Goal: Task Accomplishment & Management: Complete application form

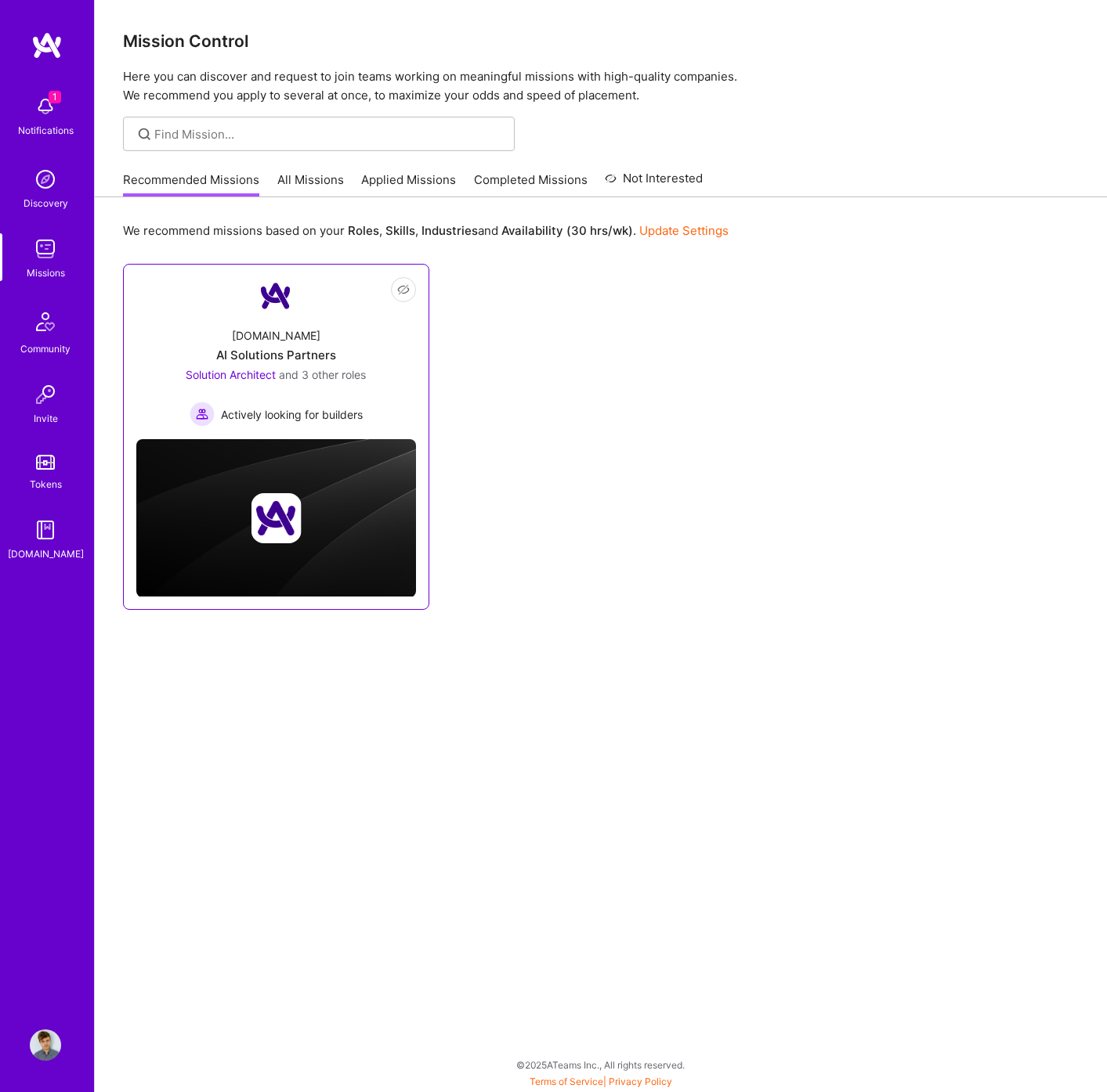
click at [320, 318] on div "[DOMAIN_NAME] AI Solutions Partners Solution Architect and 3 other roles Active…" at bounding box center [276, 371] width 280 height 112
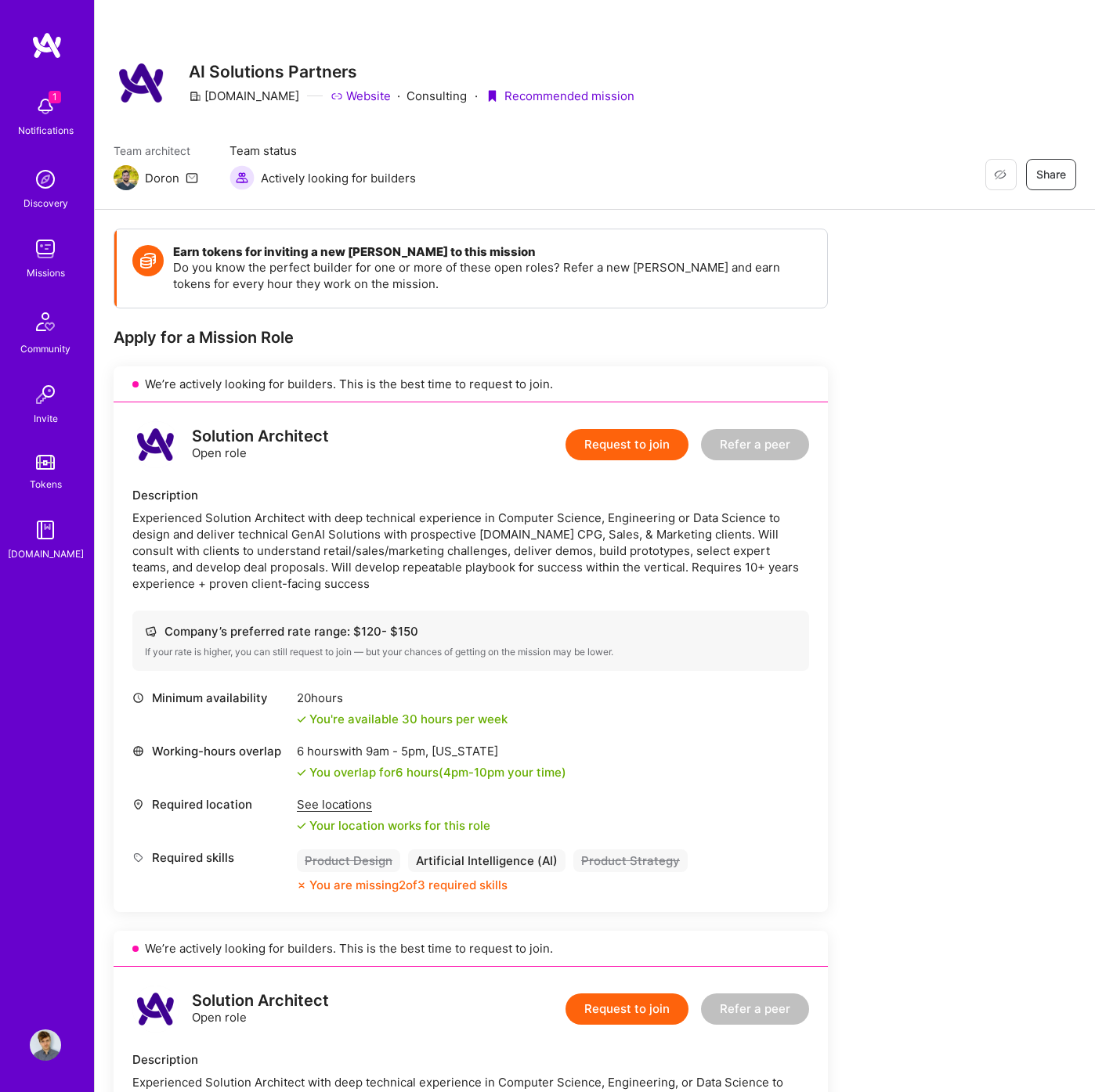
click at [628, 435] on button "Request to join" at bounding box center [628, 444] width 123 height 31
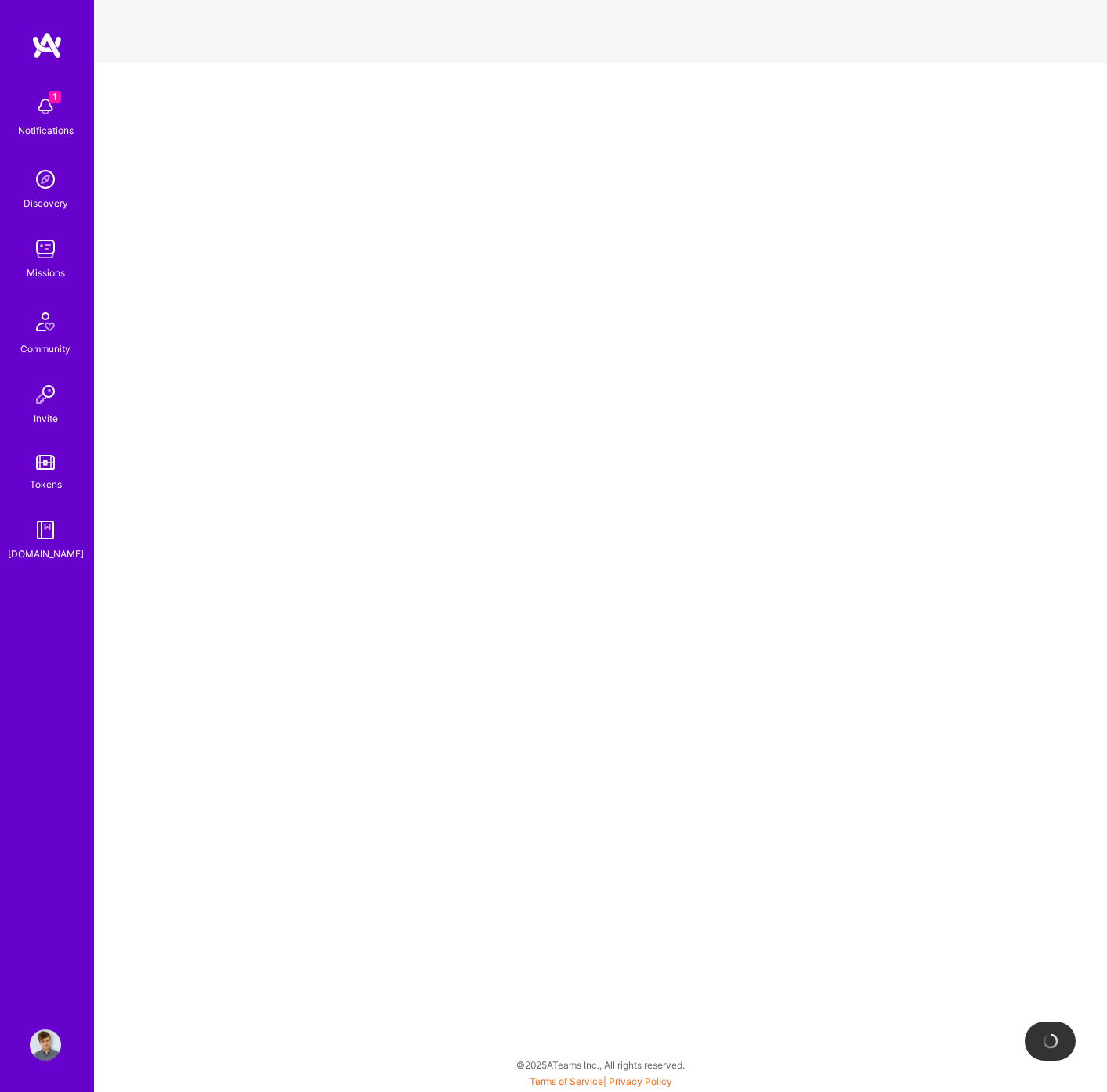
select select "EE"
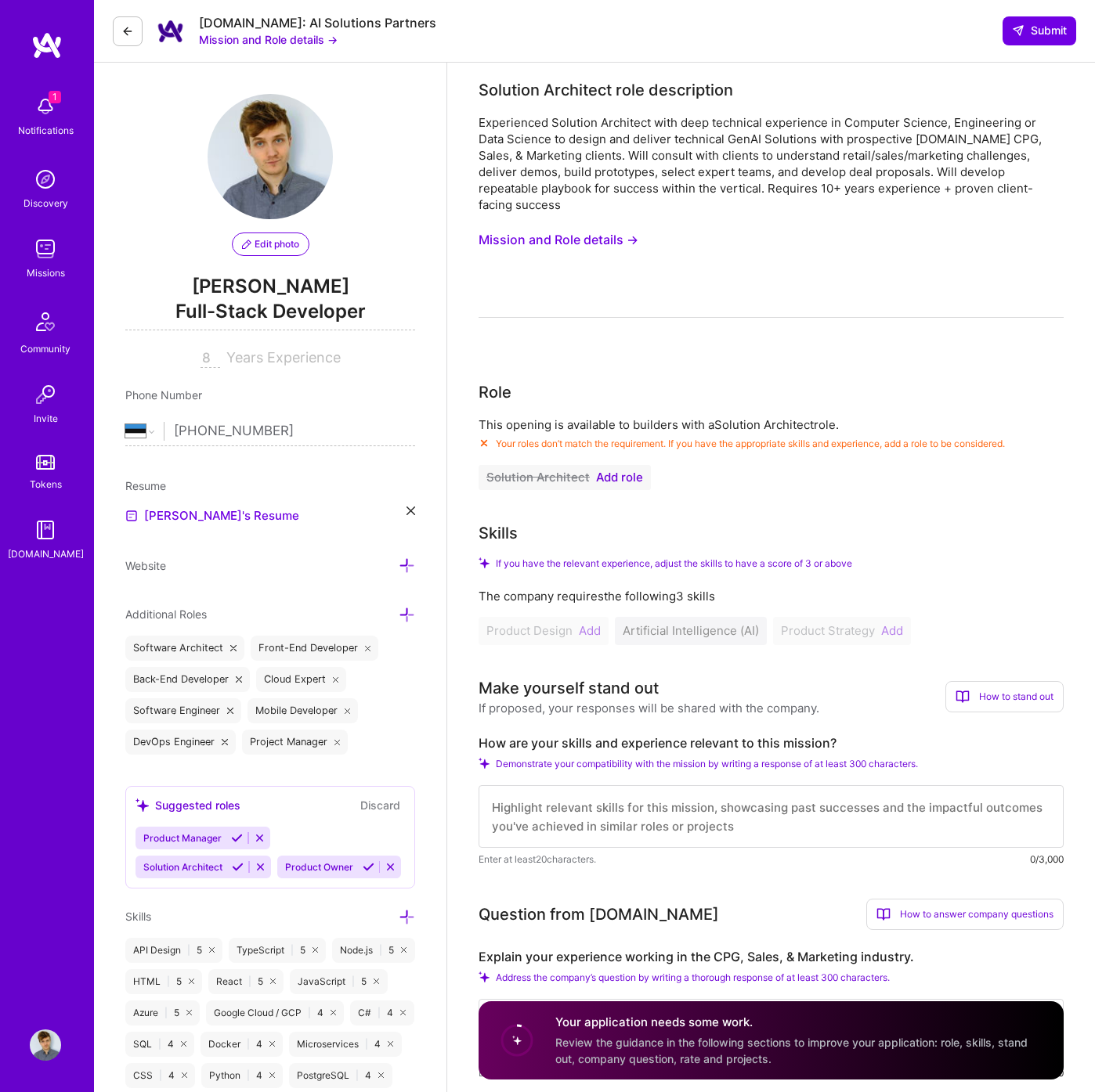
click at [631, 381] on div "Role" at bounding box center [771, 393] width 585 height 24
click at [240, 868] on icon at bounding box center [237, 867] width 12 height 12
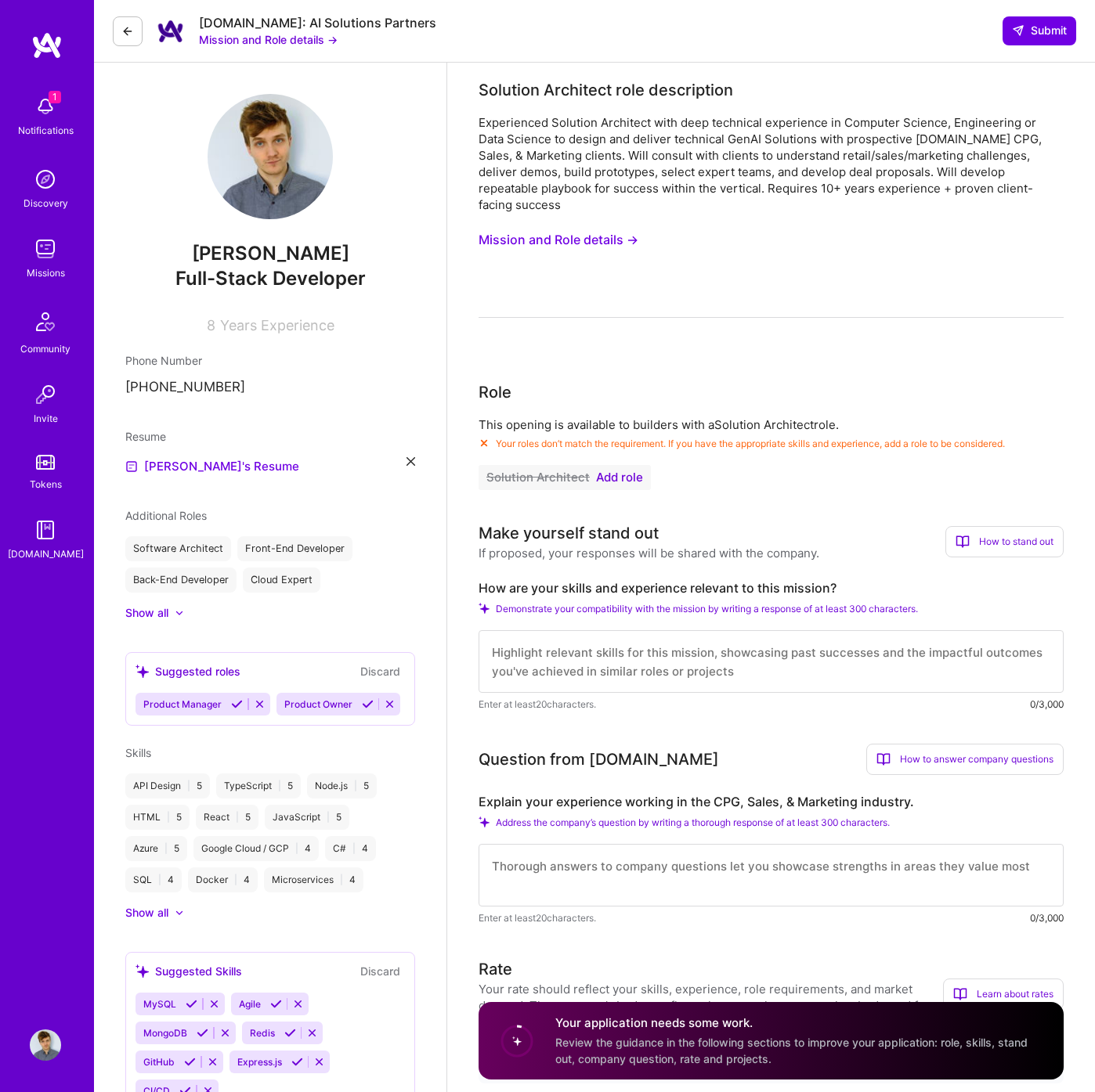
click at [634, 390] on div "Role This opening is available to builders with a Solution Architect role. Your…" at bounding box center [771, 435] width 585 height 109
click at [610, 471] on span "Add role" at bounding box center [619, 477] width 47 height 13
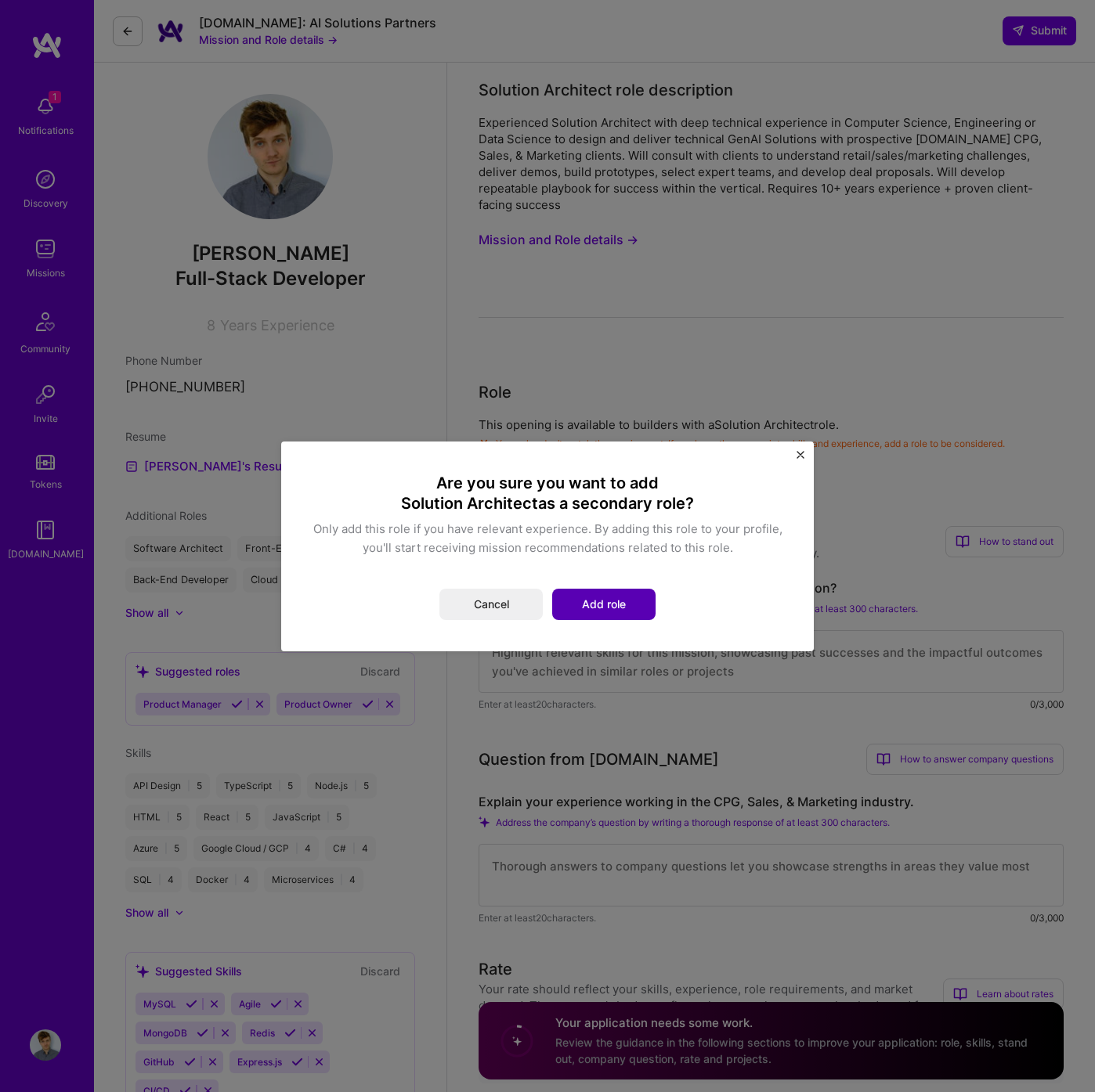
click at [630, 600] on button "Add role" at bounding box center [604, 604] width 103 height 31
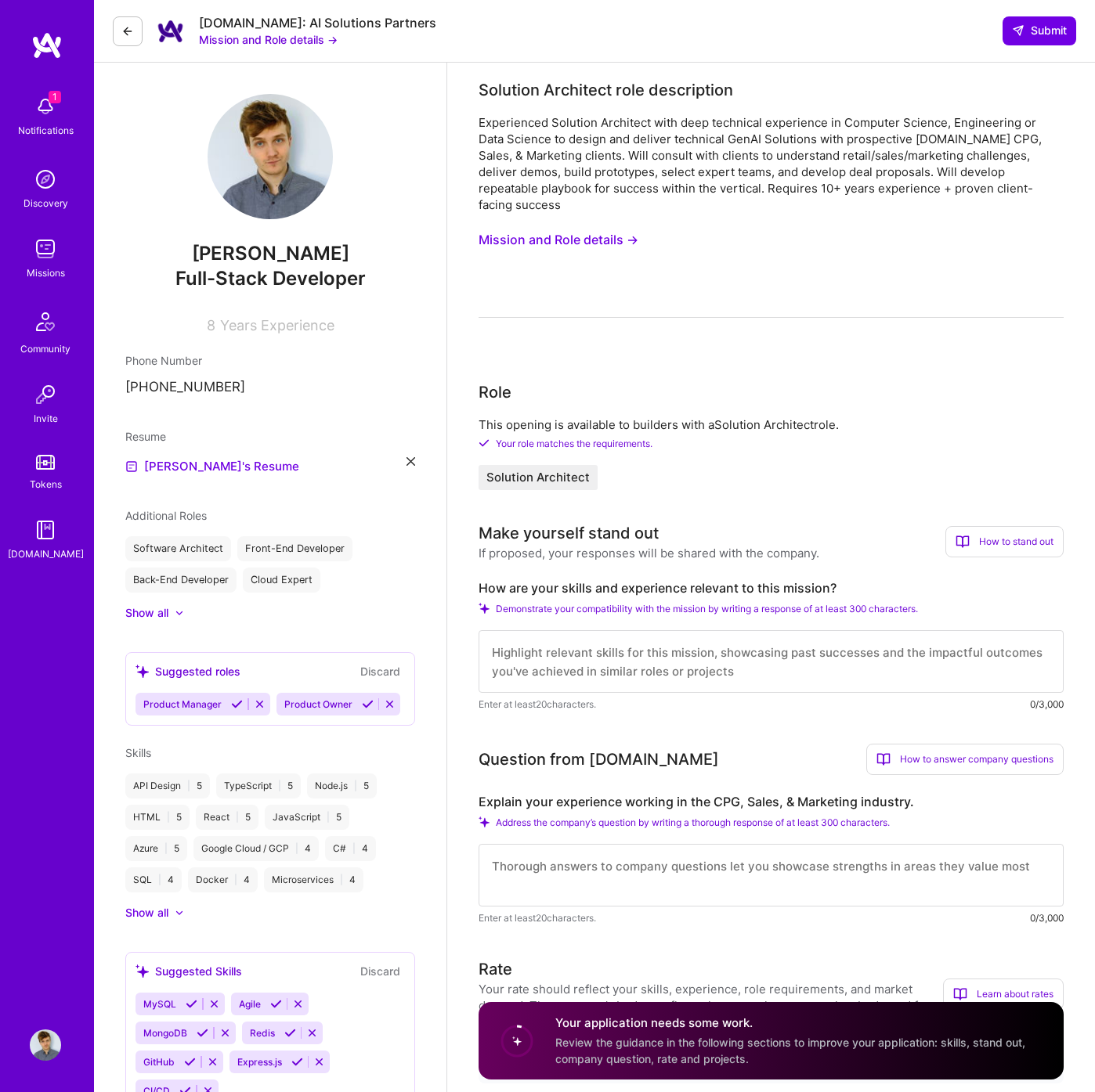
click at [628, 381] on div "Role" at bounding box center [771, 393] width 585 height 24
click at [658, 662] on textarea at bounding box center [771, 661] width 585 height 63
click at [577, 649] on textarea at bounding box center [771, 661] width 585 height 63
type textarea "Throughklyu"
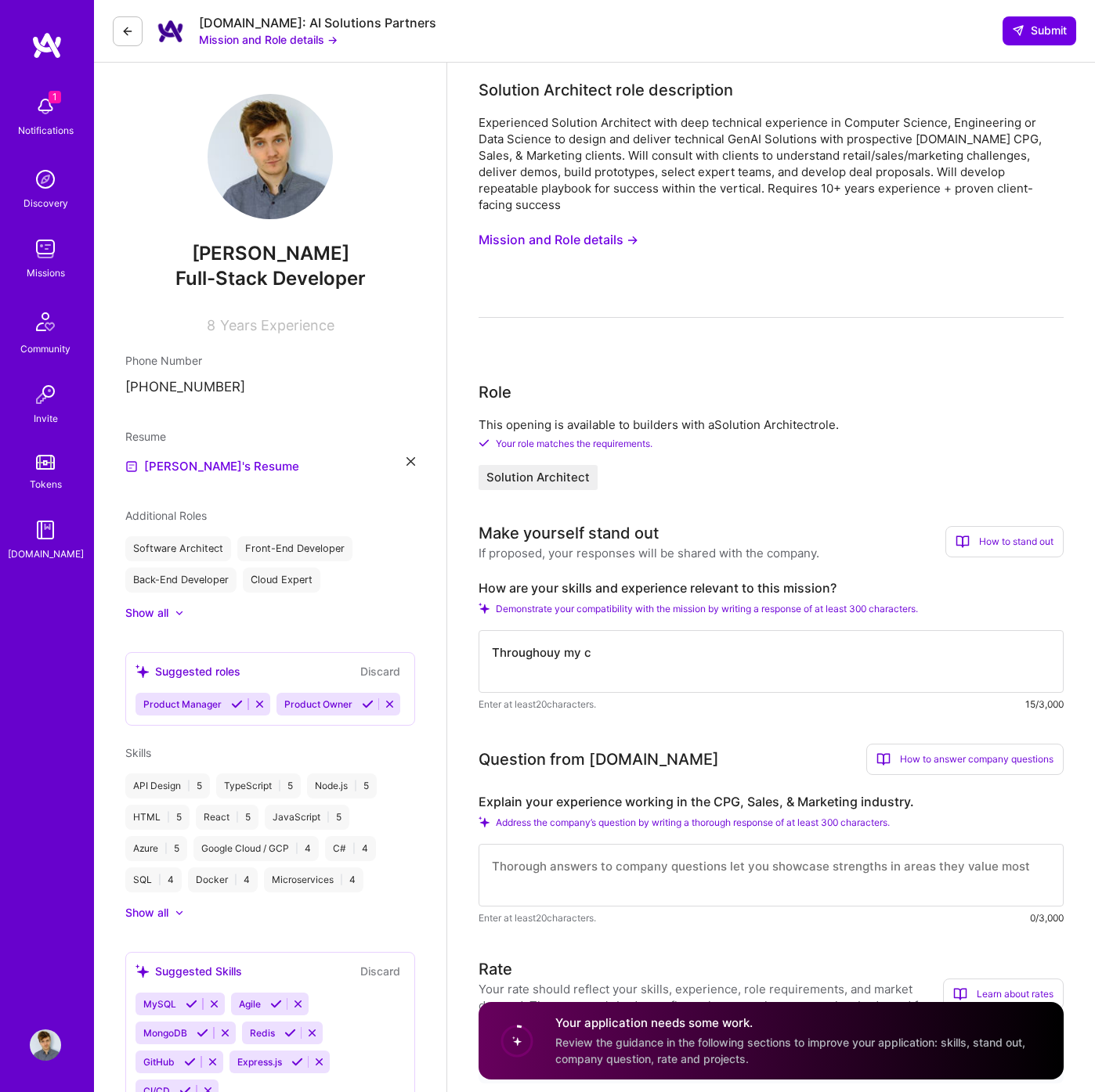
type textarea "Throughouy my"
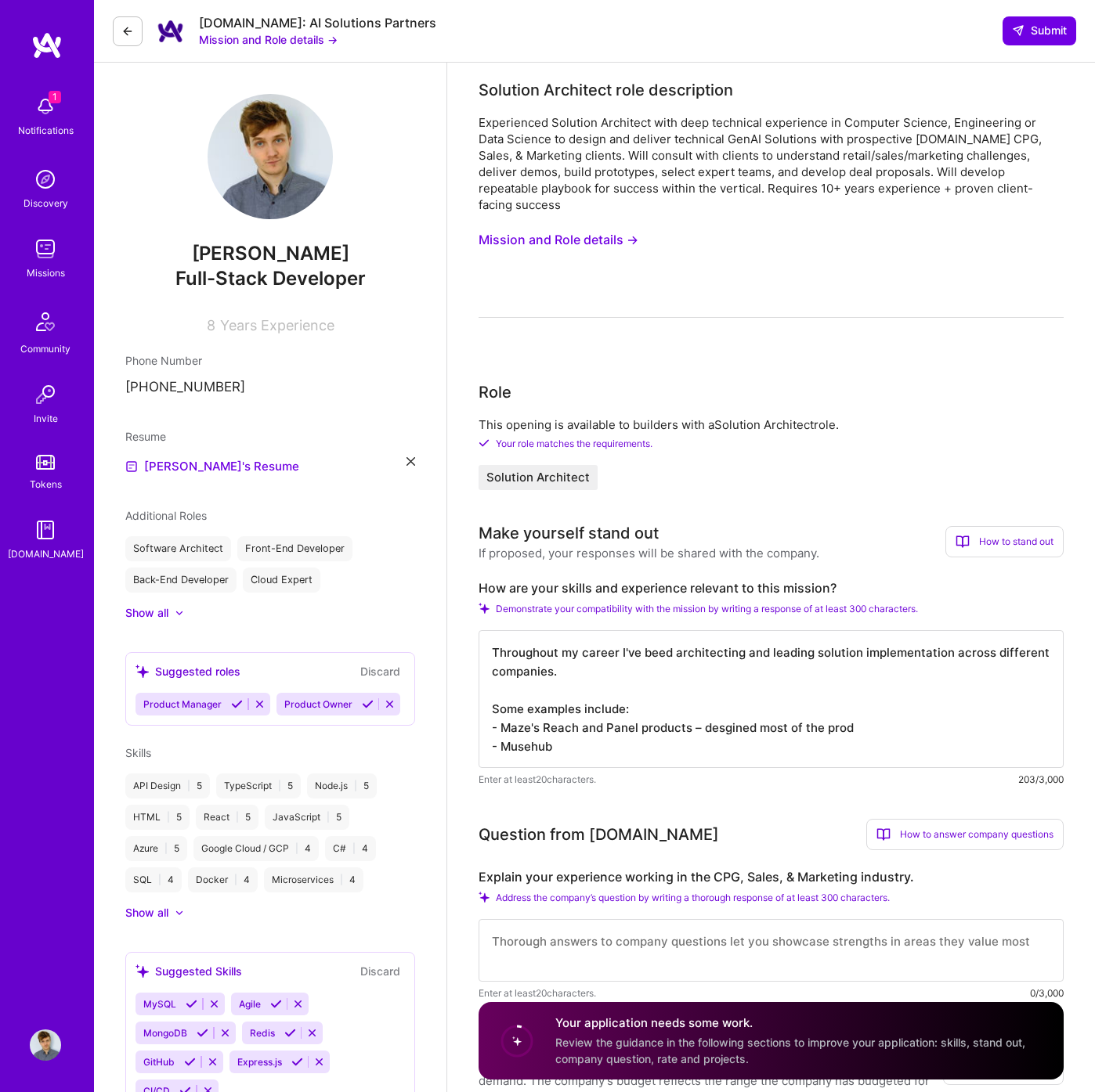
click at [654, 730] on textarea "Throughout my career I've beed architecting and leading solution implementation…" at bounding box center [771, 699] width 585 height 138
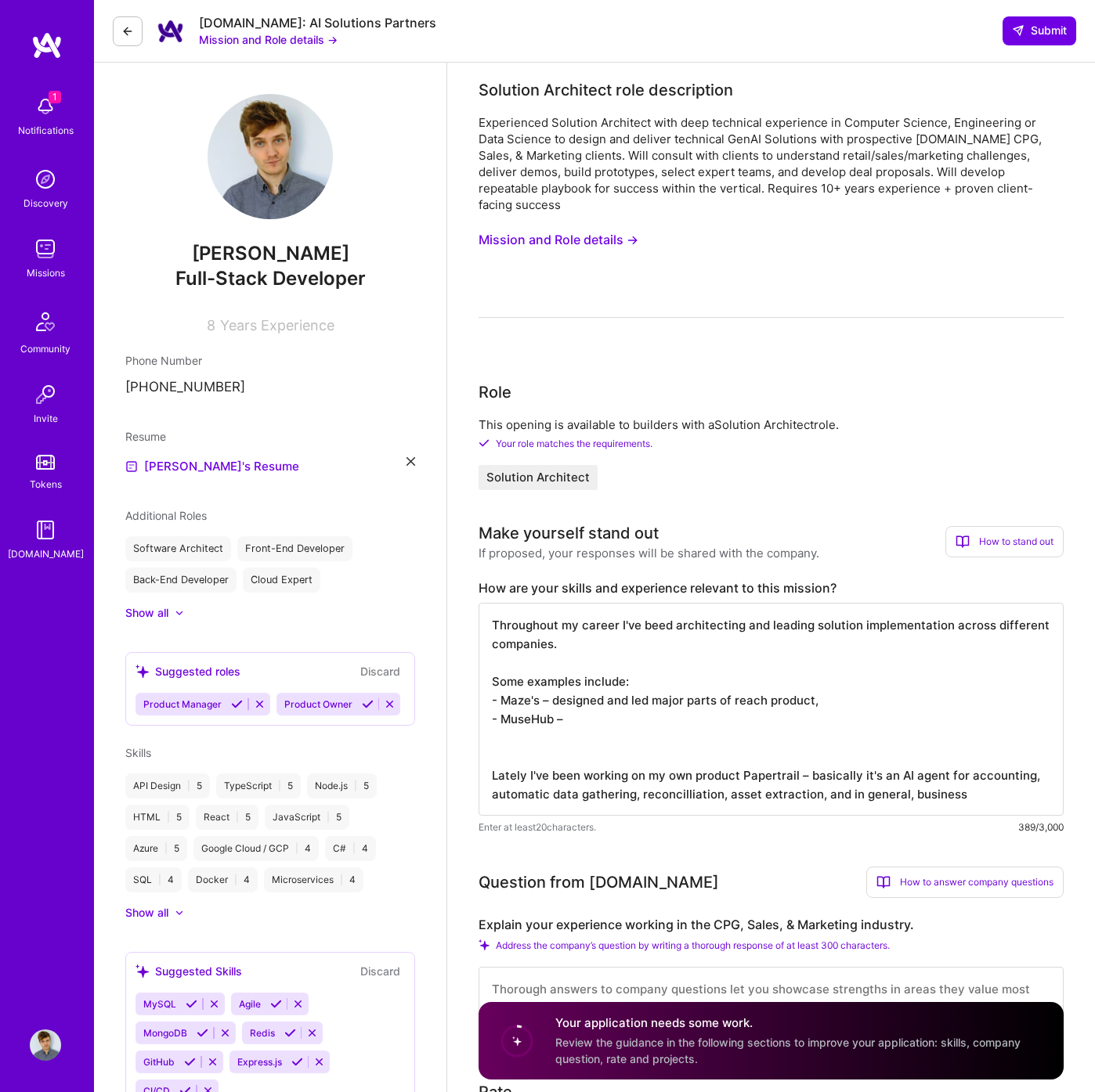
click at [646, 776] on textarea "Throughout my career I've beed architecting and leading solution implementation…" at bounding box center [771, 709] width 585 height 213
click at [645, 781] on textarea "Throughout my career I've beed architecting and leading solution implementation…" at bounding box center [771, 709] width 585 height 213
click at [672, 790] on textarea "Throughout my career I've beed architecting and leading solution implementation…" at bounding box center [771, 709] width 585 height 213
click at [671, 782] on textarea "Throughout my career I've beed architecting and leading solution implementation…" at bounding box center [771, 709] width 585 height 213
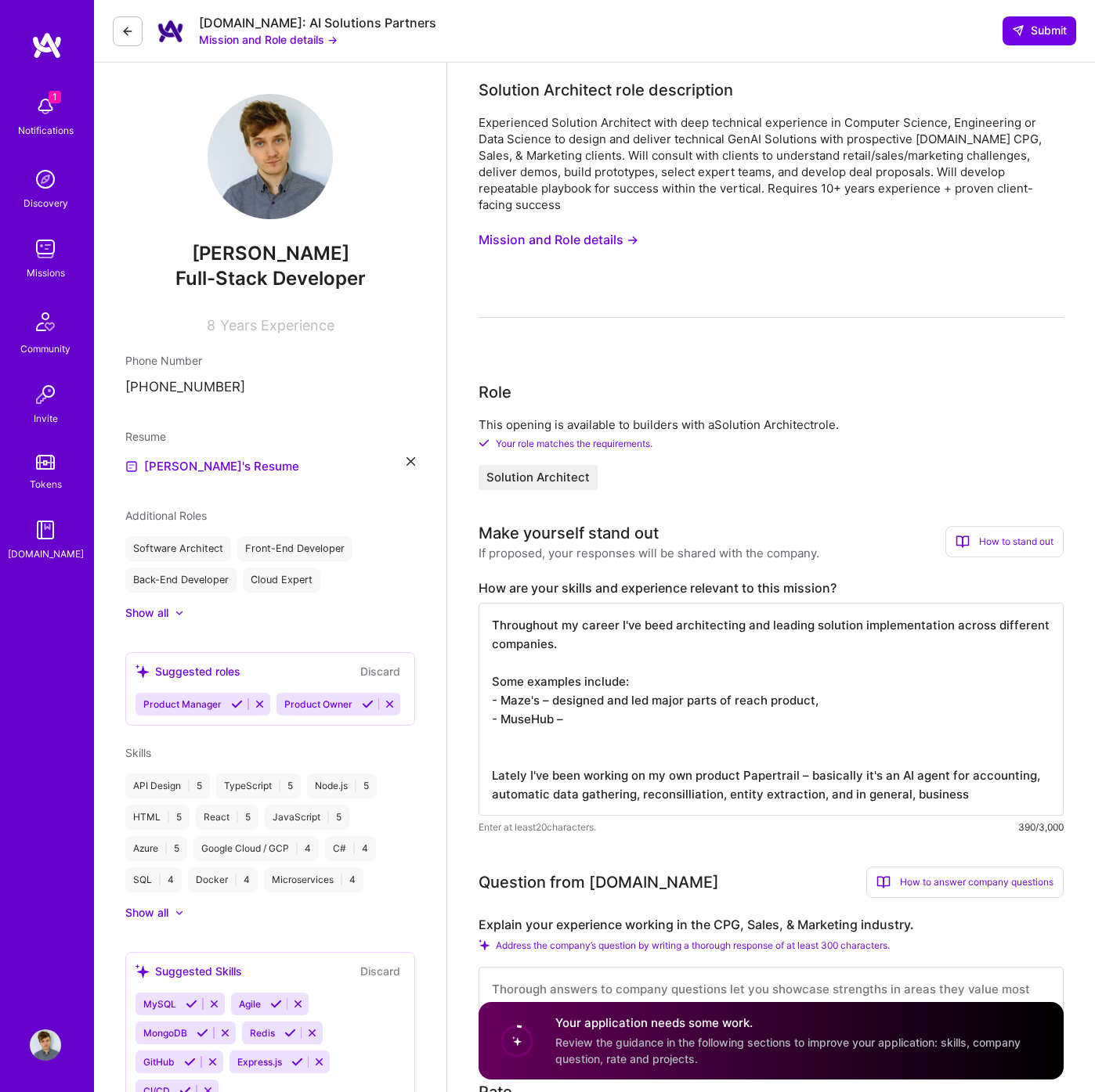
click at [671, 782] on textarea "Throughout my career I've beed architecting and leading solution implementation…" at bounding box center [771, 709] width 585 height 213
paste textarea "ci"
click at [812, 782] on textarea "Throughout my career I've beed architecting and leading solution implementation…" at bounding box center [771, 709] width 585 height 213
drag, startPoint x: 882, startPoint y: 787, endPoint x: 813, endPoint y: 786, distance: 69.0
click at [882, 787] on textarea "Throughout my career I've beed architecting and leading solution implementation…" at bounding box center [771, 709] width 585 height 213
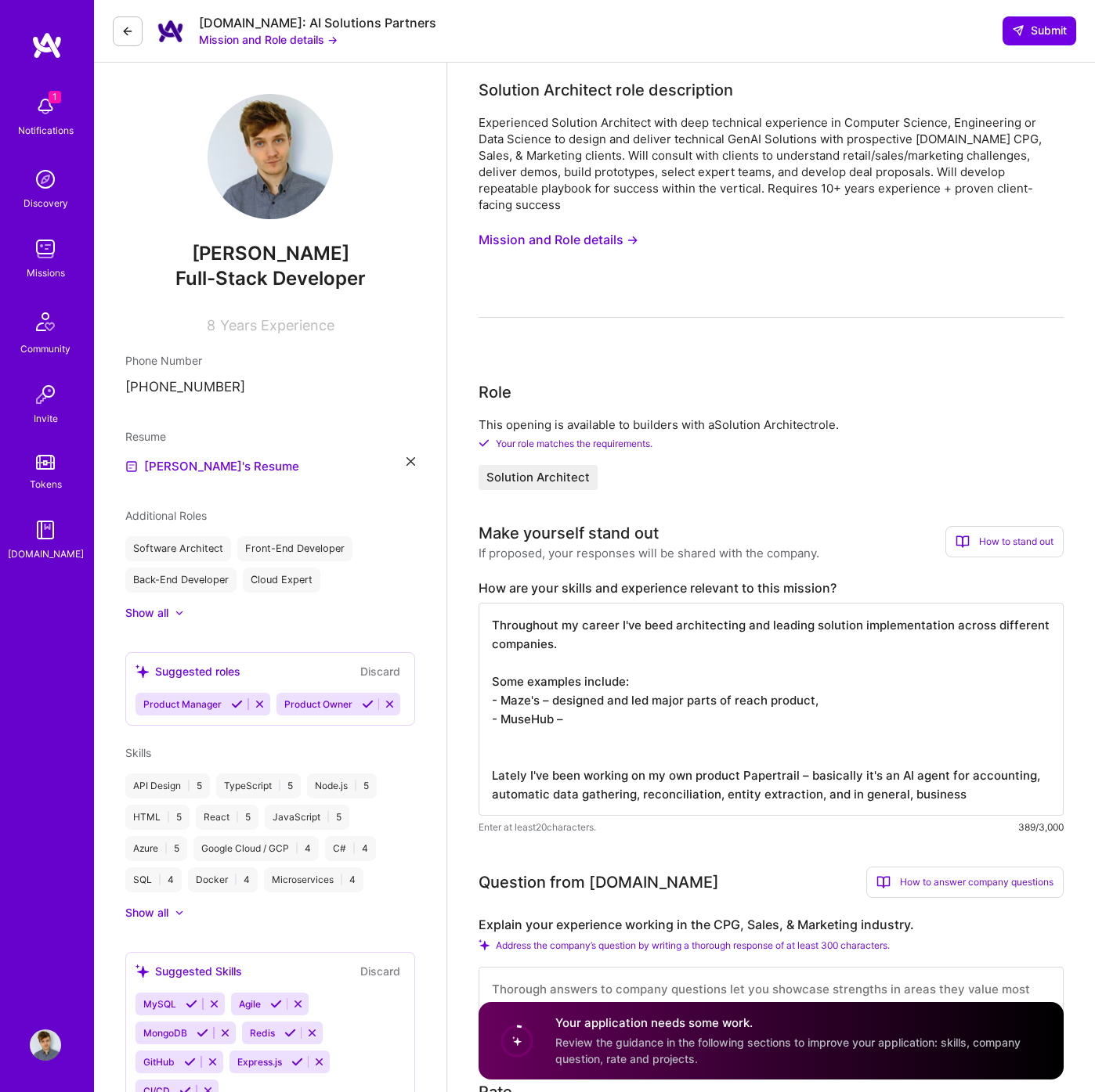
click at [809, 785] on textarea "Throughout my career I've beed architecting and leading solution implementation…" at bounding box center [771, 709] width 585 height 213
click at [796, 777] on textarea "Throughout my career I've beed architecting and leading solution implementation…" at bounding box center [771, 709] width 585 height 213
click at [835, 776] on textarea "Throughout my career I've beed architecting and leading solution implementation…" at bounding box center [771, 709] width 585 height 213
click at [867, 778] on textarea "Throughout my career I've beed architecting and leading solution implementation…" at bounding box center [771, 709] width 585 height 213
drag, startPoint x: 894, startPoint y: 777, endPoint x: 950, endPoint y: 780, distance: 56.1
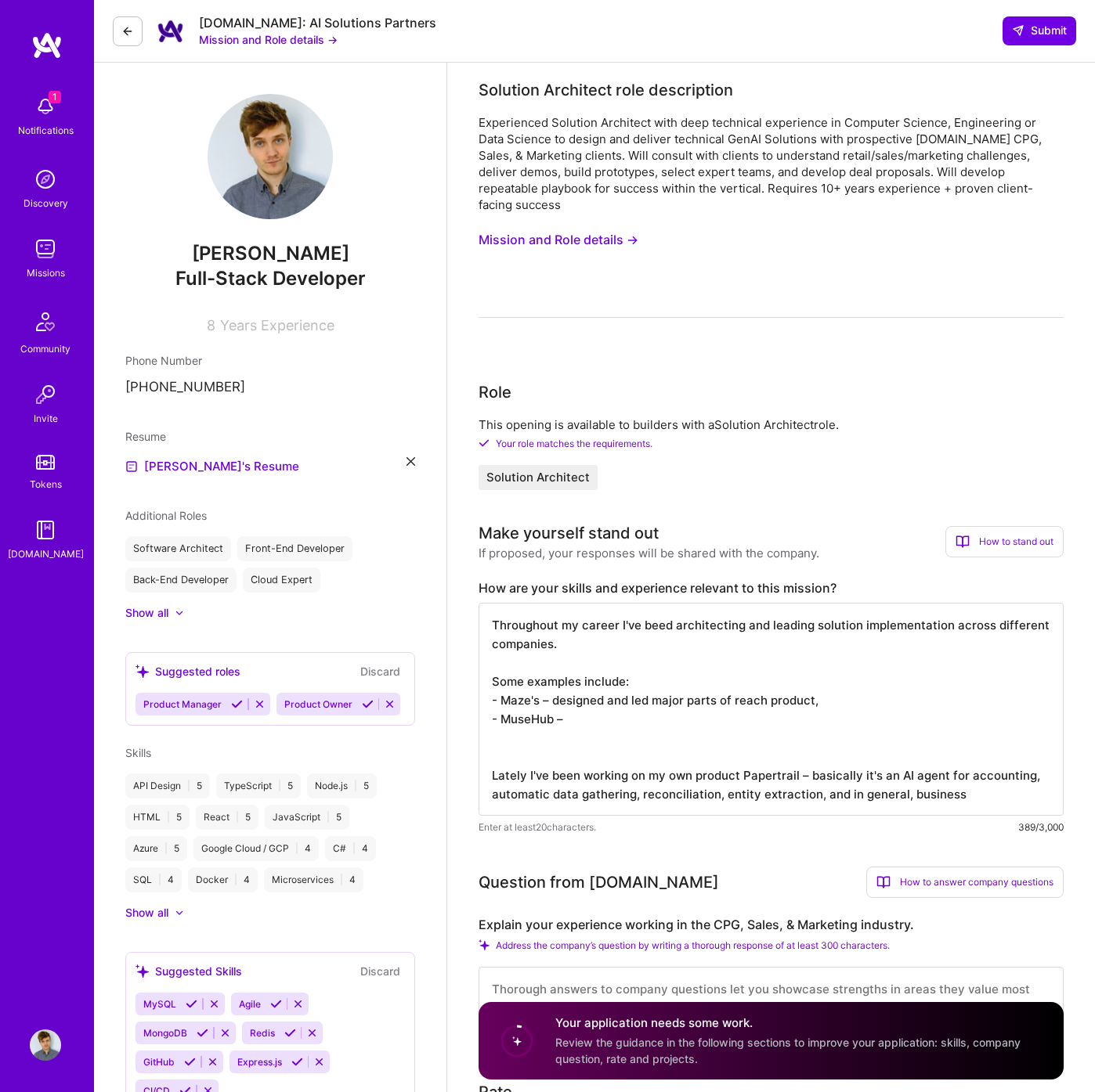
click at [895, 777] on textarea "Throughout my career I've beed architecting and leading solution implementation…" at bounding box center [771, 709] width 585 height 213
click at [951, 779] on textarea "Throughout my career I've beed architecting and leading solution implementation…" at bounding box center [771, 709] width 585 height 213
click at [961, 779] on textarea "Throughout my career I've beed architecting and leading solution implementation…" at bounding box center [771, 709] width 585 height 213
click at [835, 735] on textarea "Throughout my career I've beed architecting and leading solution implementation…" at bounding box center [771, 709] width 585 height 213
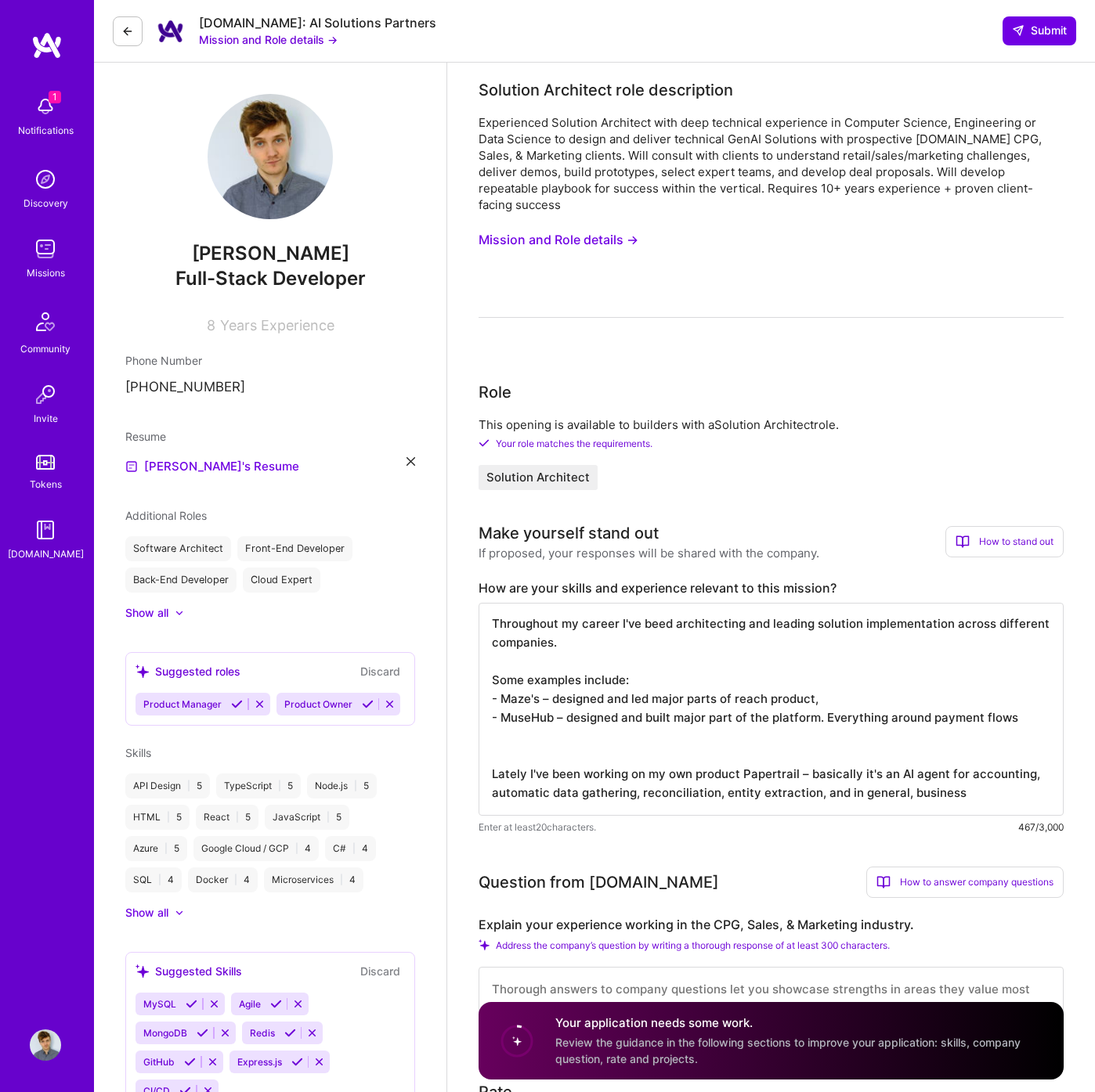
click at [828, 734] on textarea "Throughout my career I've beed architecting and leading solution implementation…" at bounding box center [771, 709] width 585 height 213
click at [813, 726] on textarea "Throughout my career I've beed architecting and leading solution implementation…" at bounding box center [771, 709] width 585 height 213
click at [838, 692] on textarea "Throughout my career I've beed architecting and leading solution implementation…" at bounding box center [771, 709] width 585 height 213
click at [839, 690] on textarea "Throughout my career I've beed architecting and leading solution implementation…" at bounding box center [771, 709] width 585 height 213
click at [949, 689] on textarea "Throughout my career I've beed architecting and leading solution implementation…" at bounding box center [771, 709] width 585 height 213
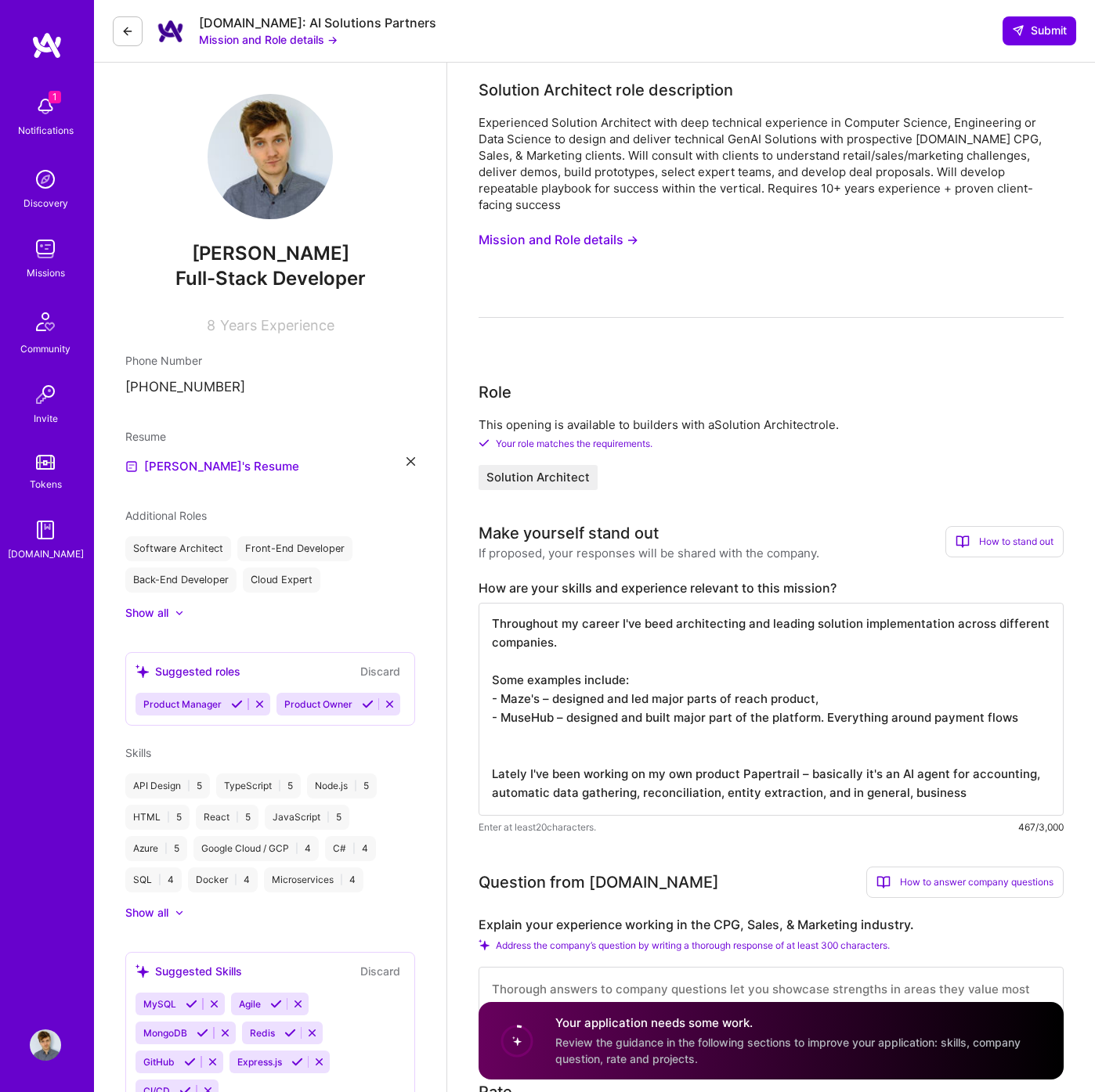
click at [1044, 701] on textarea "Throughout my career I've beed architecting and leading solution implementation…" at bounding box center [771, 709] width 585 height 213
click at [1017, 712] on textarea "Throughout my career I've beed architecting and leading solution implementation…" at bounding box center [771, 709] width 585 height 213
click at [1020, 703] on textarea "Throughout my career I've beed architecting and leading solution implementation…" at bounding box center [771, 709] width 585 height 213
click at [992, 726] on textarea "Throughout my career I've beed architecting and leading solution implementation…" at bounding box center [771, 709] width 585 height 213
click at [990, 735] on textarea "Throughout my career I've beed architecting and leading solution implementation…" at bounding box center [771, 709] width 585 height 213
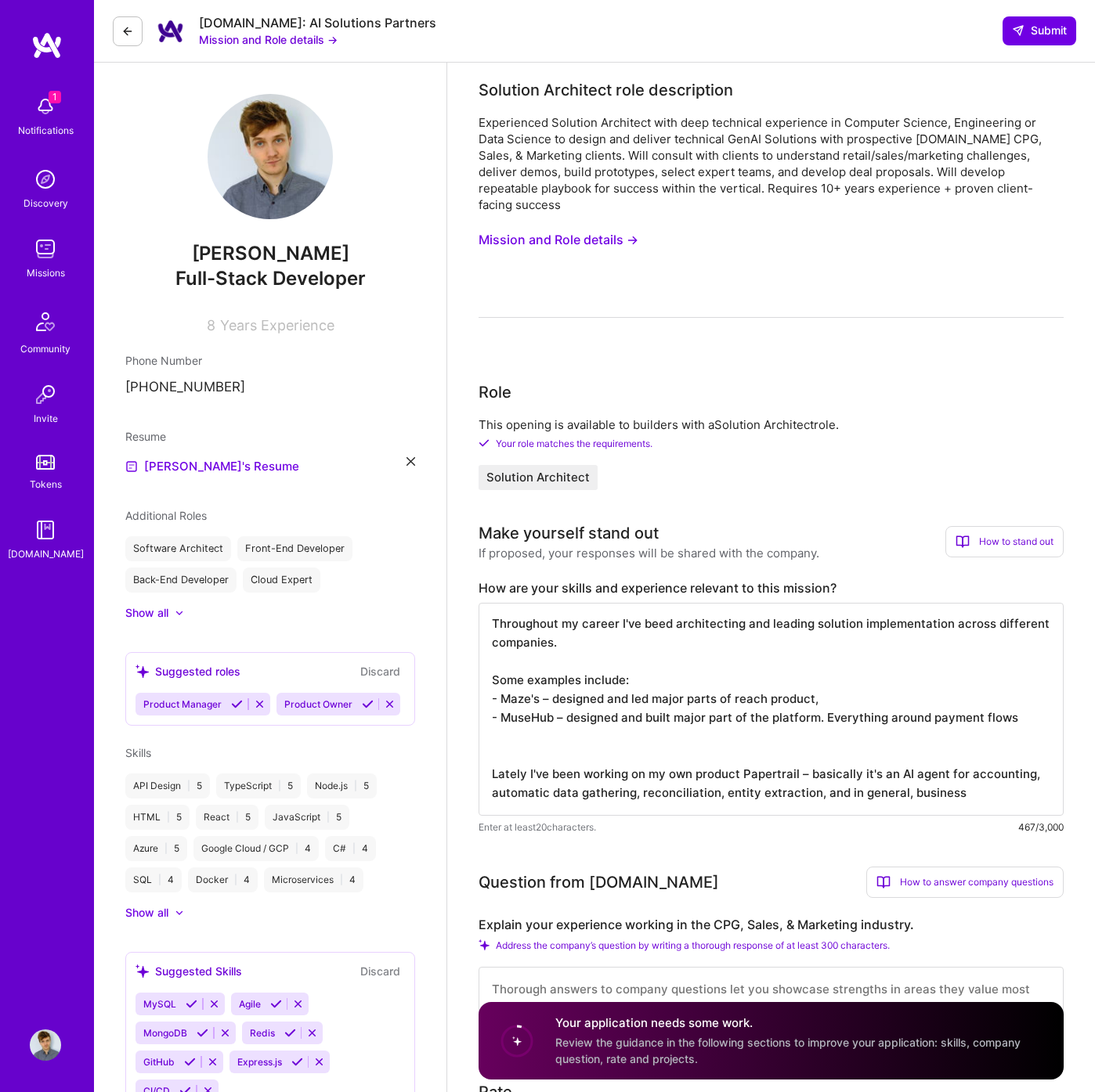
click at [1003, 719] on textarea "Throughout my career I've beed architecting and leading solution implementation…" at bounding box center [771, 709] width 585 height 213
click at [1017, 709] on textarea "Throughout my career I've beed architecting and leading solution implementation…" at bounding box center [771, 709] width 585 height 213
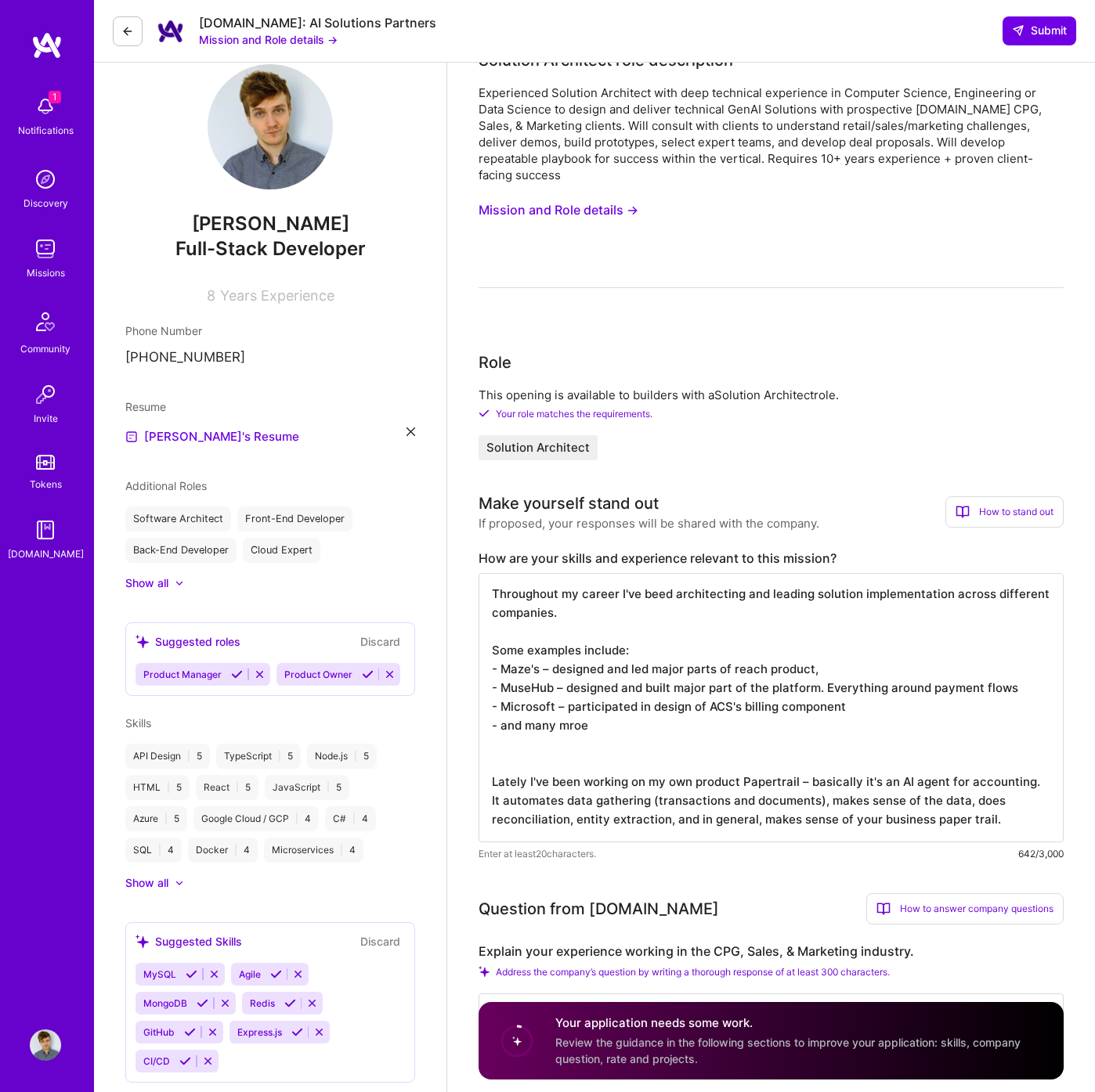
scroll to position [78, 0]
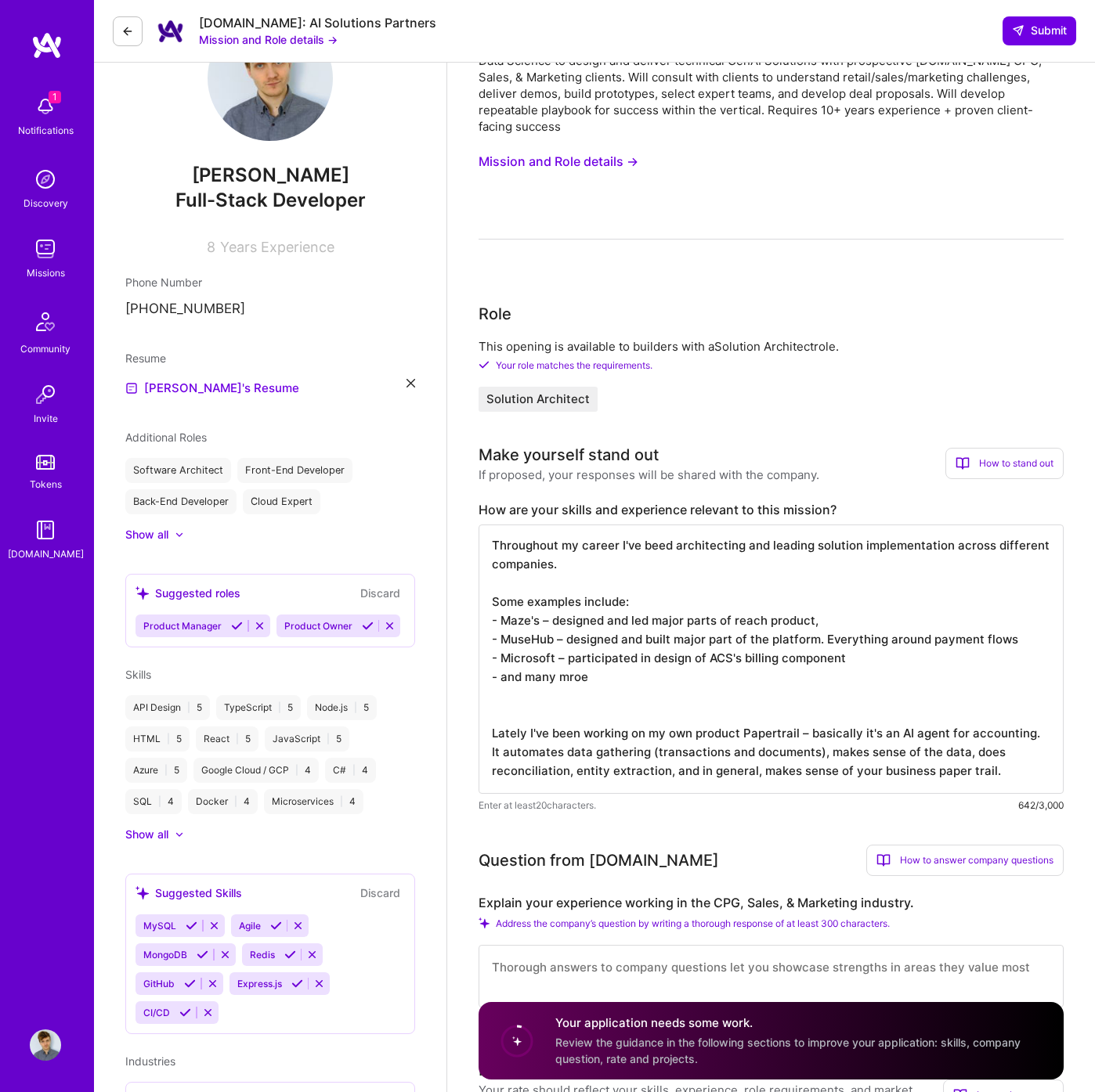
click at [731, 596] on textarea "Throughout my career I've beed architecting and leading solution implementation…" at bounding box center [771, 659] width 585 height 270
click at [709, 691] on textarea "Throughout my career I've beed architecting and leading solution implementation…" at bounding box center [771, 659] width 585 height 270
click at [1017, 745] on textarea "Throughout my career I've beed architecting and leading solution implementation…" at bounding box center [771, 659] width 585 height 270
click at [1017, 750] on textarea "Throughout my career I've beed architecting and leading solution implementation…" at bounding box center [771, 659] width 585 height 270
click at [813, 661] on textarea "Throughout my career I've beed architecting and leading solution implementation…" at bounding box center [771, 659] width 585 height 270
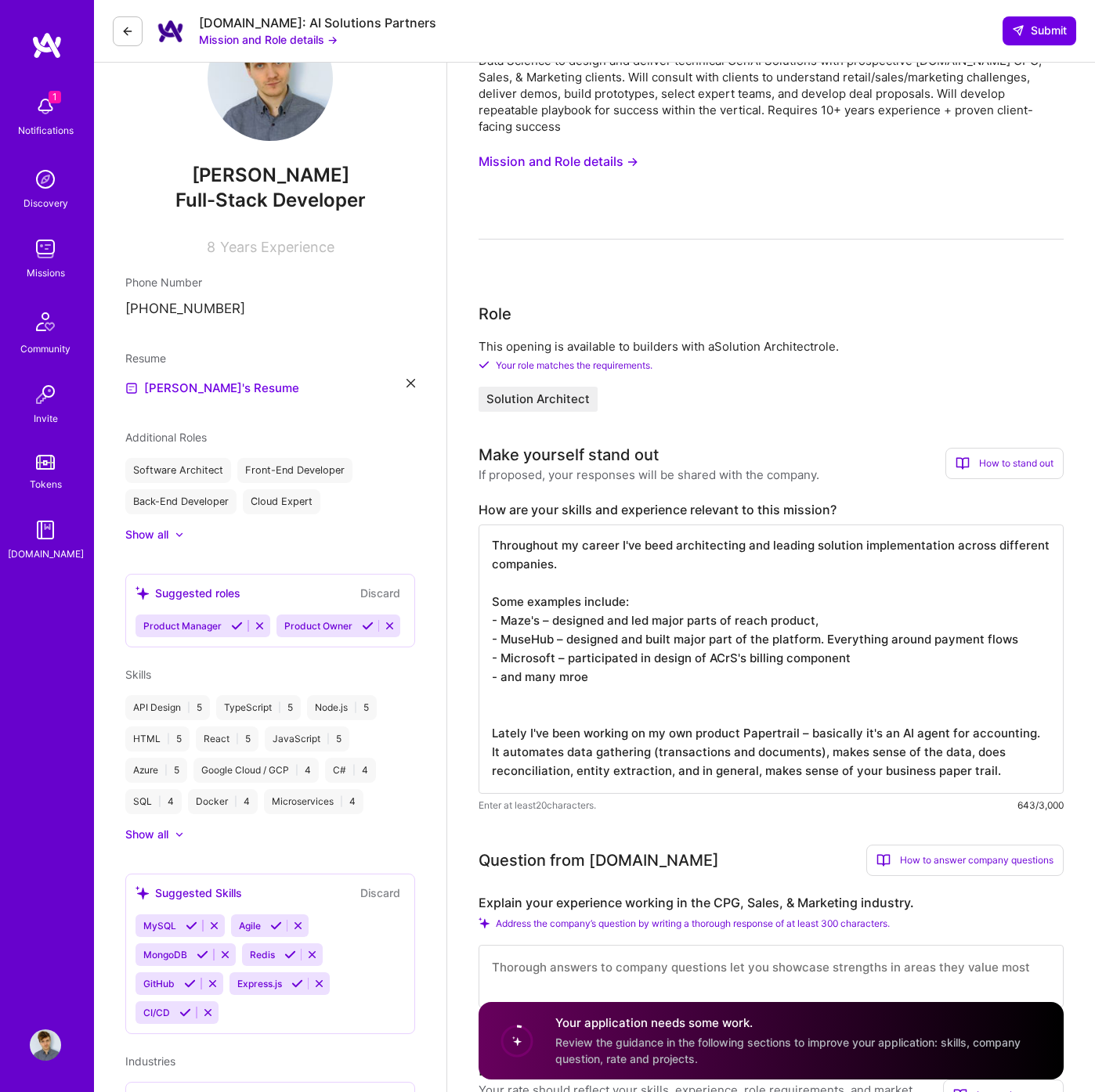
click at [808, 687] on textarea "Throughout my career I've beed architecting and leading solution implementation…" at bounding box center [771, 659] width 585 height 270
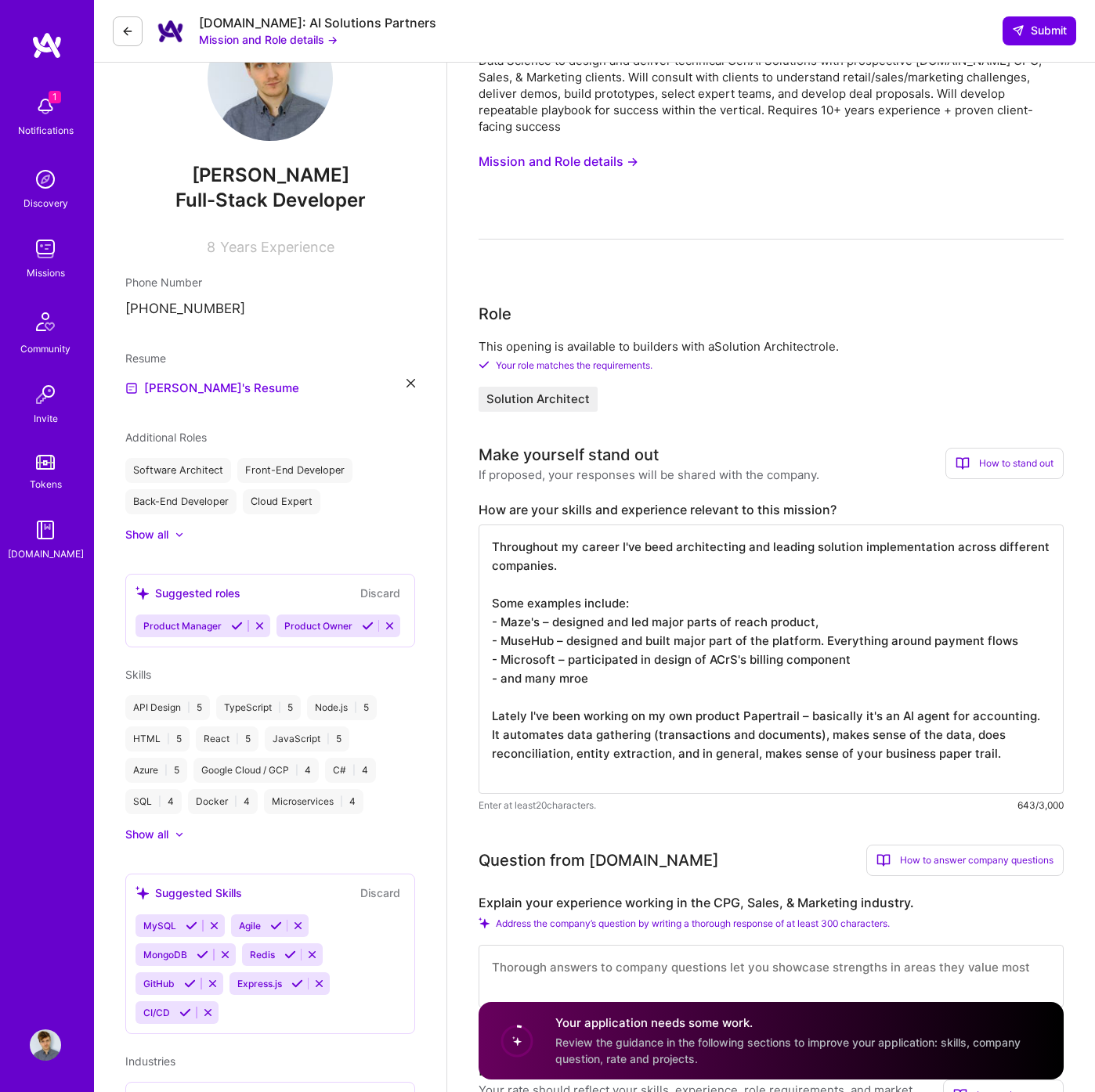
scroll to position [0, 0]
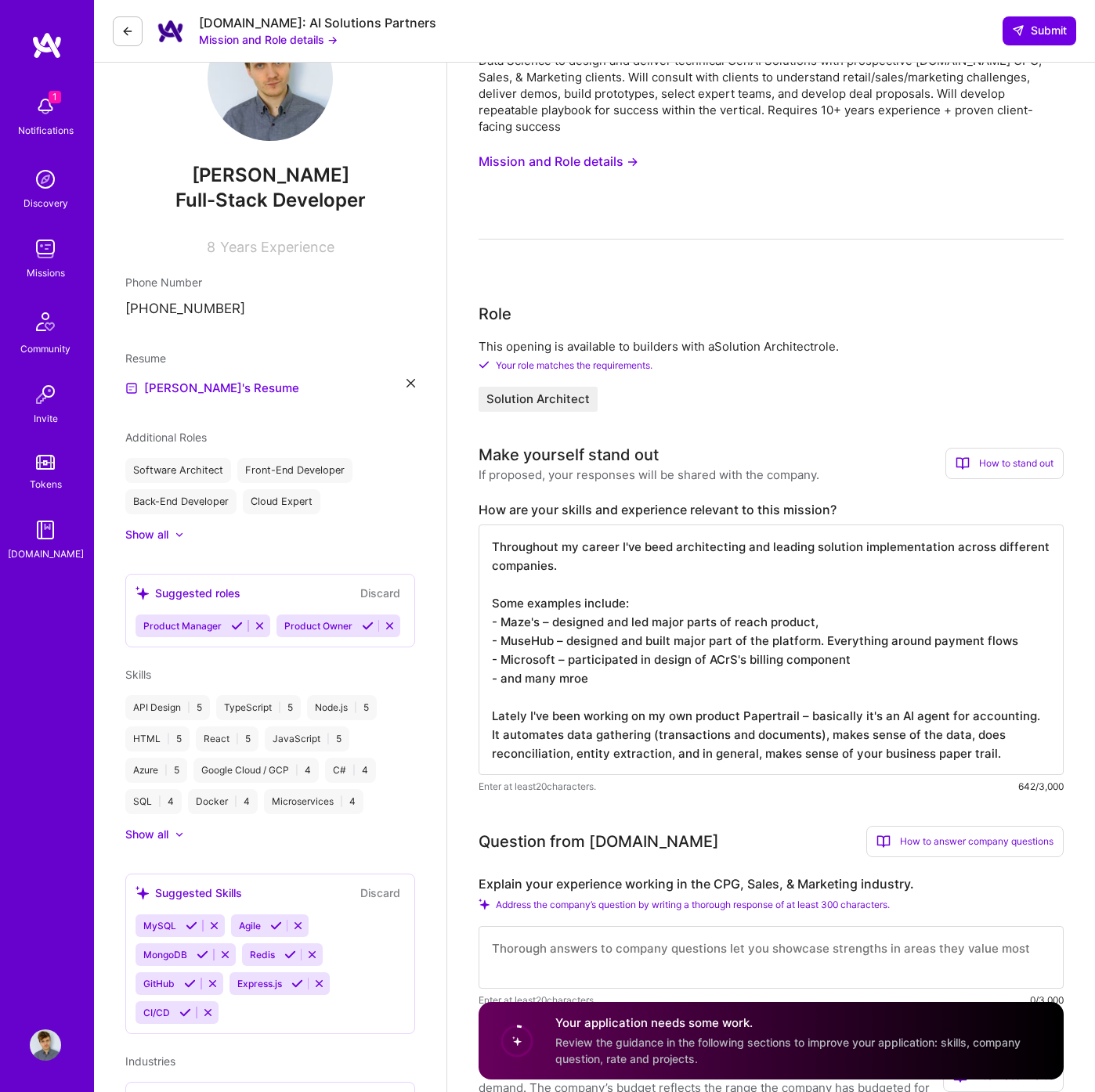
click at [759, 678] on textarea "Throughout my career I've beed architecting and leading solution implementation…" at bounding box center [771, 649] width 585 height 250
click at [978, 736] on textarea "Throughout my career I've beed architecting and leading solution implementation…" at bounding box center [771, 649] width 585 height 250
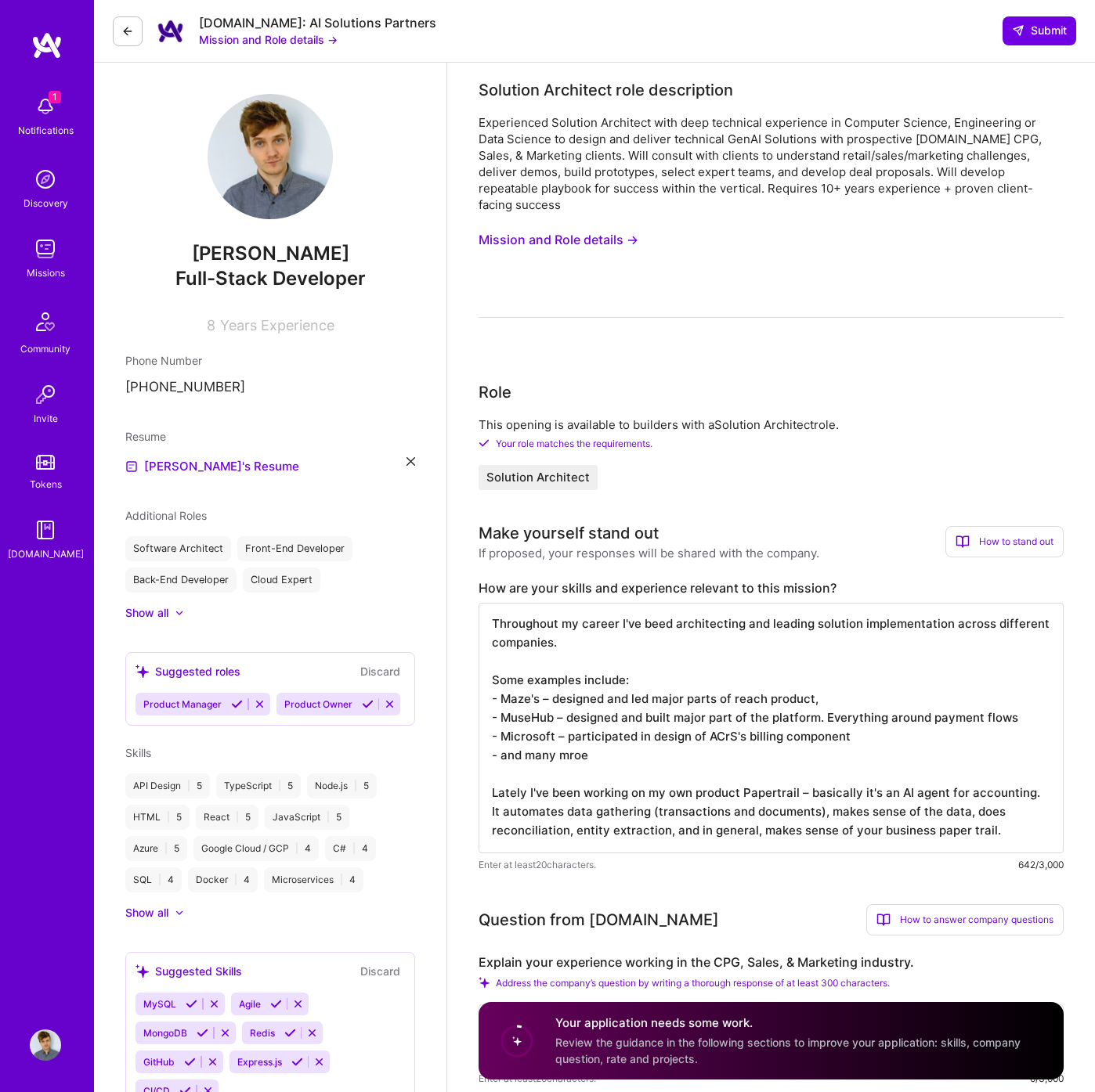
click at [1004, 822] on textarea "Throughout my career I've beed architecting and leading solution implementation…" at bounding box center [771, 728] width 585 height 250
click at [1009, 819] on textarea "Throughout my career I've beed architecting and leading solution implementation…" at bounding box center [771, 728] width 585 height 250
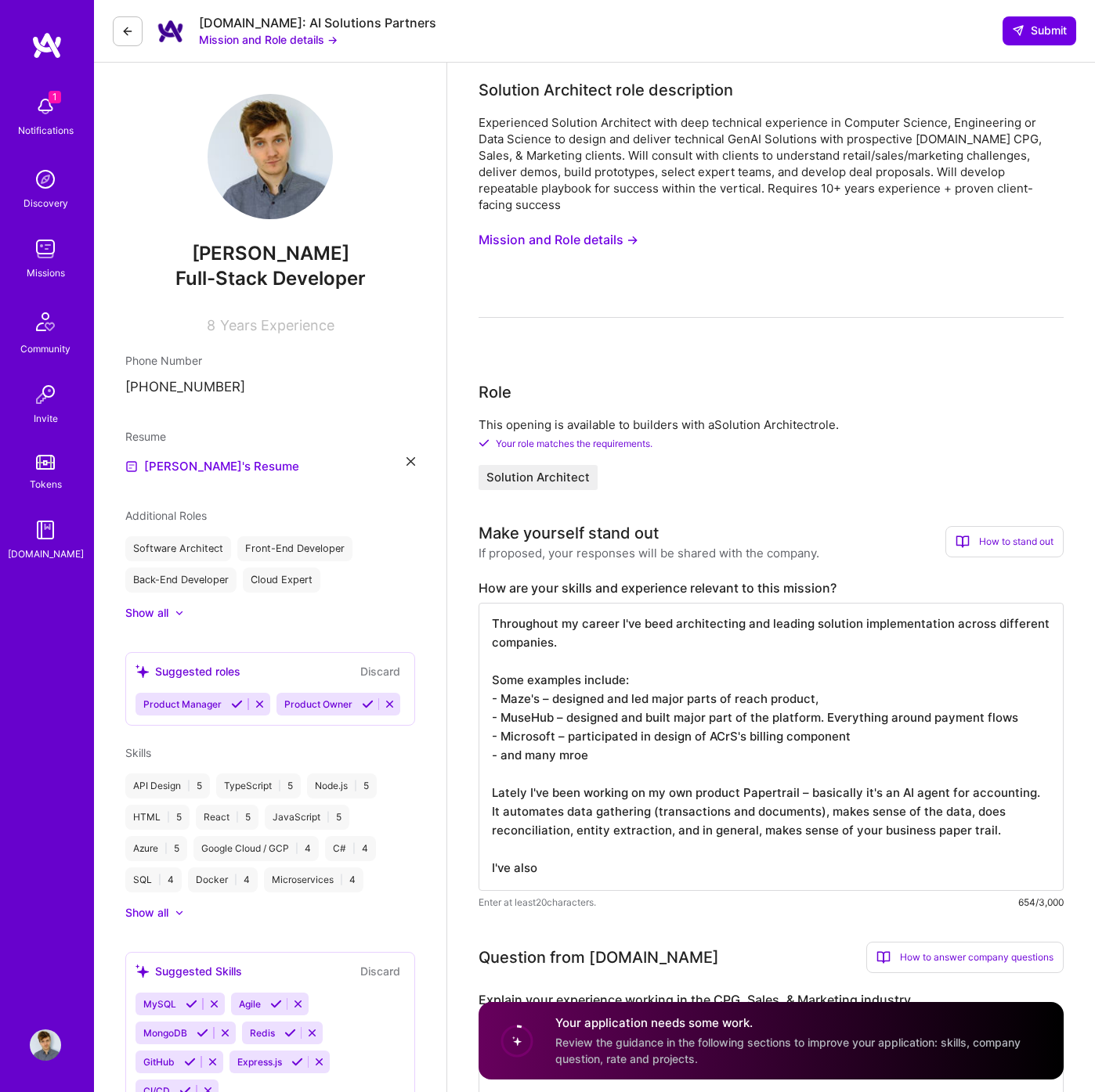
click at [579, 850] on textarea "Throughout my career I've beed architecting and leading solution implementation…" at bounding box center [771, 746] width 585 height 288
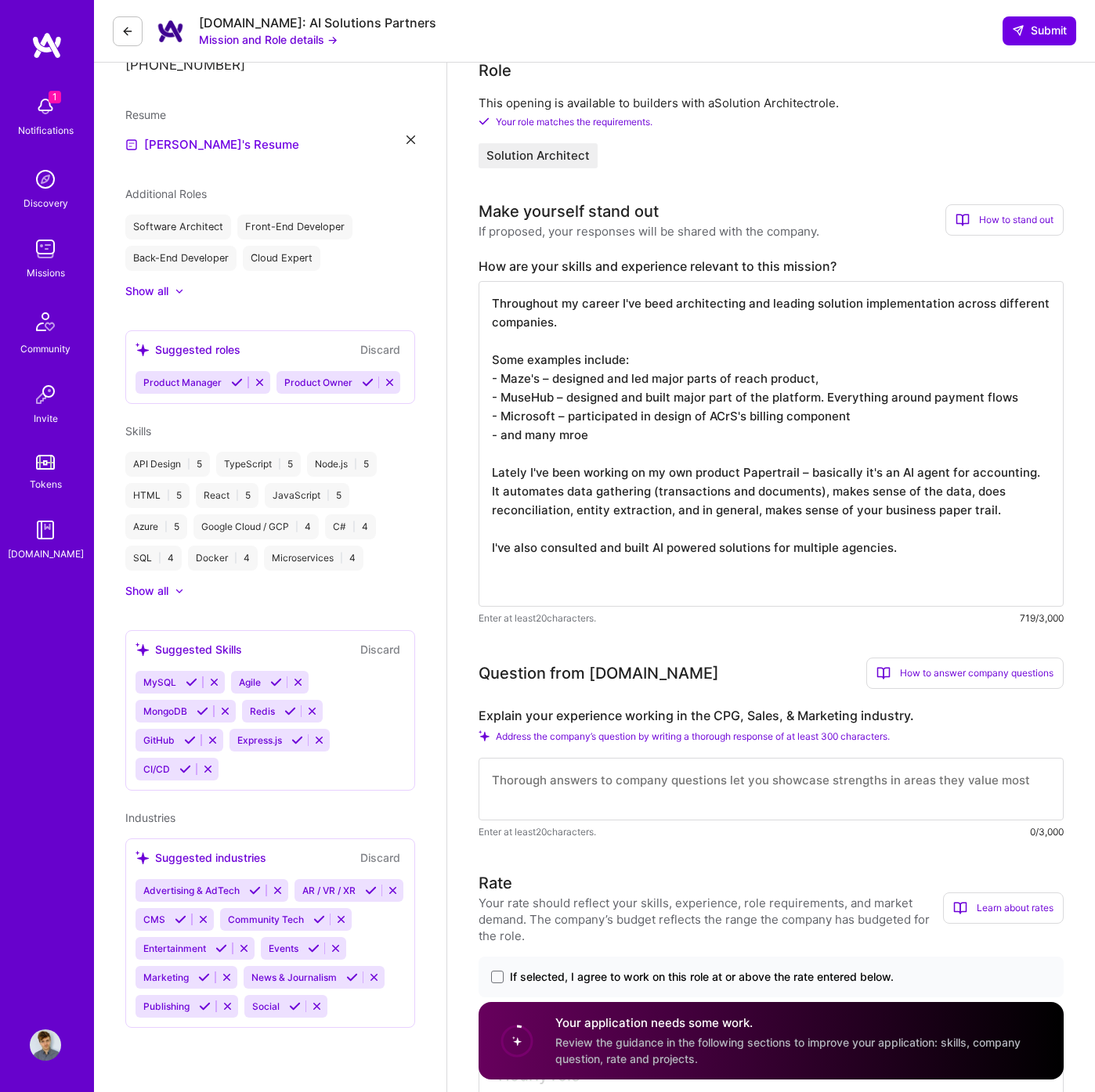
scroll to position [397, 0]
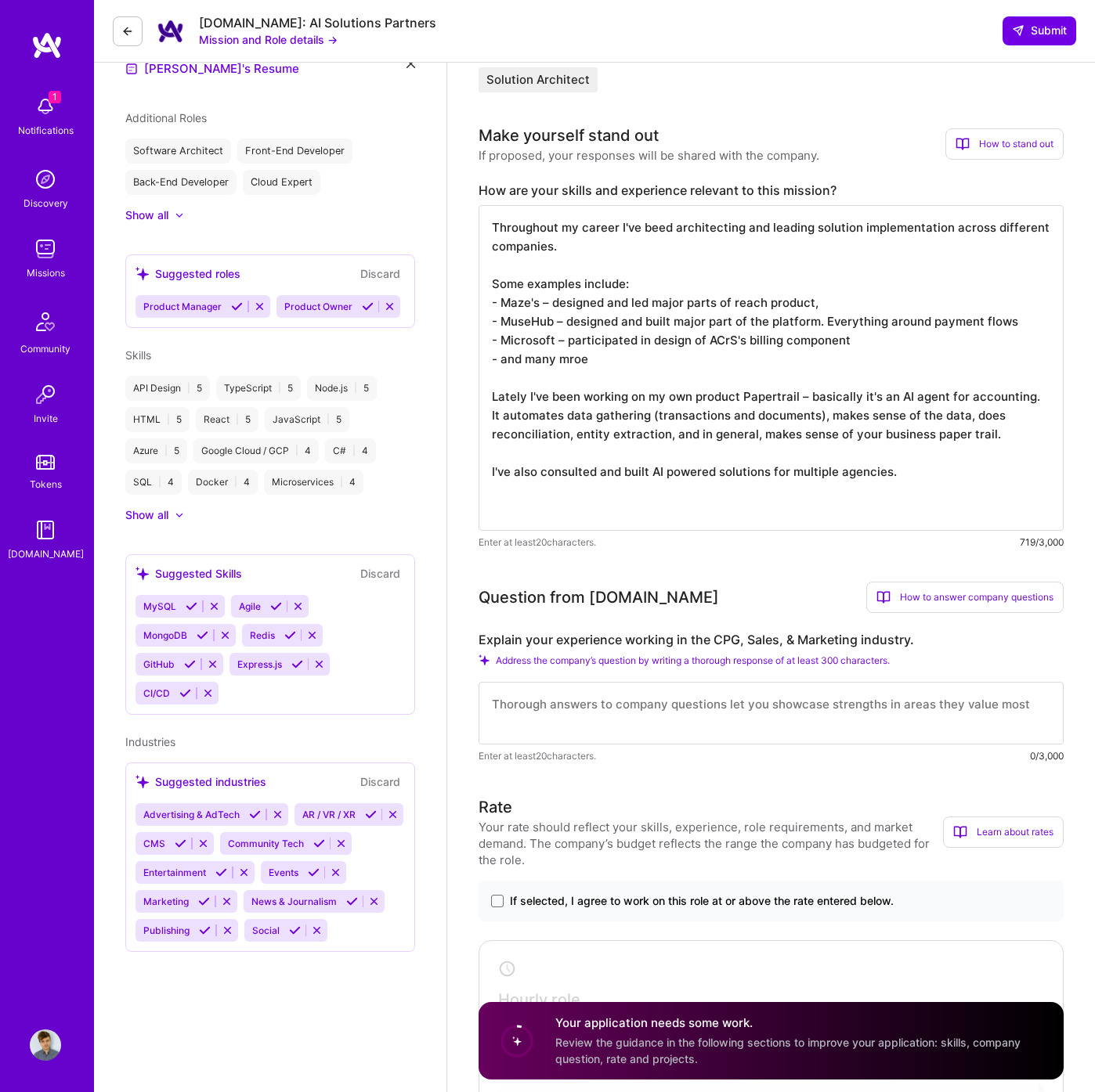
type textarea "Throughout my career I've beed architecting and leading solution implementation…"
drag, startPoint x: 607, startPoint y: 622, endPoint x: 697, endPoint y: 620, distance: 90.0
click at [607, 632] on label "Explain your experience working in the CPG, Sales, & Marketing industry." at bounding box center [771, 640] width 585 height 17
click at [704, 632] on label "Explain your experience working in the CPG, Sales, & Marketing industry." at bounding box center [771, 640] width 585 height 17
click at [718, 632] on label "Explain your experience working in the CPG, Sales, & Marketing industry." at bounding box center [771, 640] width 585 height 17
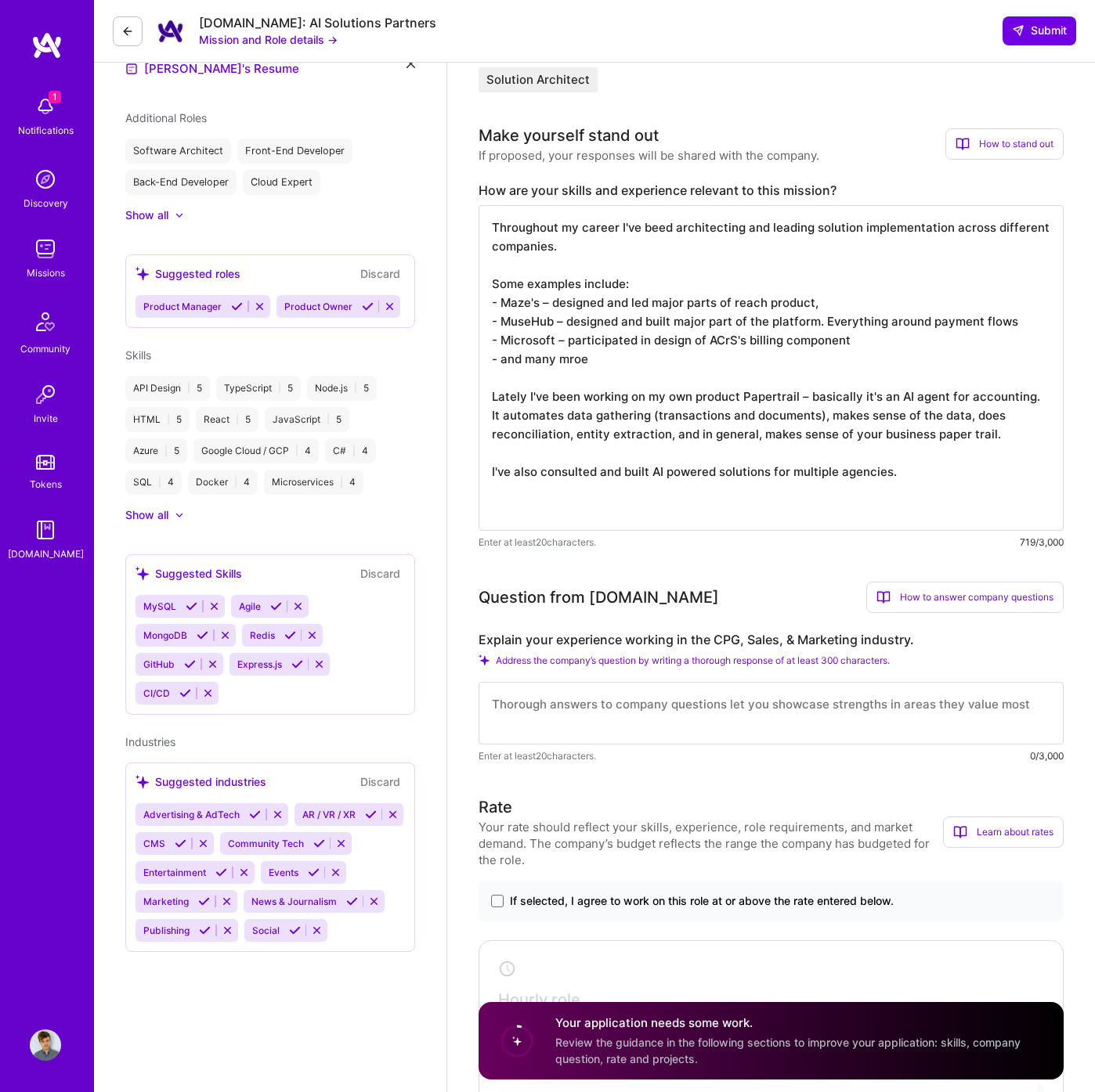
click at [722, 632] on label "Explain your experience working in the CPG, Sales, & Marketing industry." at bounding box center [771, 640] width 585 height 17
click at [726, 632] on label "Explain your experience working in the CPG, Sales, & Marketing industry." at bounding box center [771, 640] width 585 height 17
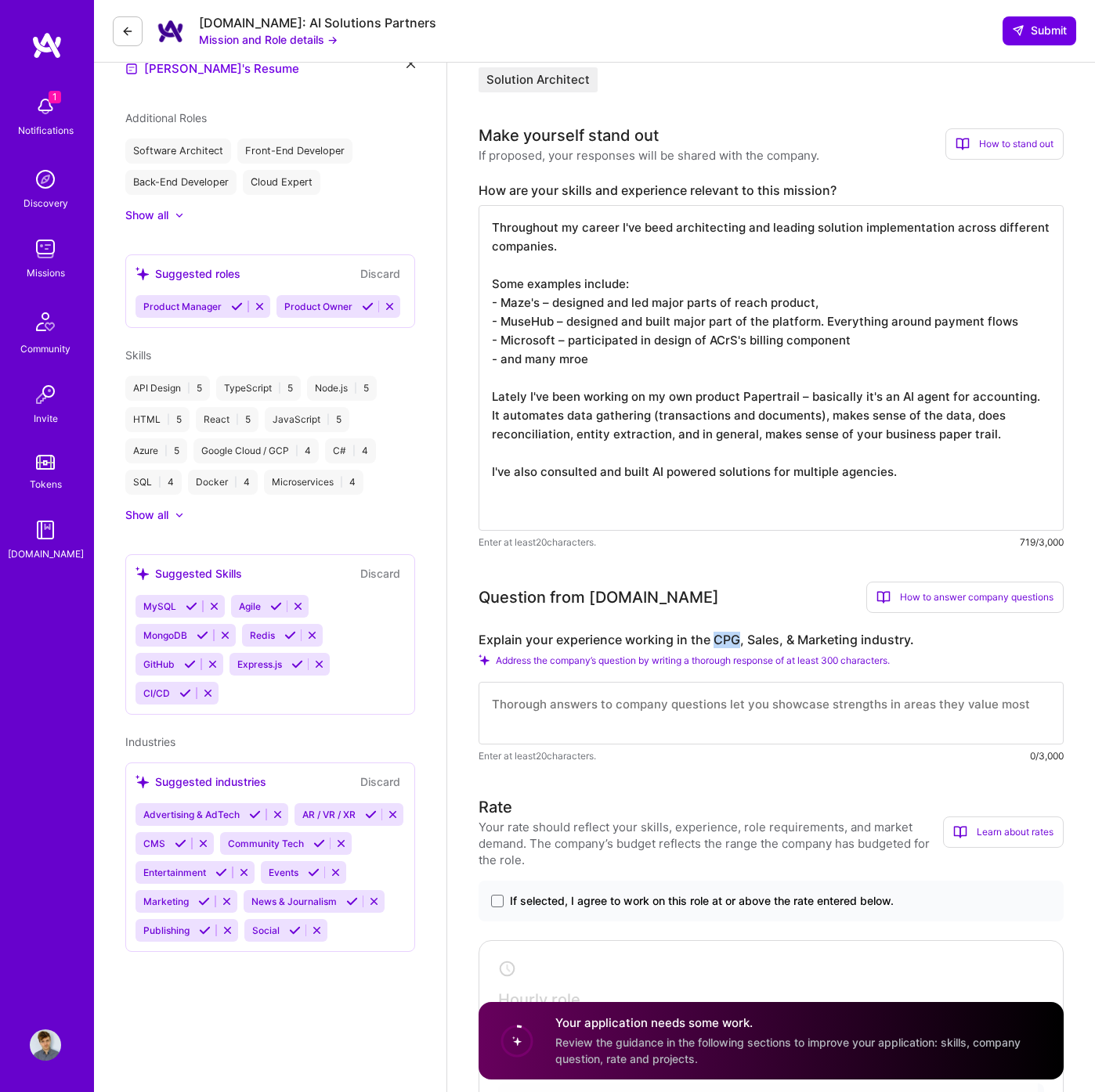
click at [718, 632] on label "Explain your experience working in the CPG, Sales, & Marketing industry." at bounding box center [771, 640] width 585 height 17
drag, startPoint x: 713, startPoint y: 625, endPoint x: 737, endPoint y: 626, distance: 24.0
click at [737, 632] on label "Explain your experience working in the CPG, Sales, & Marketing industry." at bounding box center [771, 640] width 585 height 17
copy label "CPG"
click at [612, 586] on div "Question from [DOMAIN_NAME]" at bounding box center [598, 598] width 240 height 24
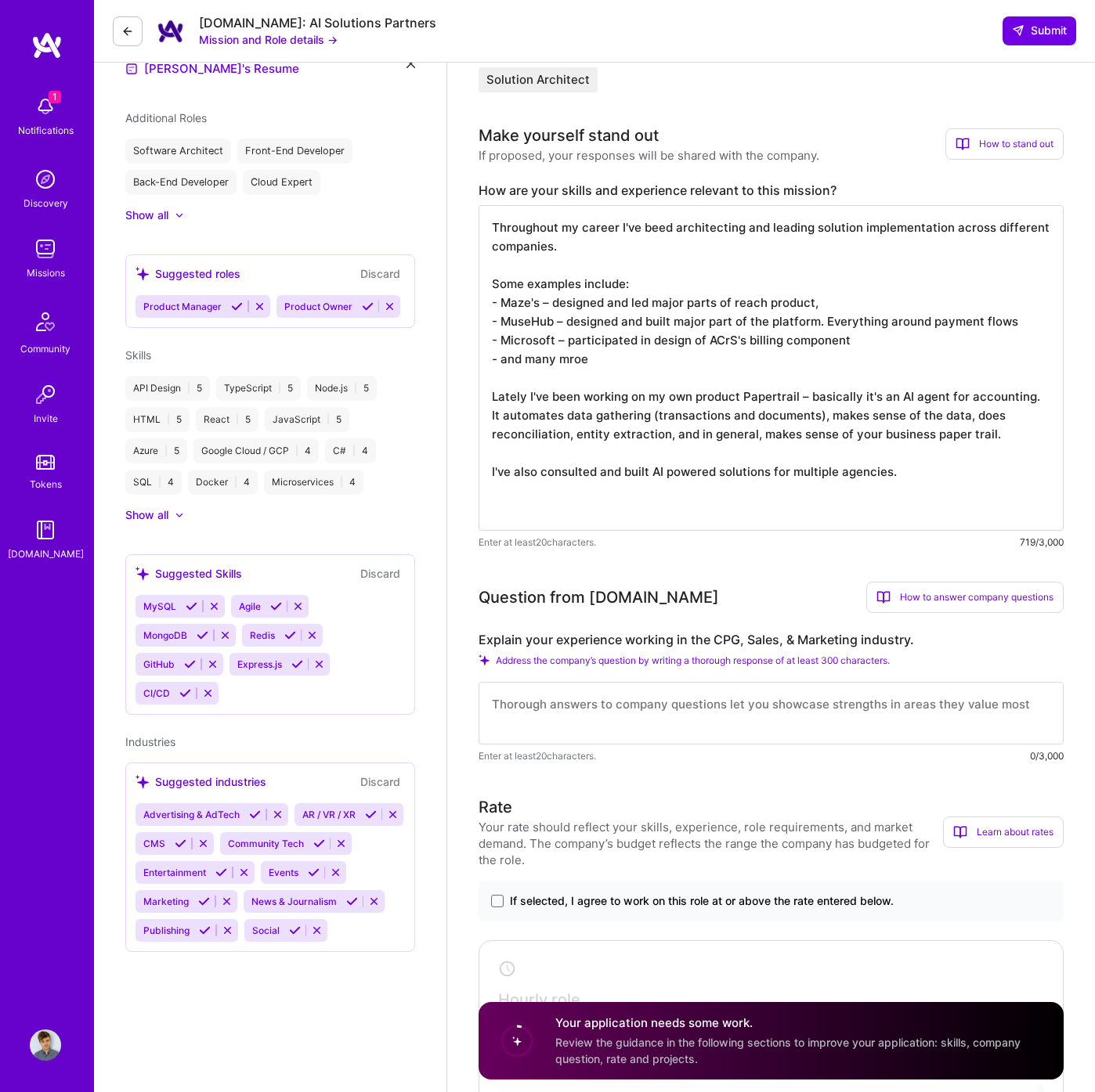
scroll to position [0, 0]
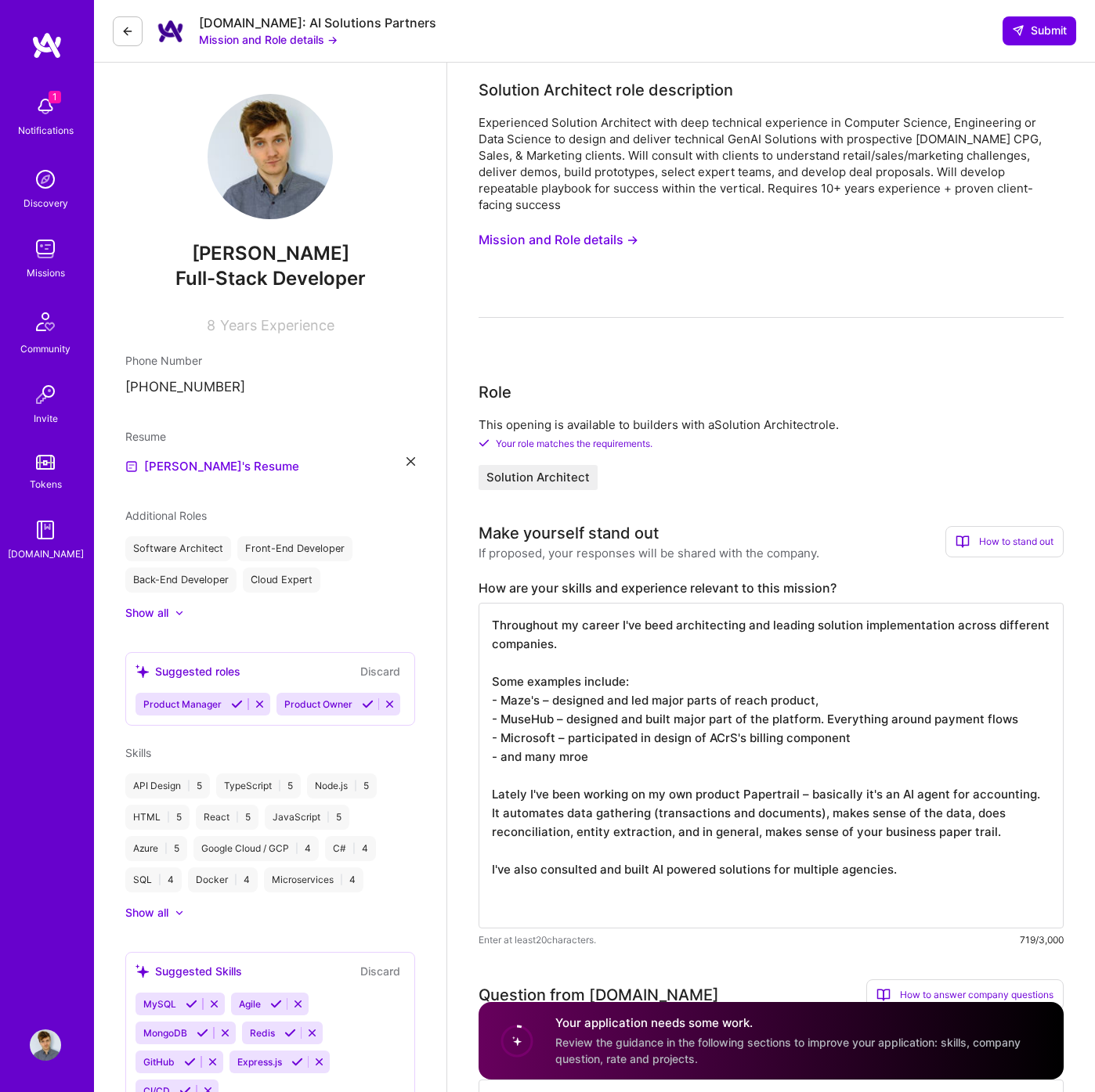
click at [582, 225] on button "Mission and Role details →" at bounding box center [559, 239] width 160 height 29
click at [710, 726] on textarea "Throughout my career I've beed architecting and leading solution implementation…" at bounding box center [771, 765] width 585 height 326
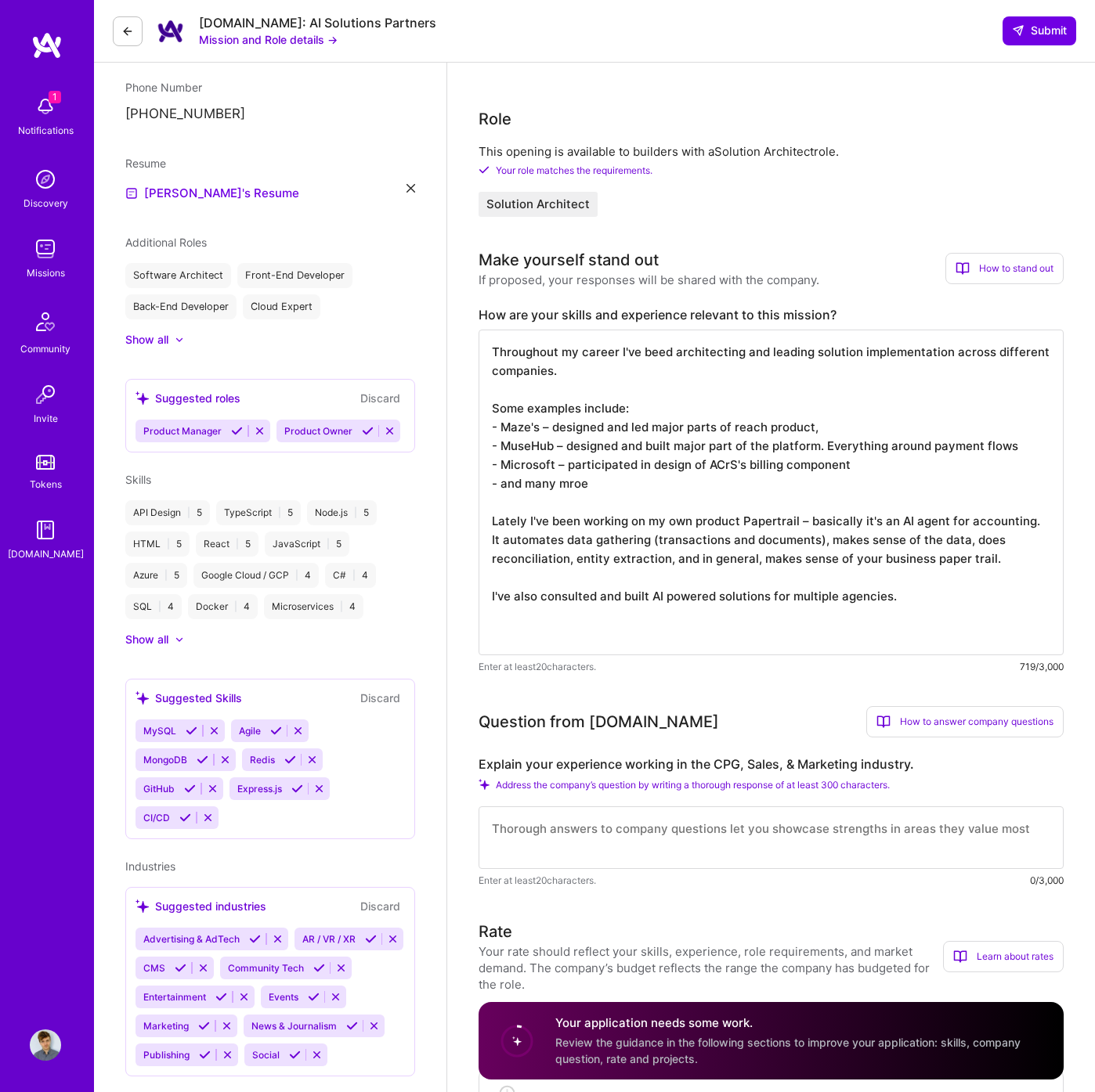
scroll to position [548, 0]
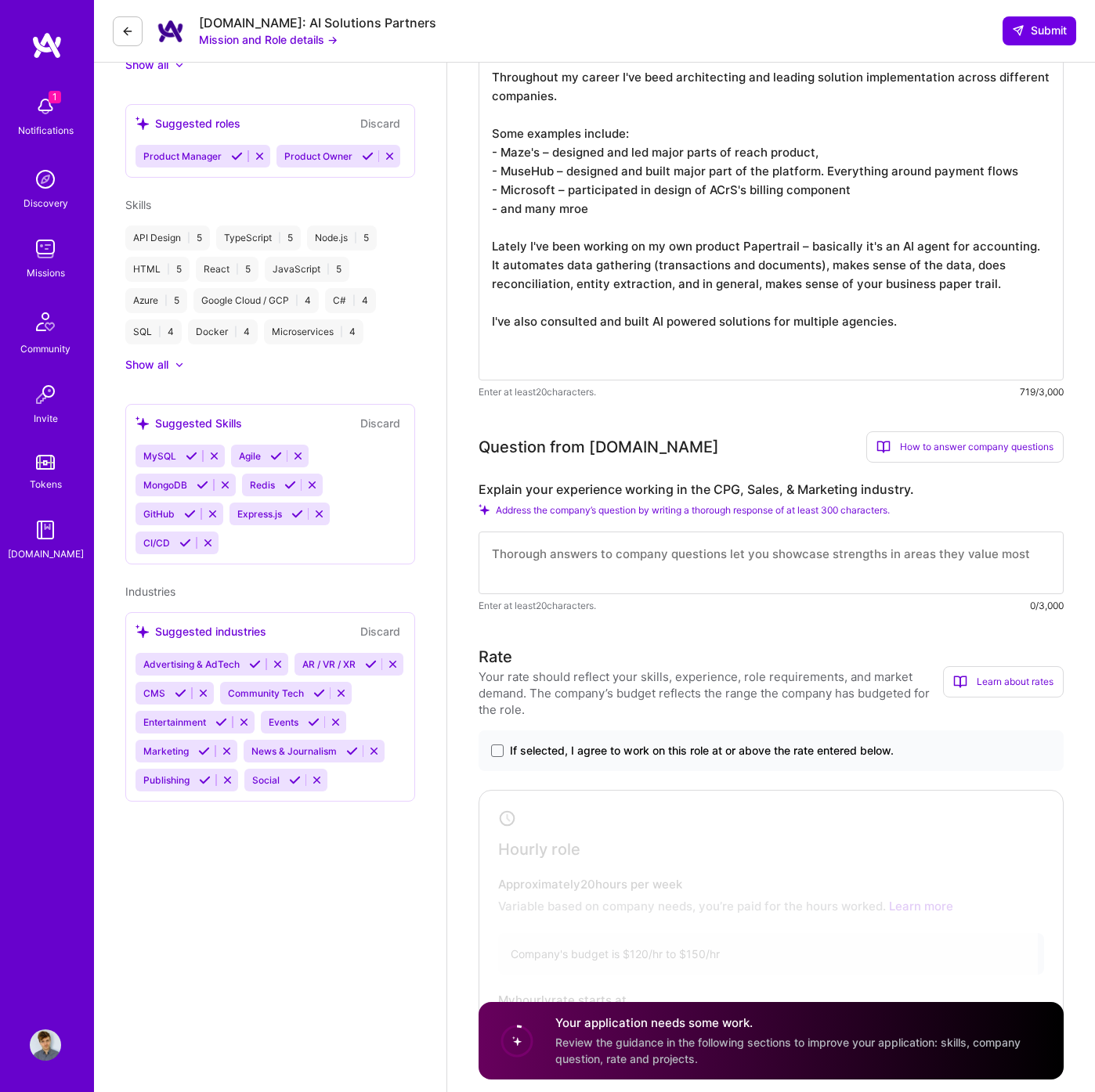
click at [665, 556] on textarea at bounding box center [771, 563] width 585 height 63
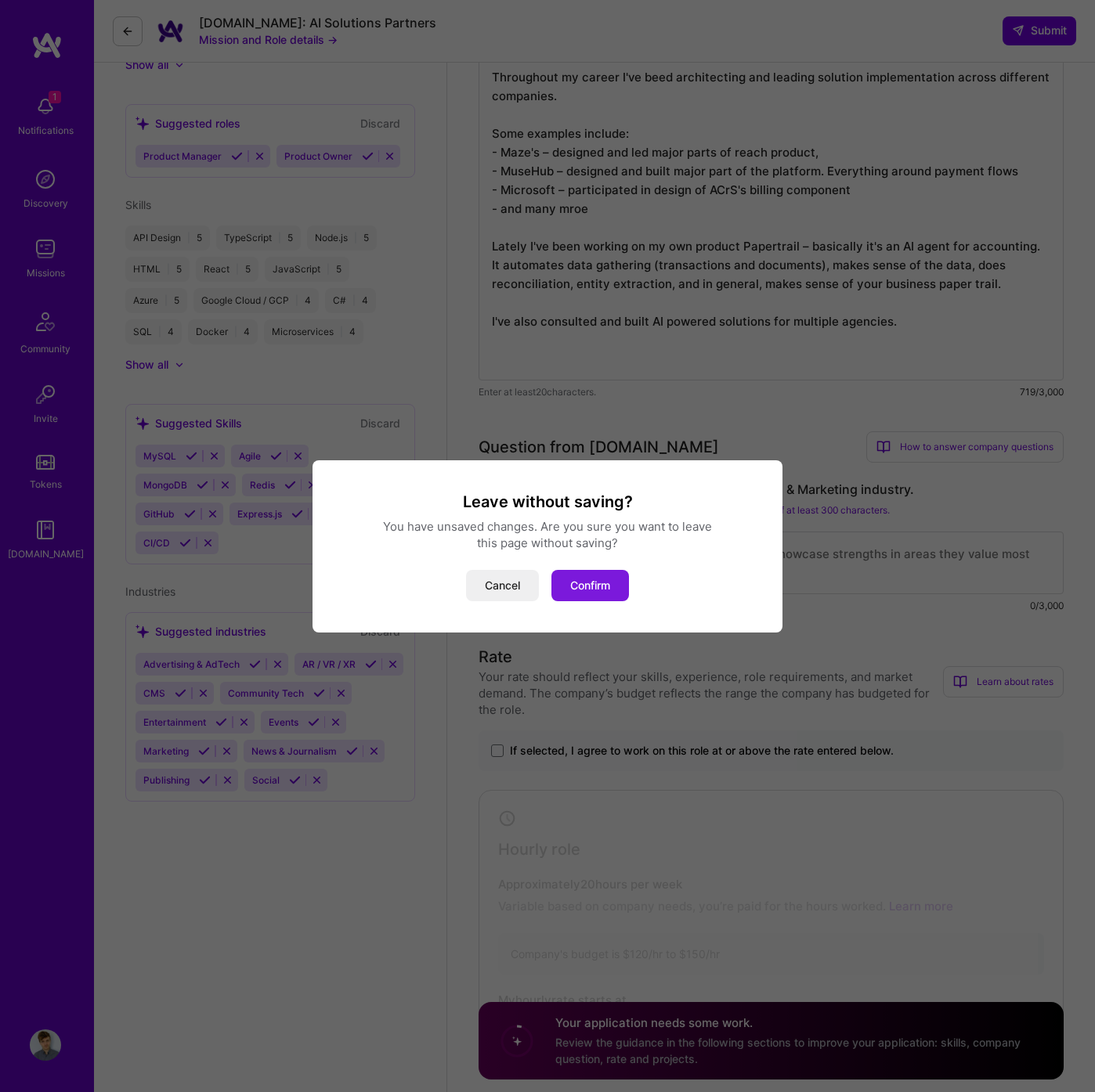
click at [605, 587] on button "Confirm" at bounding box center [590, 586] width 77 height 31
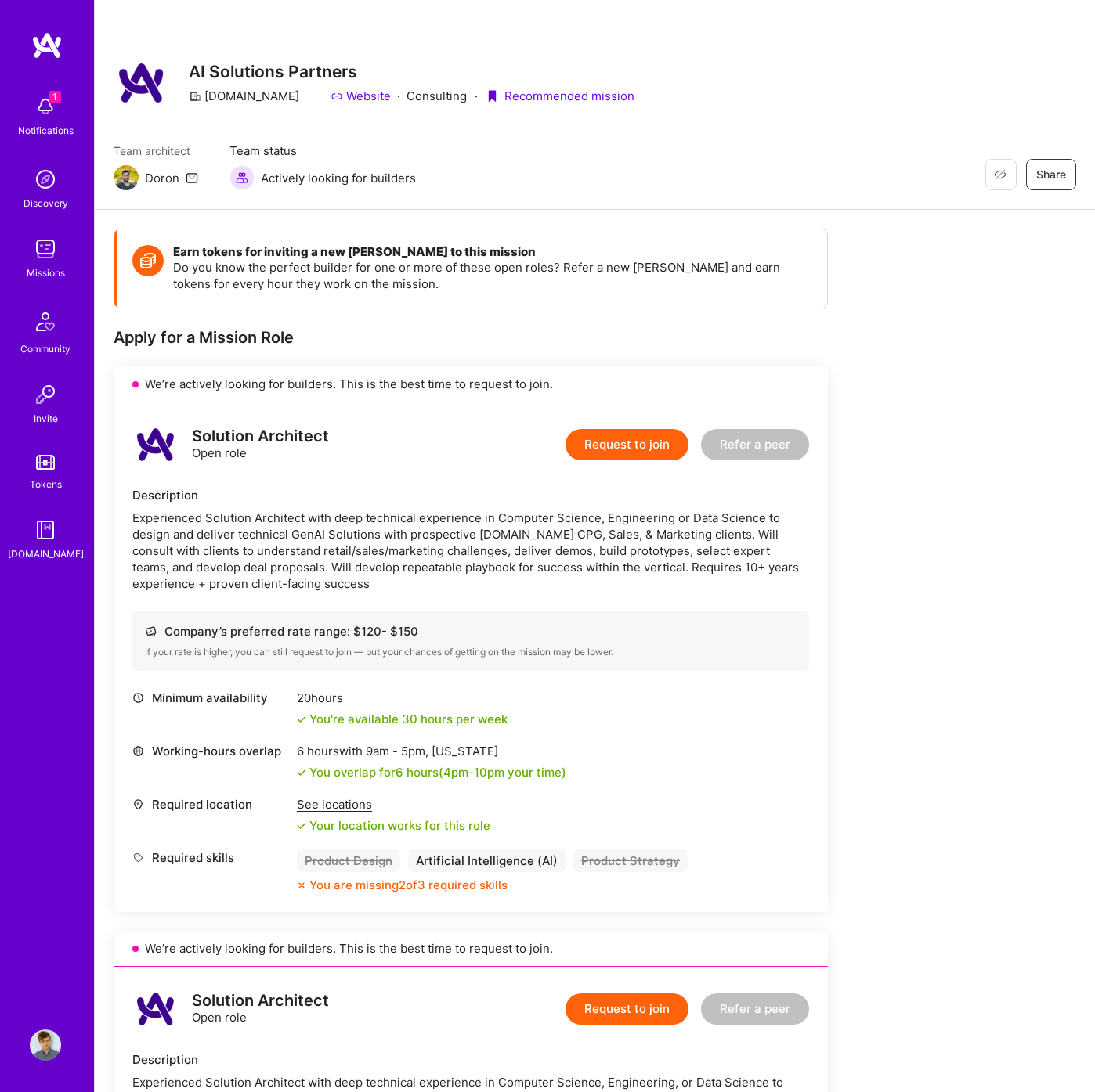
scroll to position [413, 0]
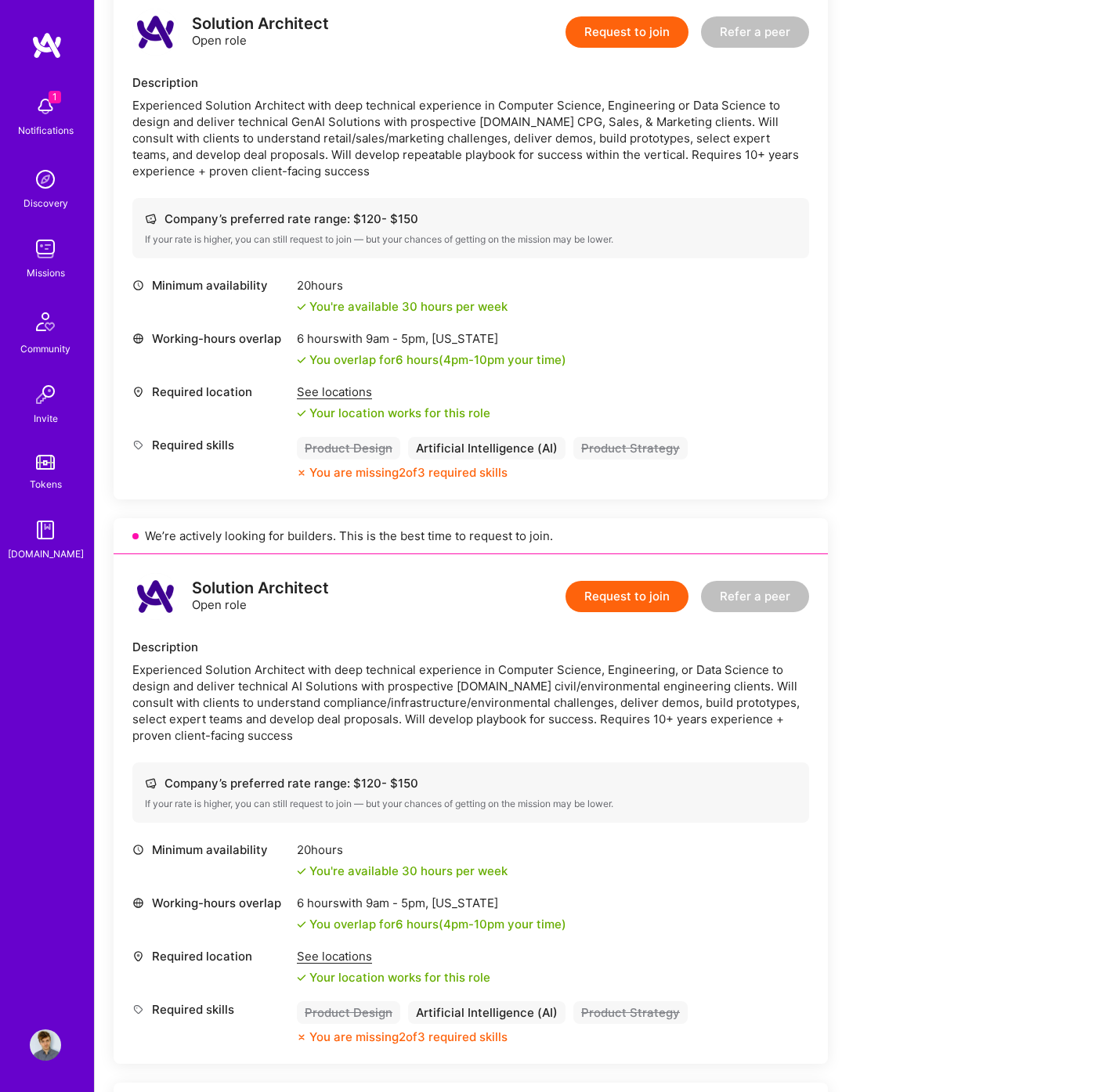
click at [424, 656] on div "Description Experienced Solution Architect with deep technical experience in Co…" at bounding box center [470, 692] width 676 height 105
click at [640, 597] on button "Request to join" at bounding box center [628, 597] width 123 height 31
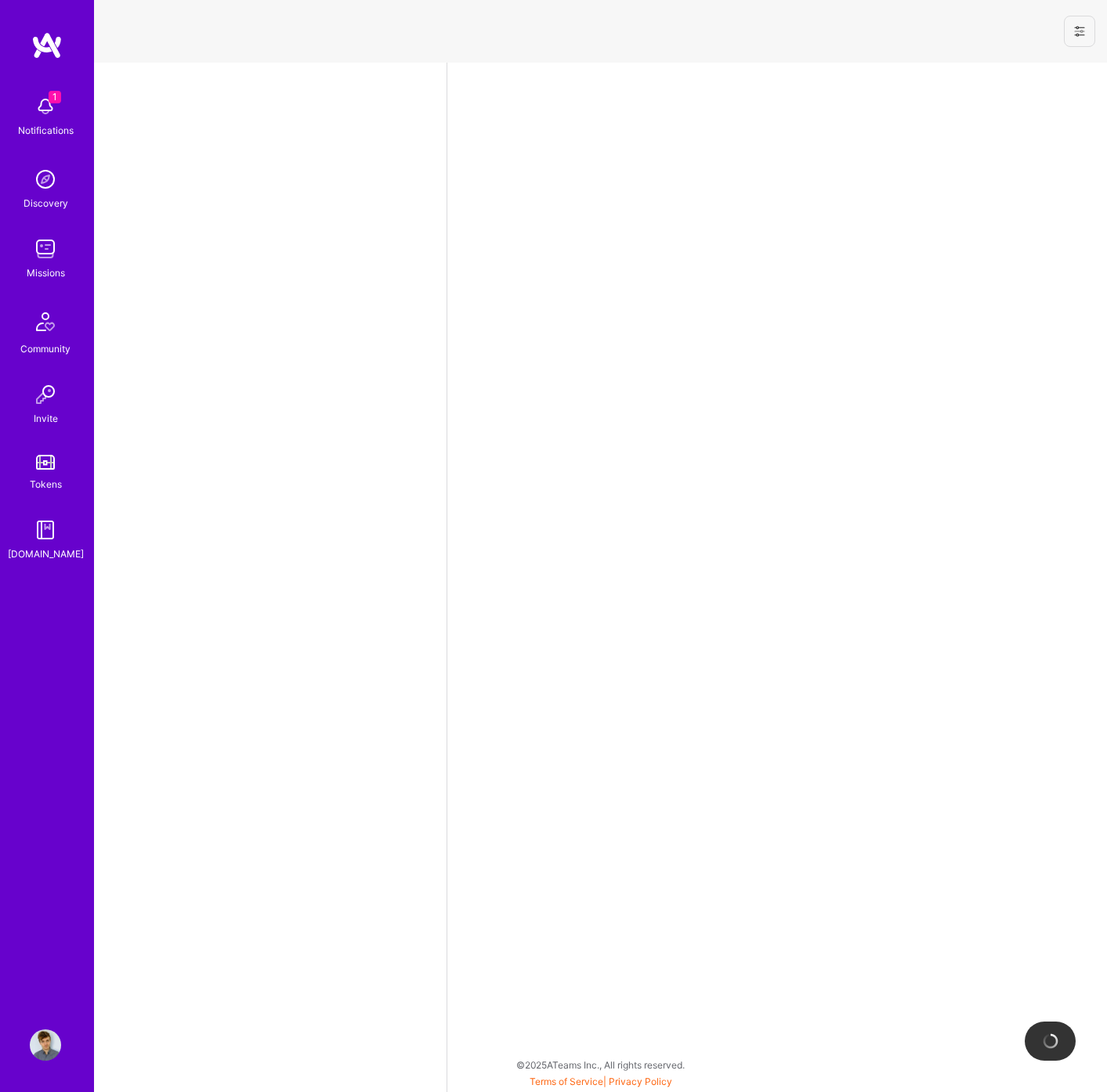
select select "EE"
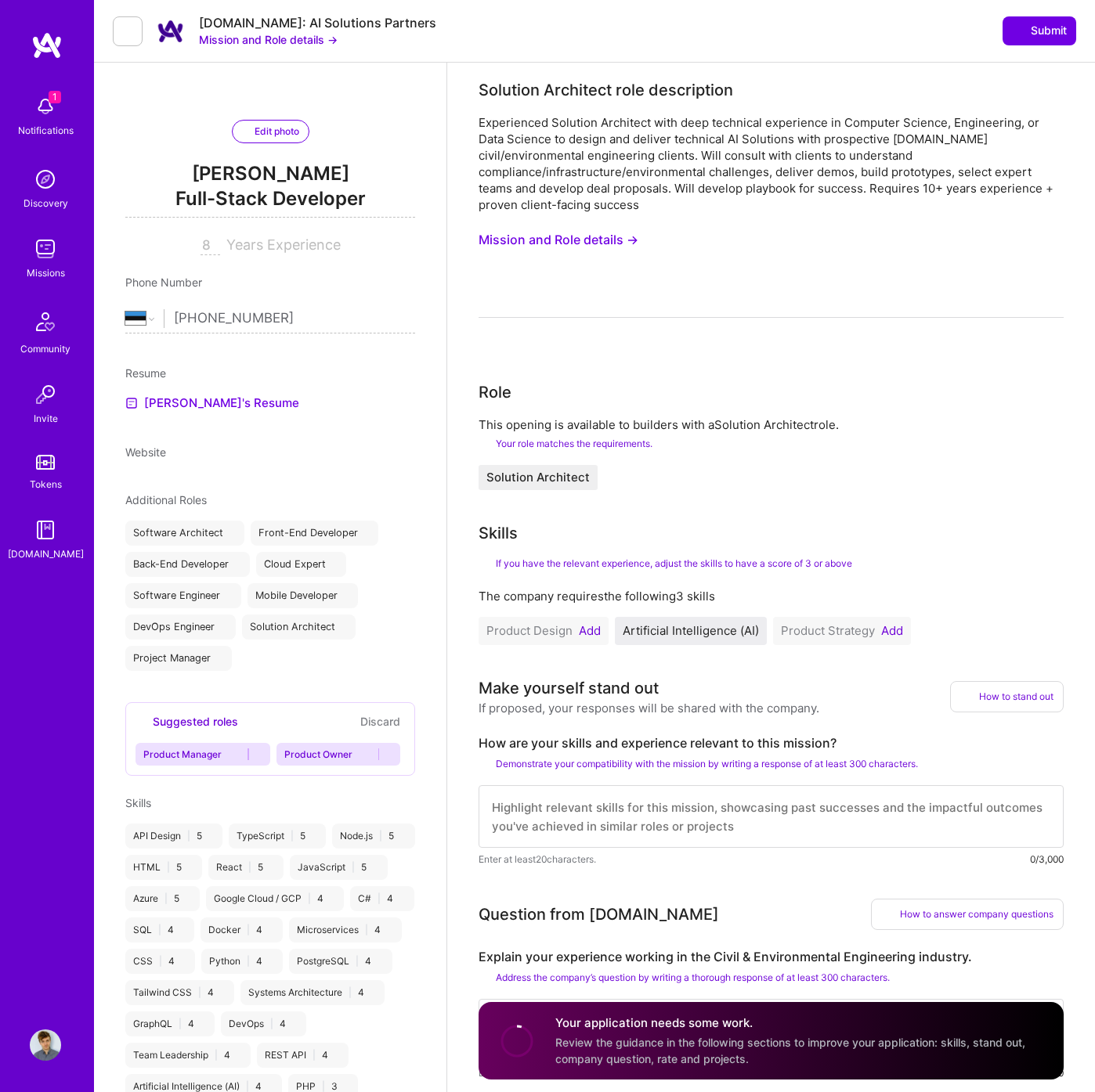
scroll to position [305, 0]
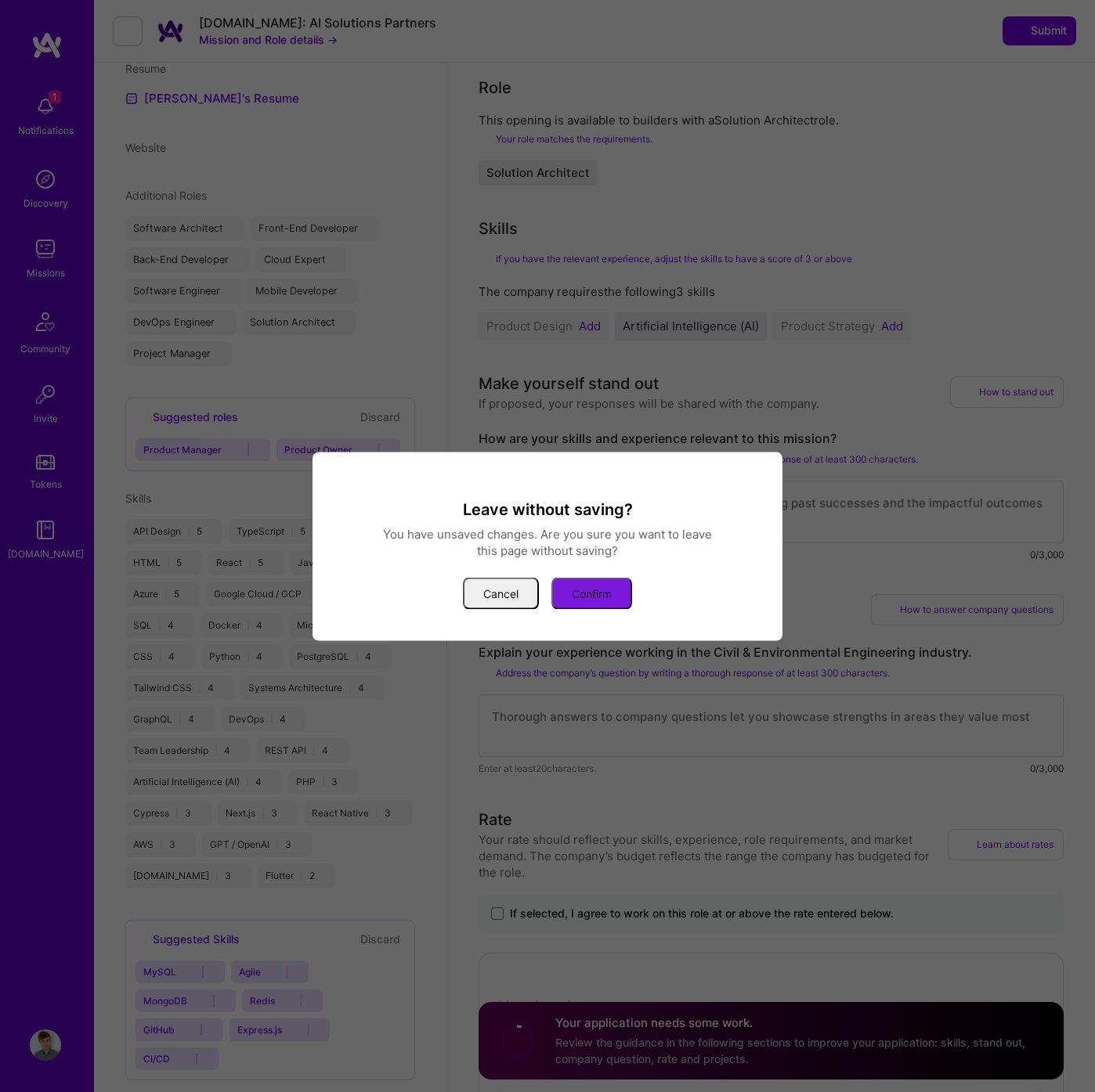
click at [575, 581] on button "Confirm" at bounding box center [592, 592] width 81 height 32
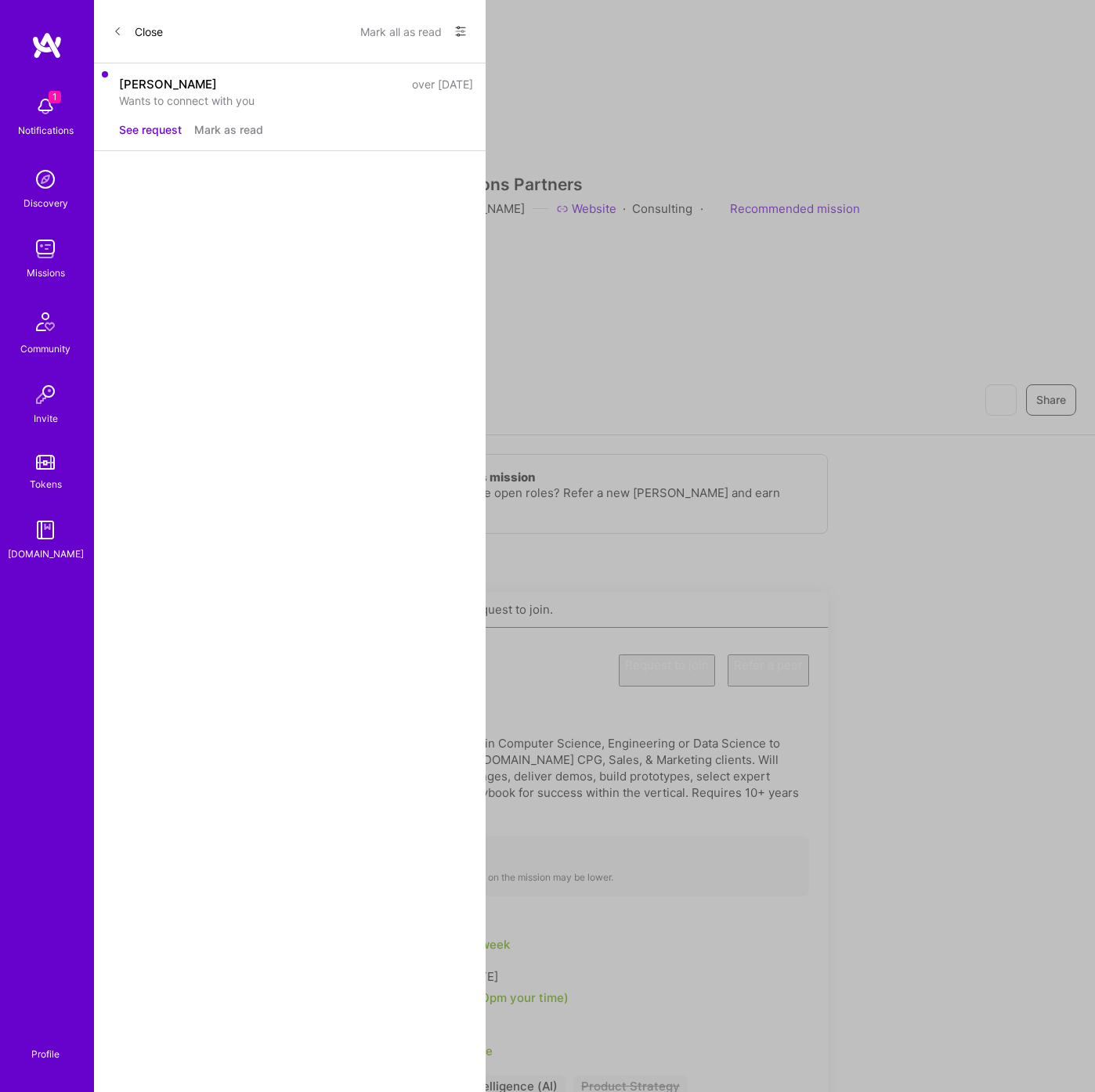
click at [393, 735] on div "Experienced Solution Architect with deep technical experience in Computer Scien…" at bounding box center [470, 776] width 676 height 82
click at [394, 735] on div "Experienced Solution Architect with deep technical experience in Computer Scien…" at bounding box center [470, 776] width 676 height 82
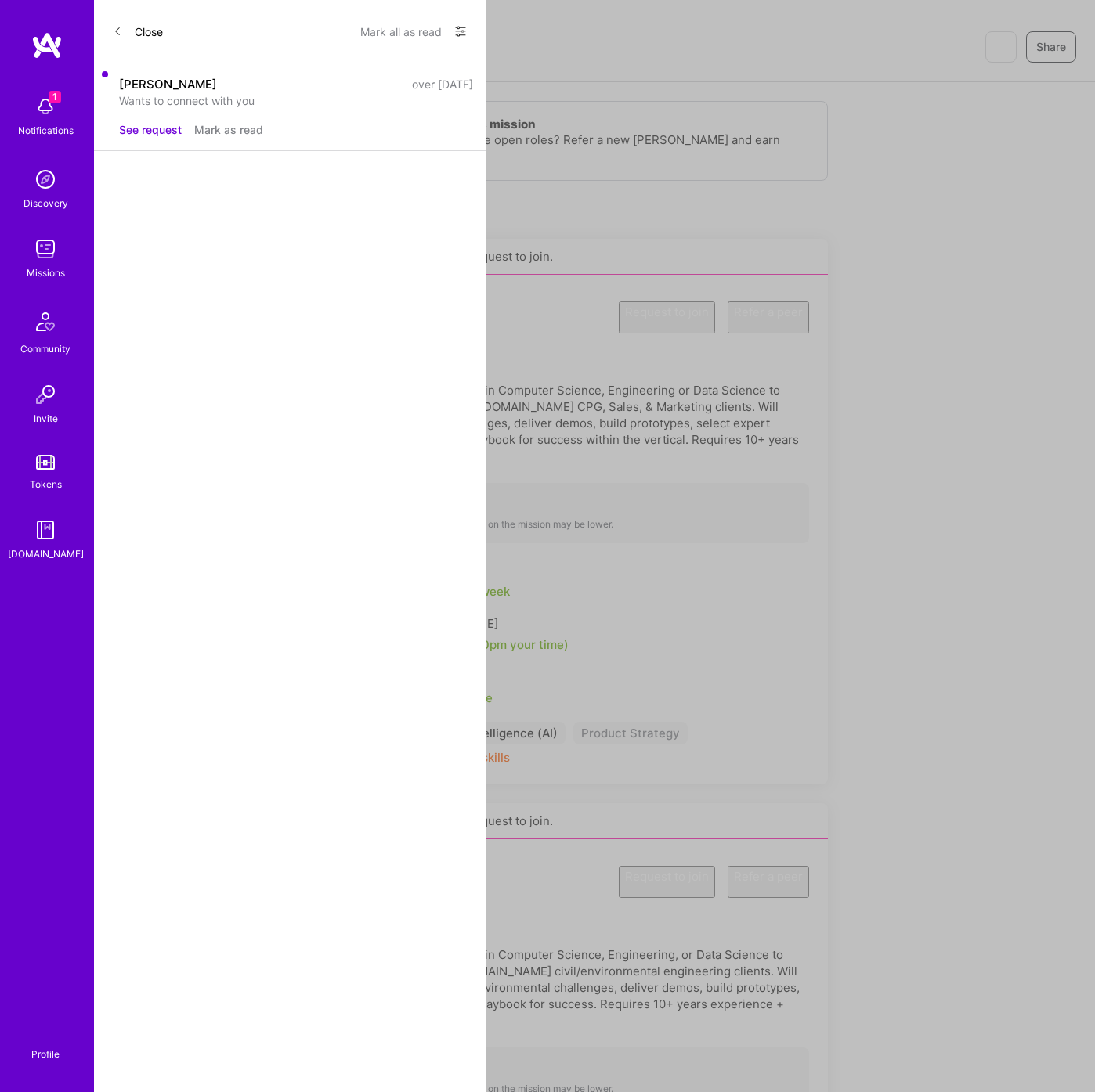
click at [516, 924] on div "Description" at bounding box center [470, 932] width 676 height 17
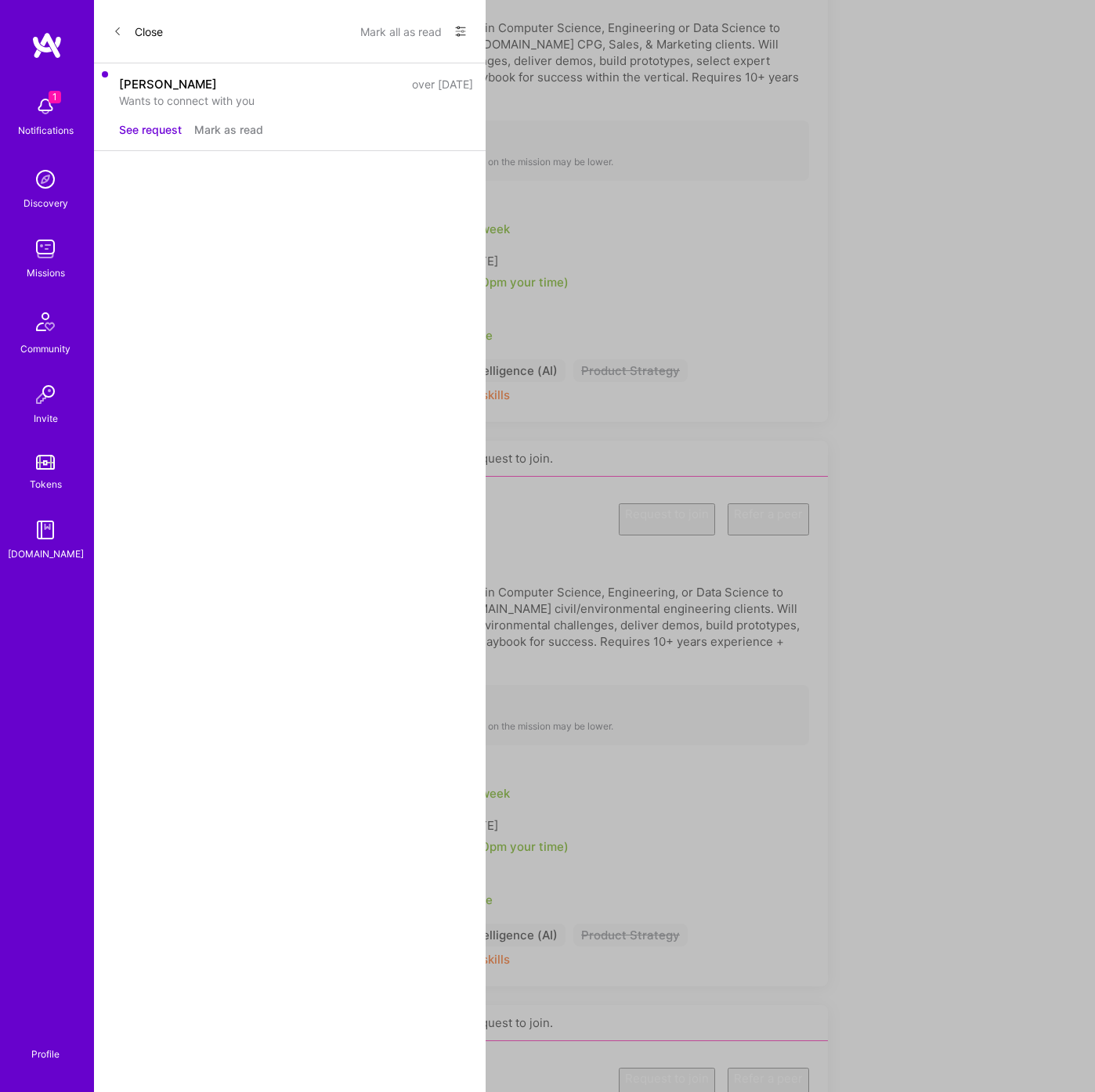
scroll to position [797, 0]
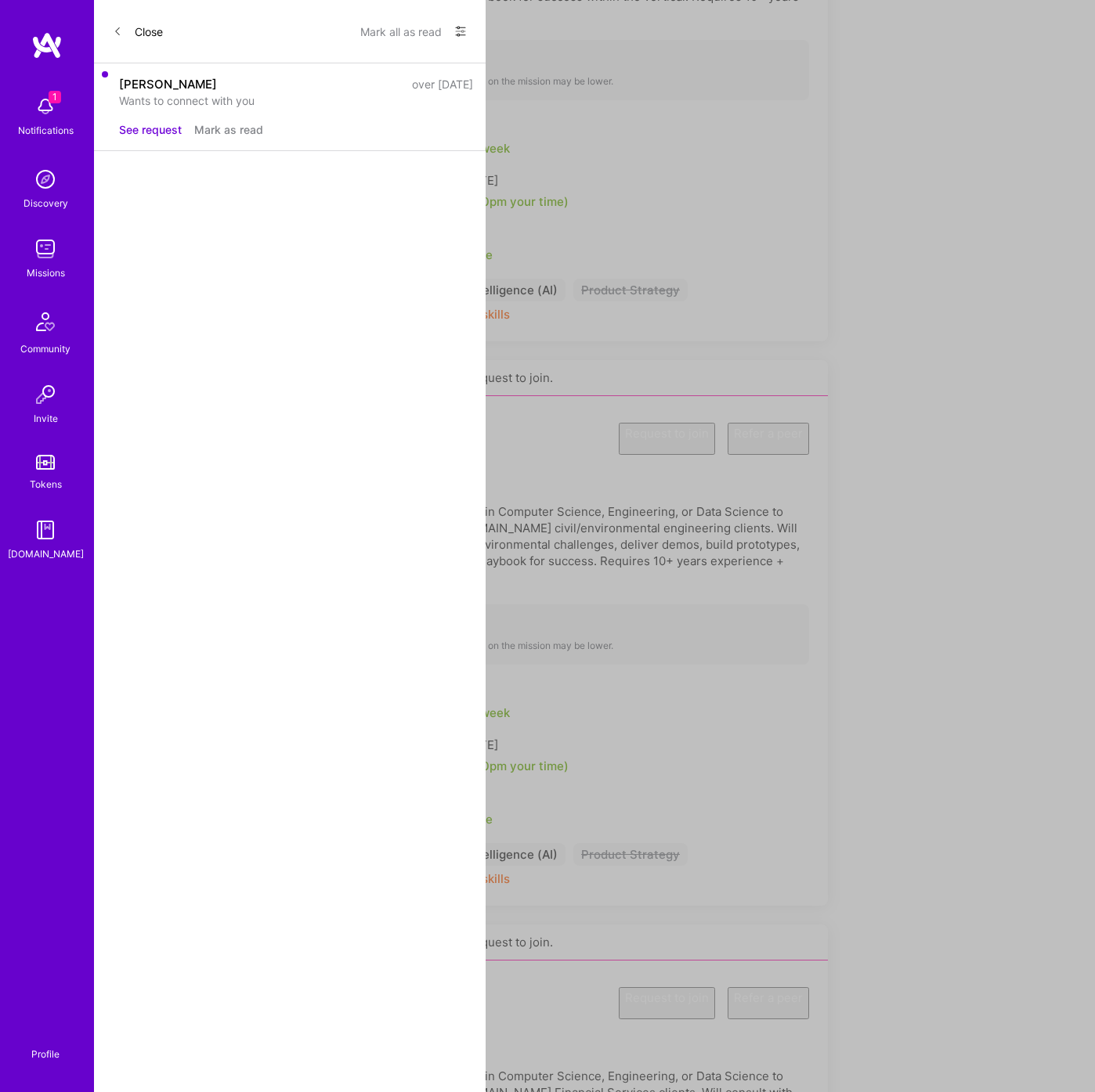
click at [450, 1068] on div "Experienced Solution Architect with deep technical experience in Computer Scien…" at bounding box center [470, 1109] width 676 height 82
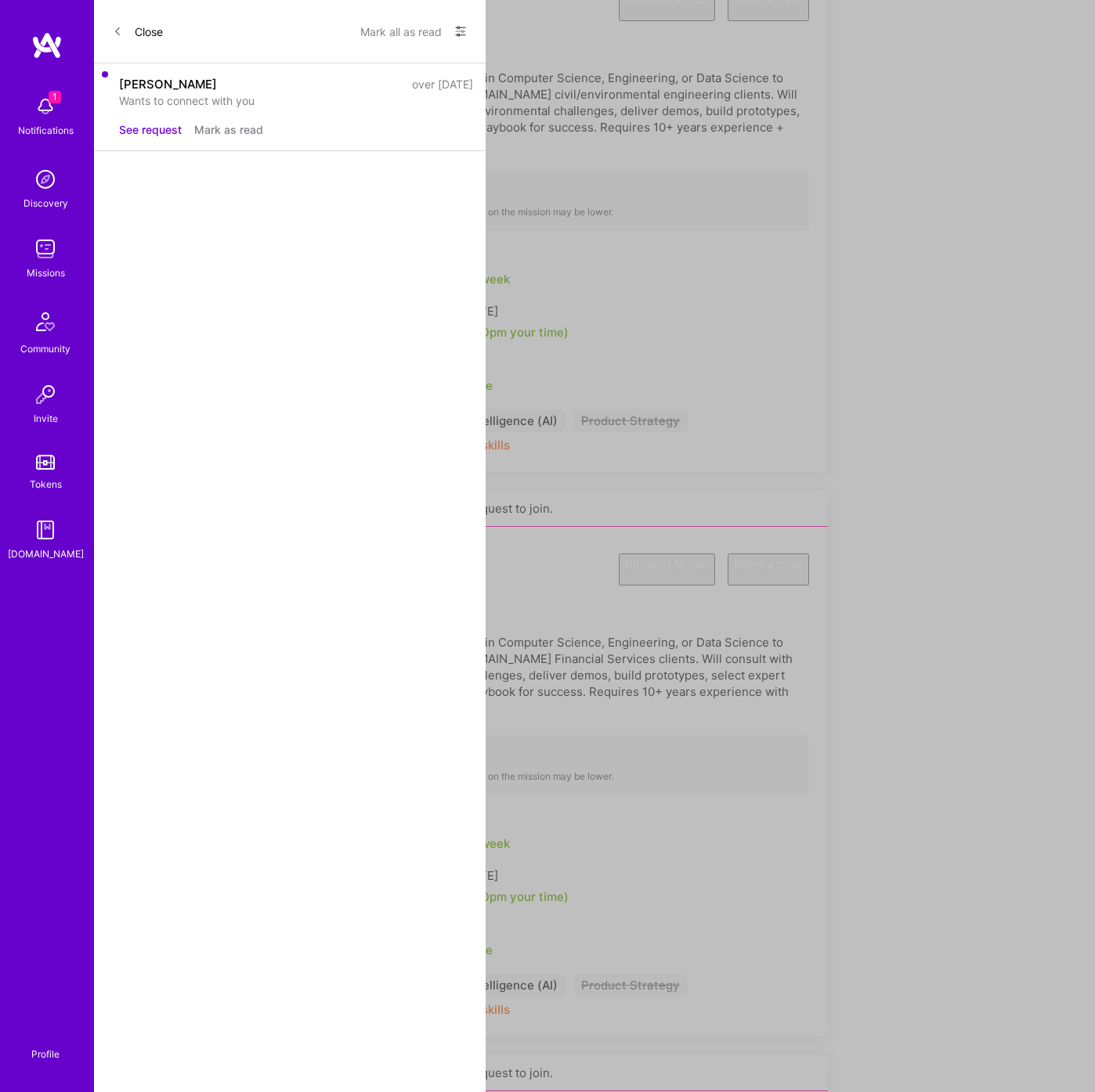
scroll to position [1492, 0]
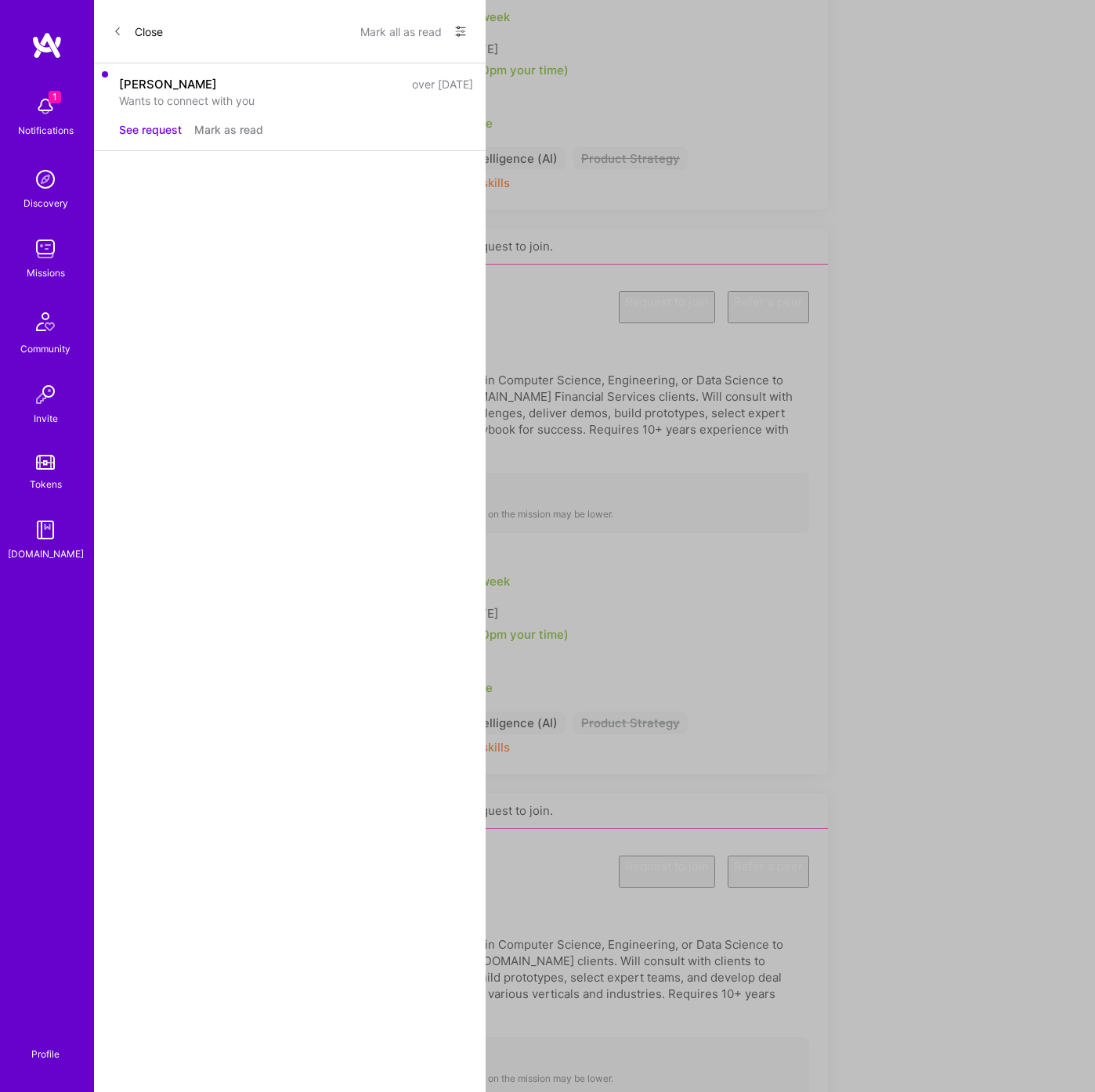
click at [618, 856] on button "Request to join" at bounding box center [666, 871] width 97 height 32
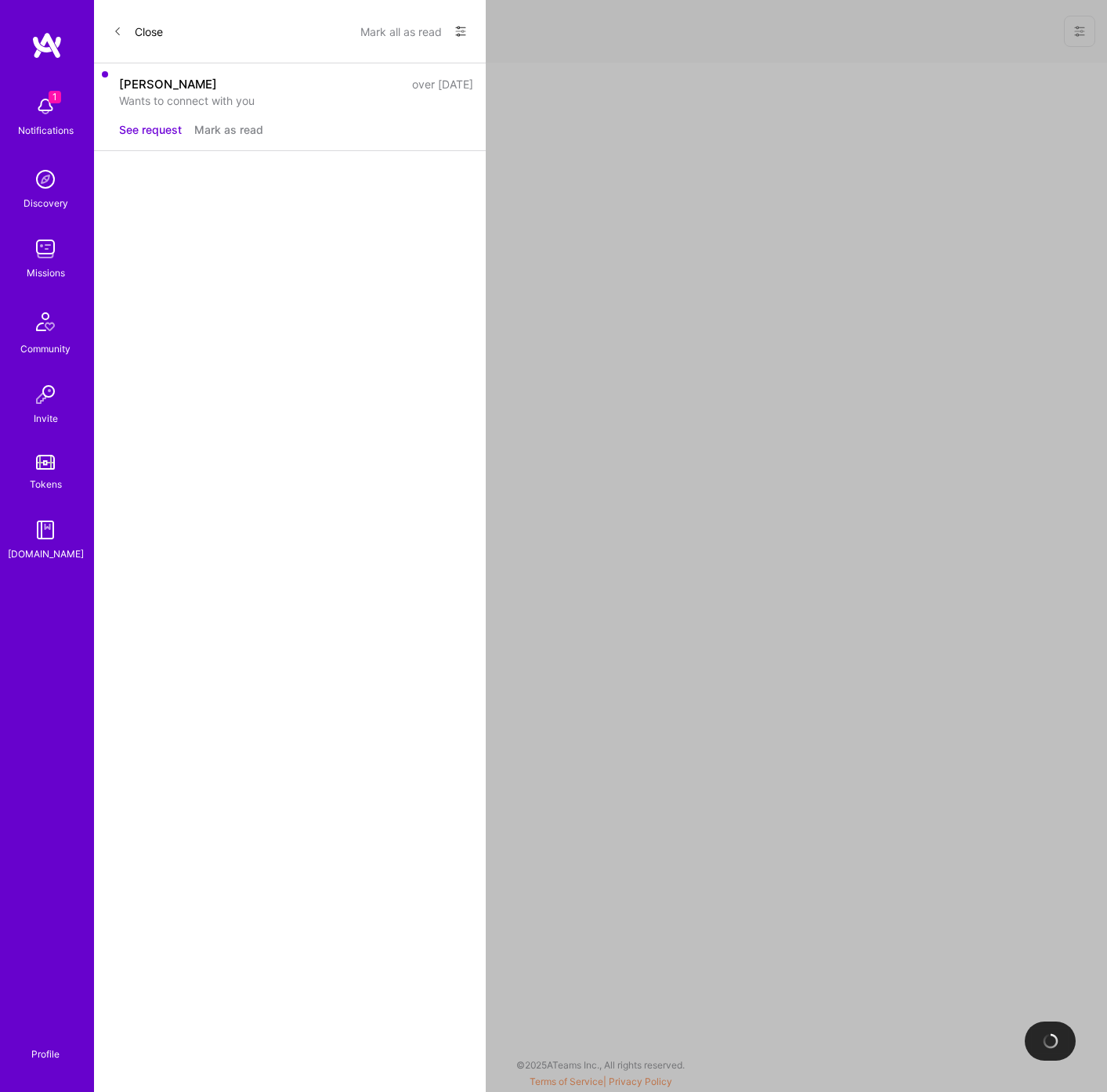
select select "EE"
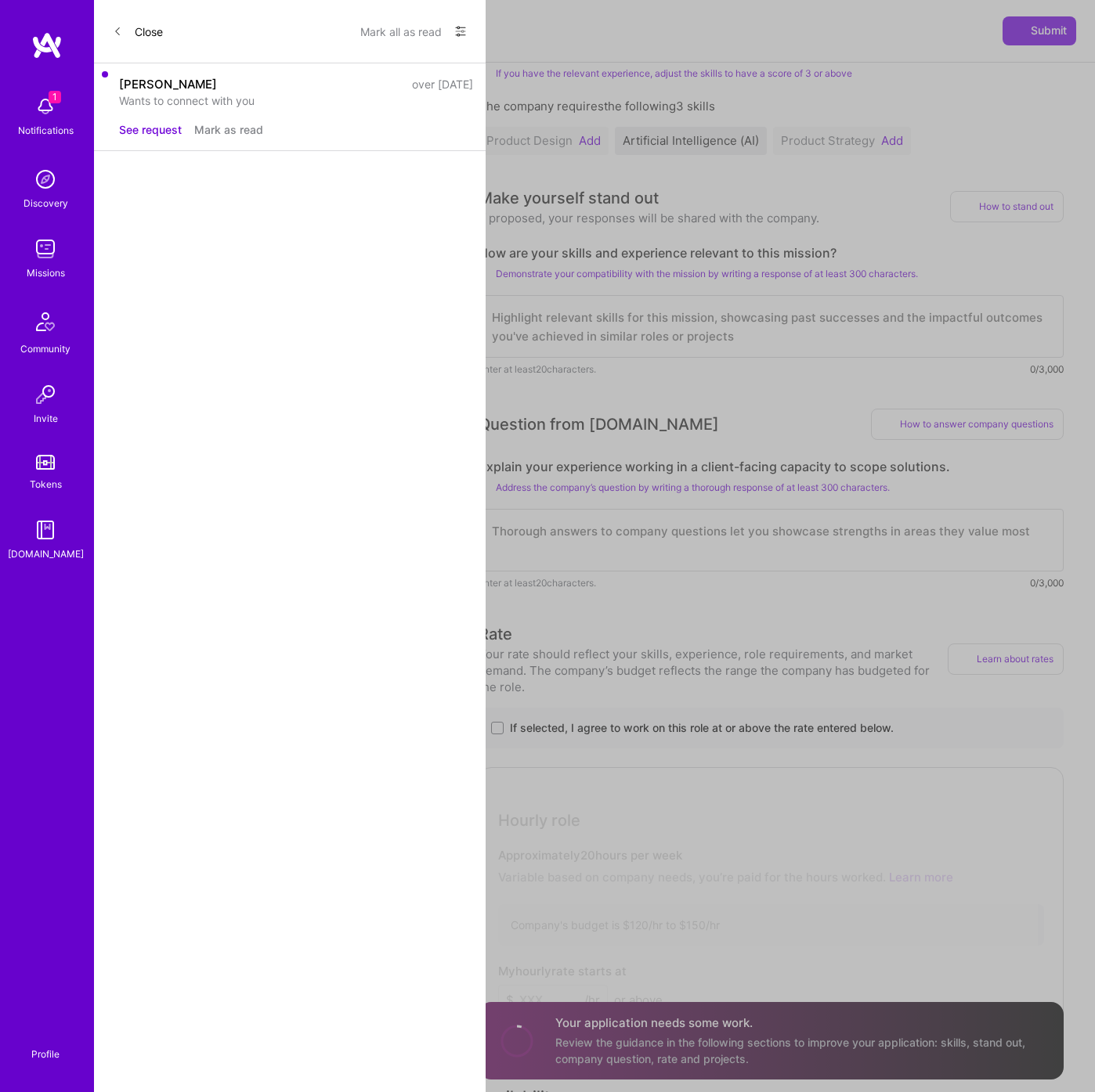
scroll to position [555, 0]
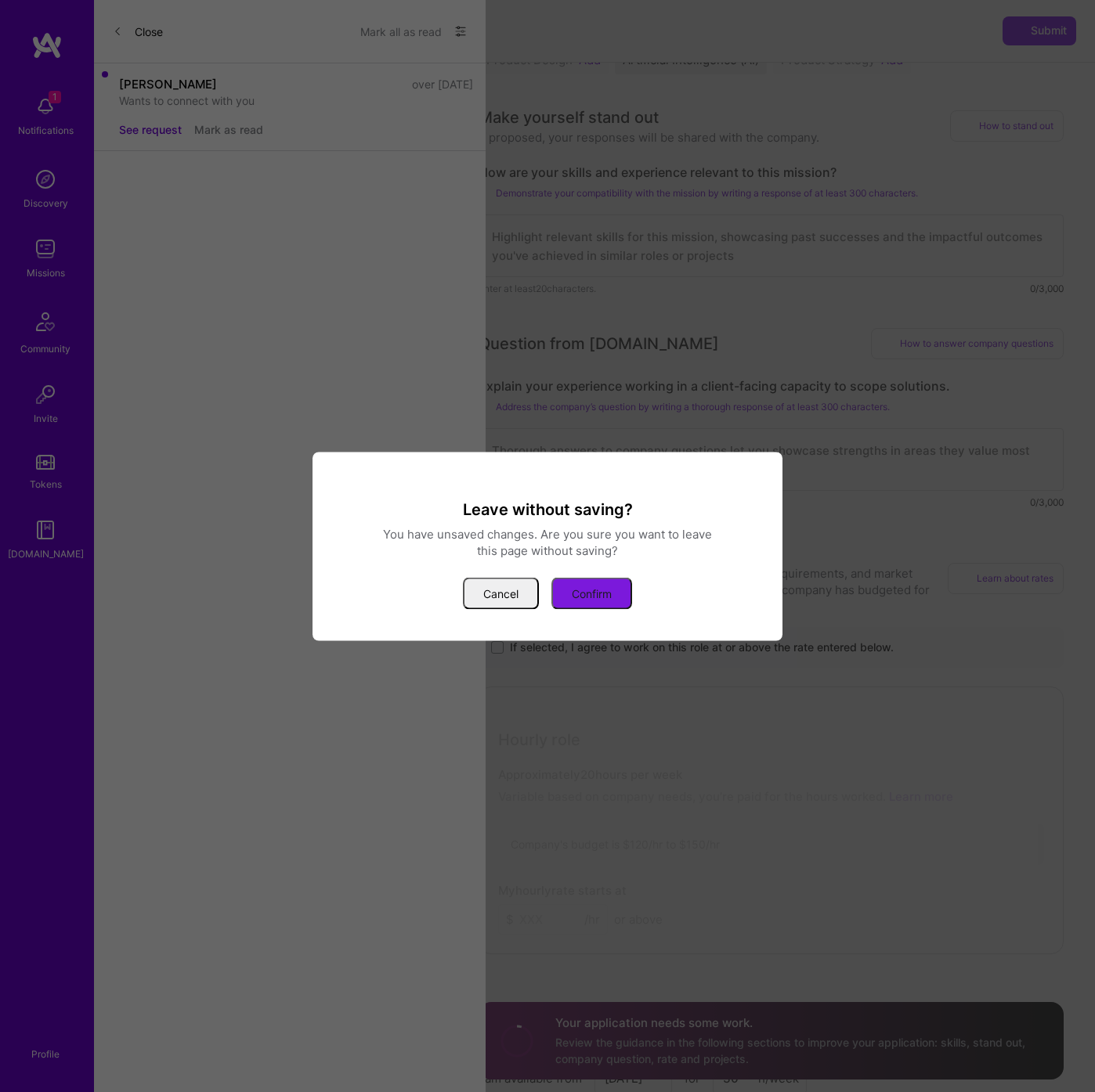
click at [593, 599] on button "Confirm" at bounding box center [592, 592] width 81 height 32
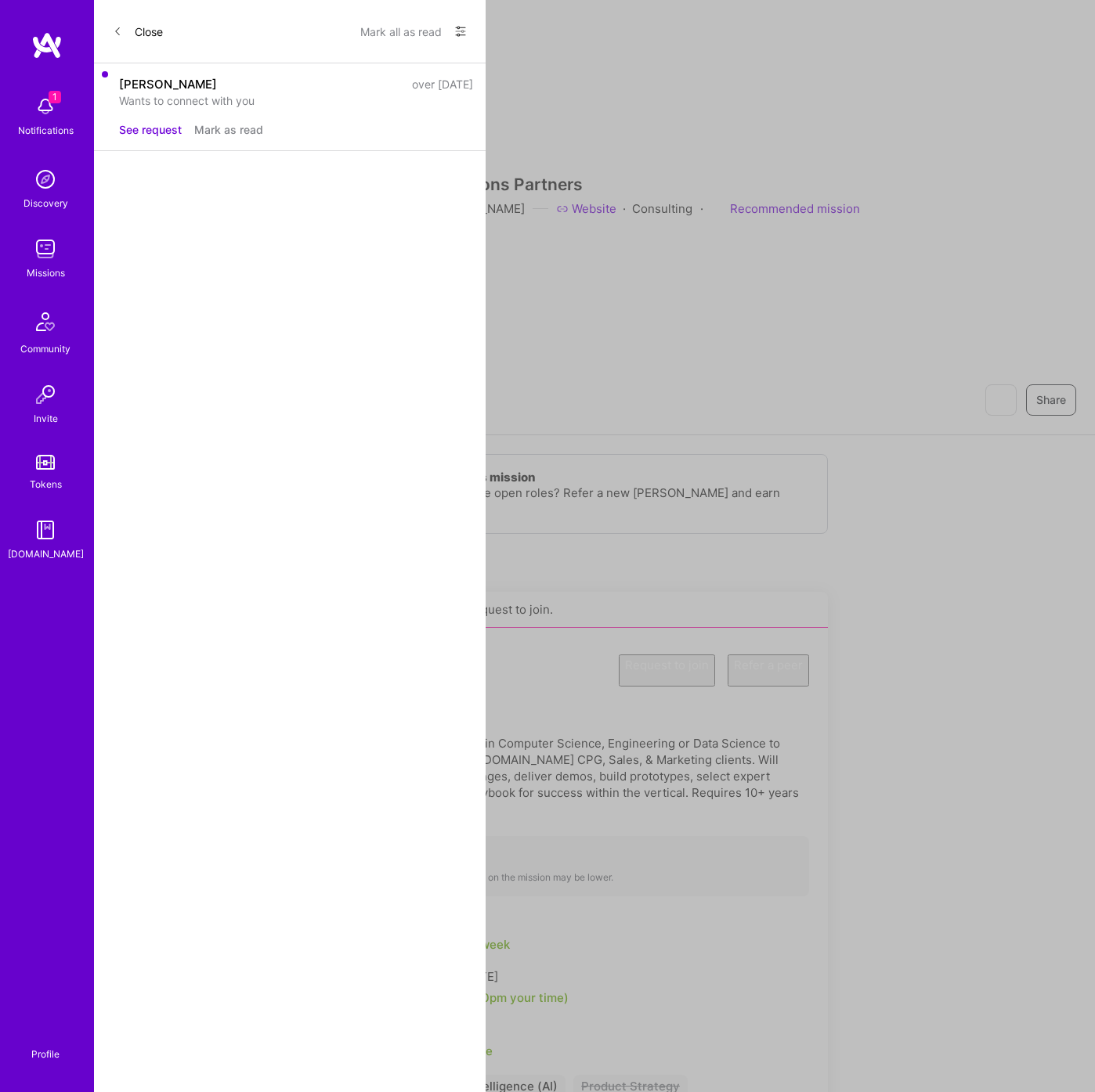
click at [44, 113] on img at bounding box center [45, 107] width 31 height 31
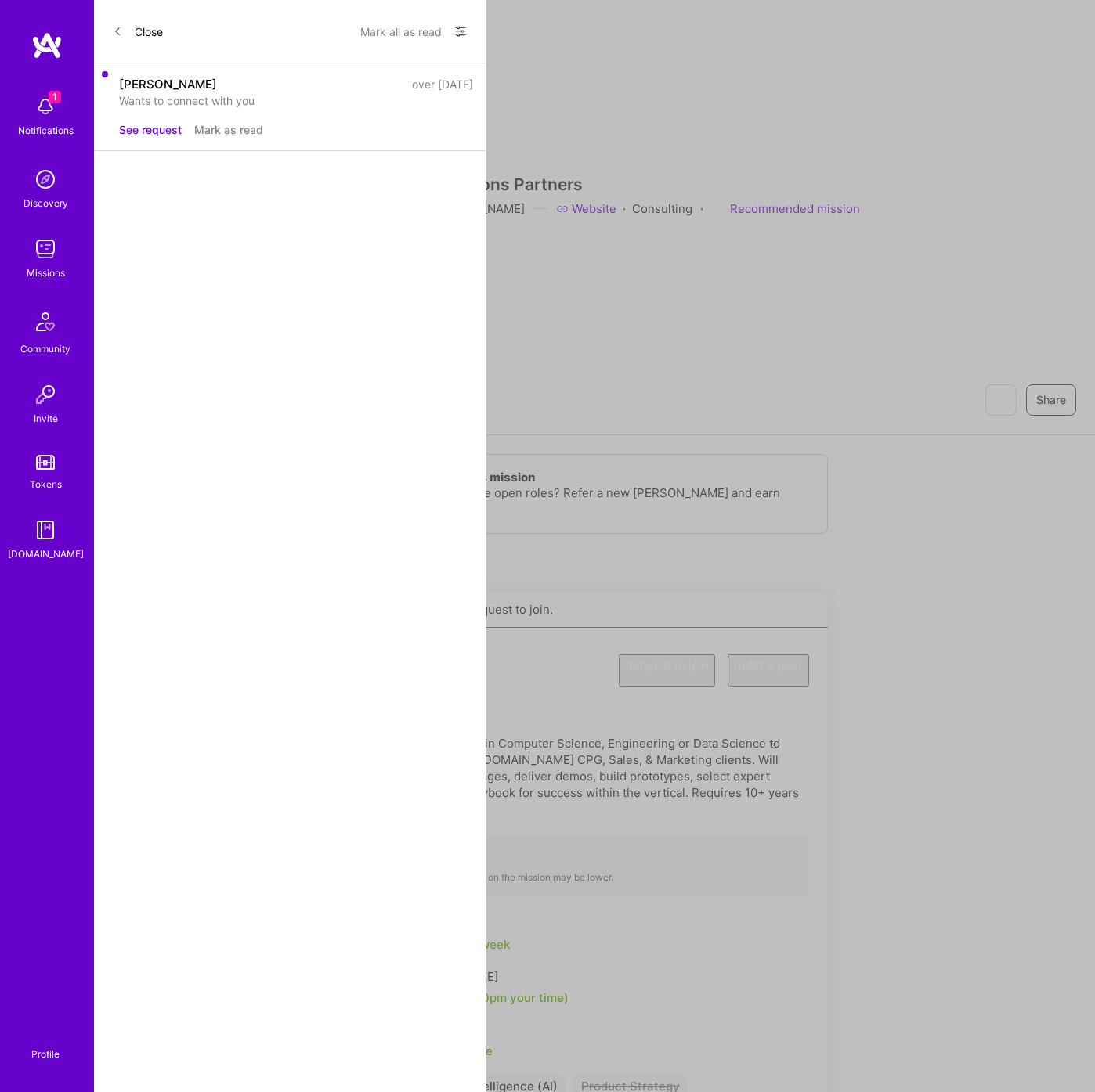
click at [44, 182] on img at bounding box center [45, 179] width 31 height 31
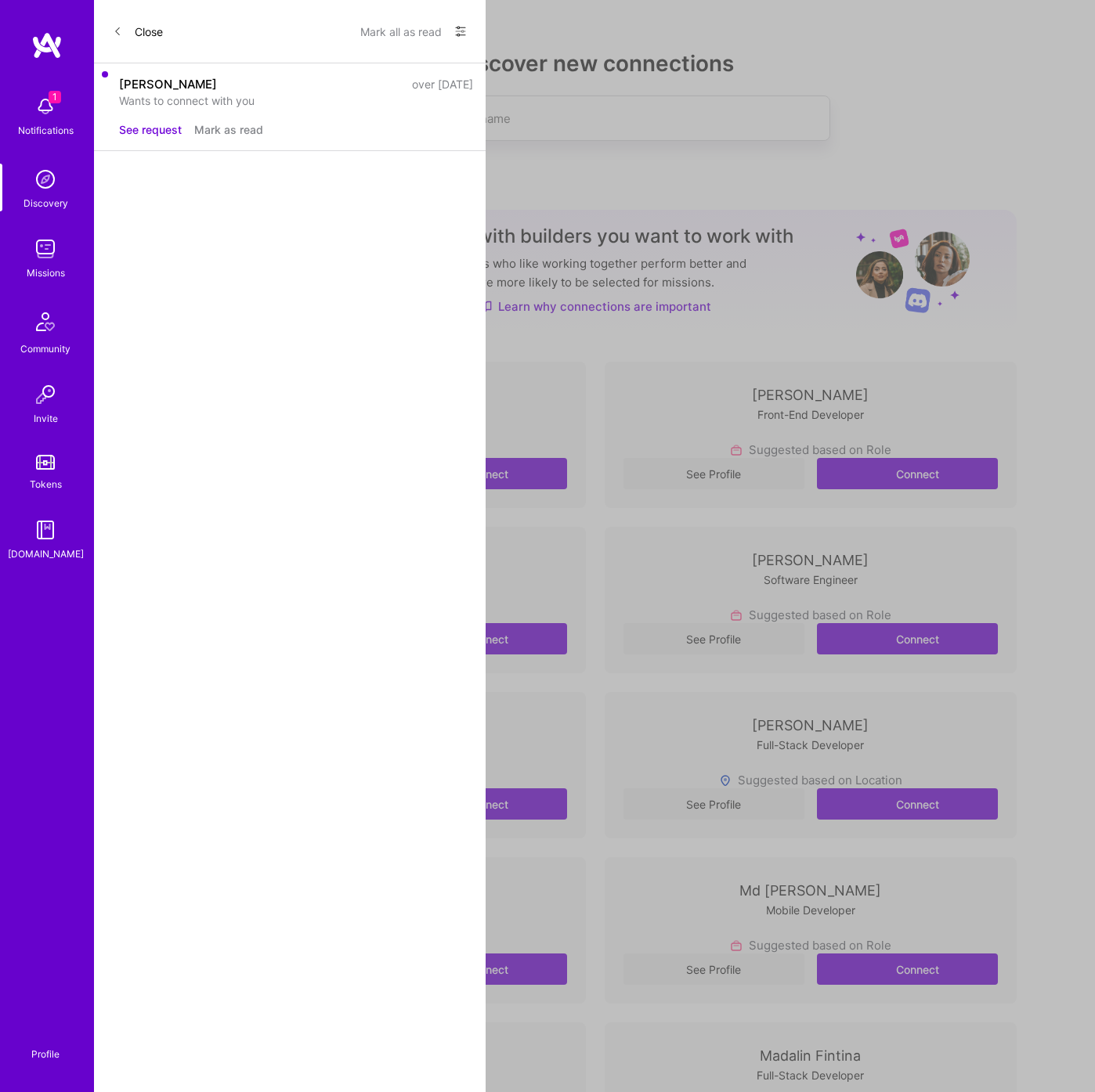
click at [42, 260] on img at bounding box center [45, 249] width 31 height 31
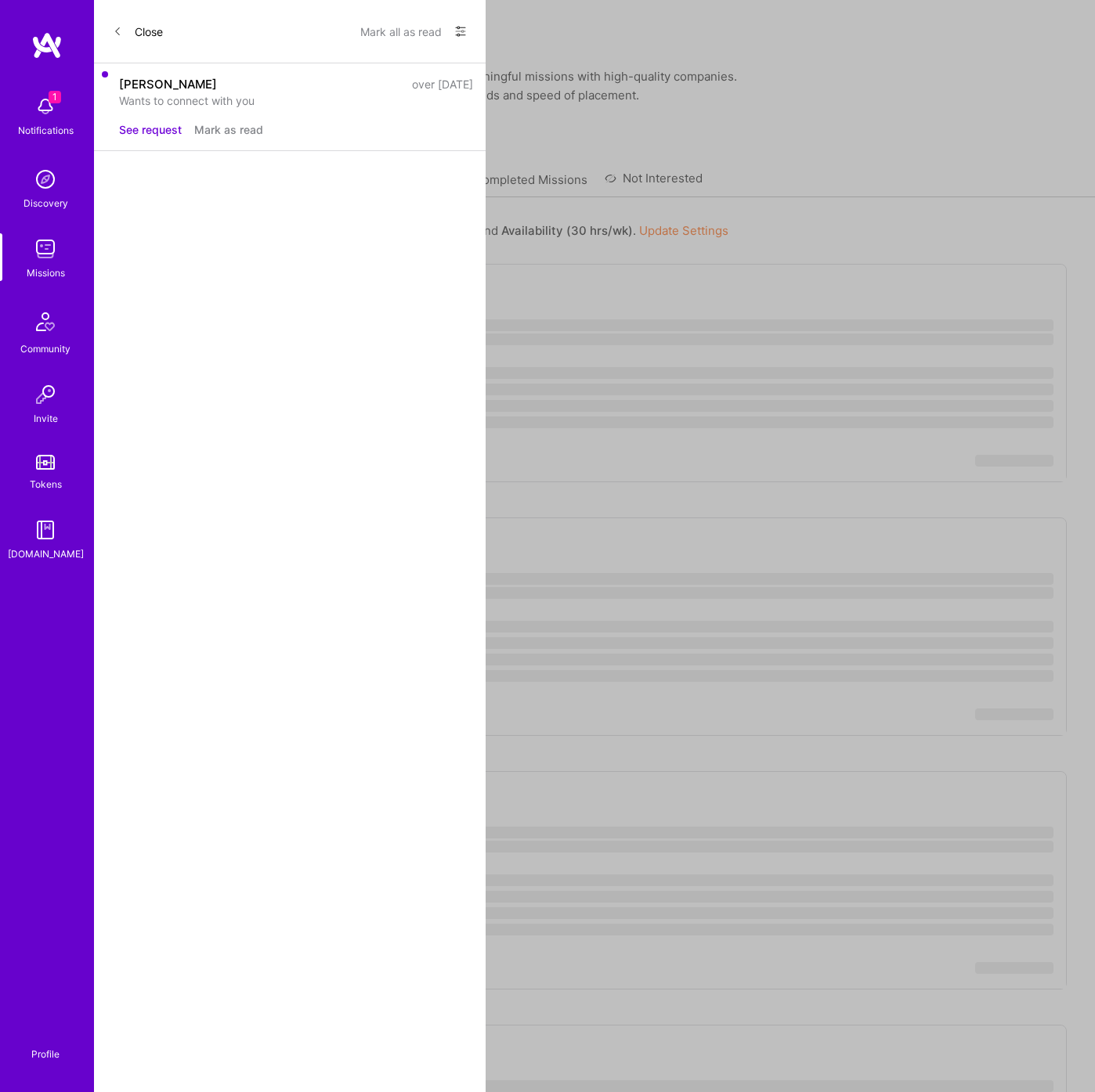
click at [37, 46] on img at bounding box center [47, 45] width 31 height 29
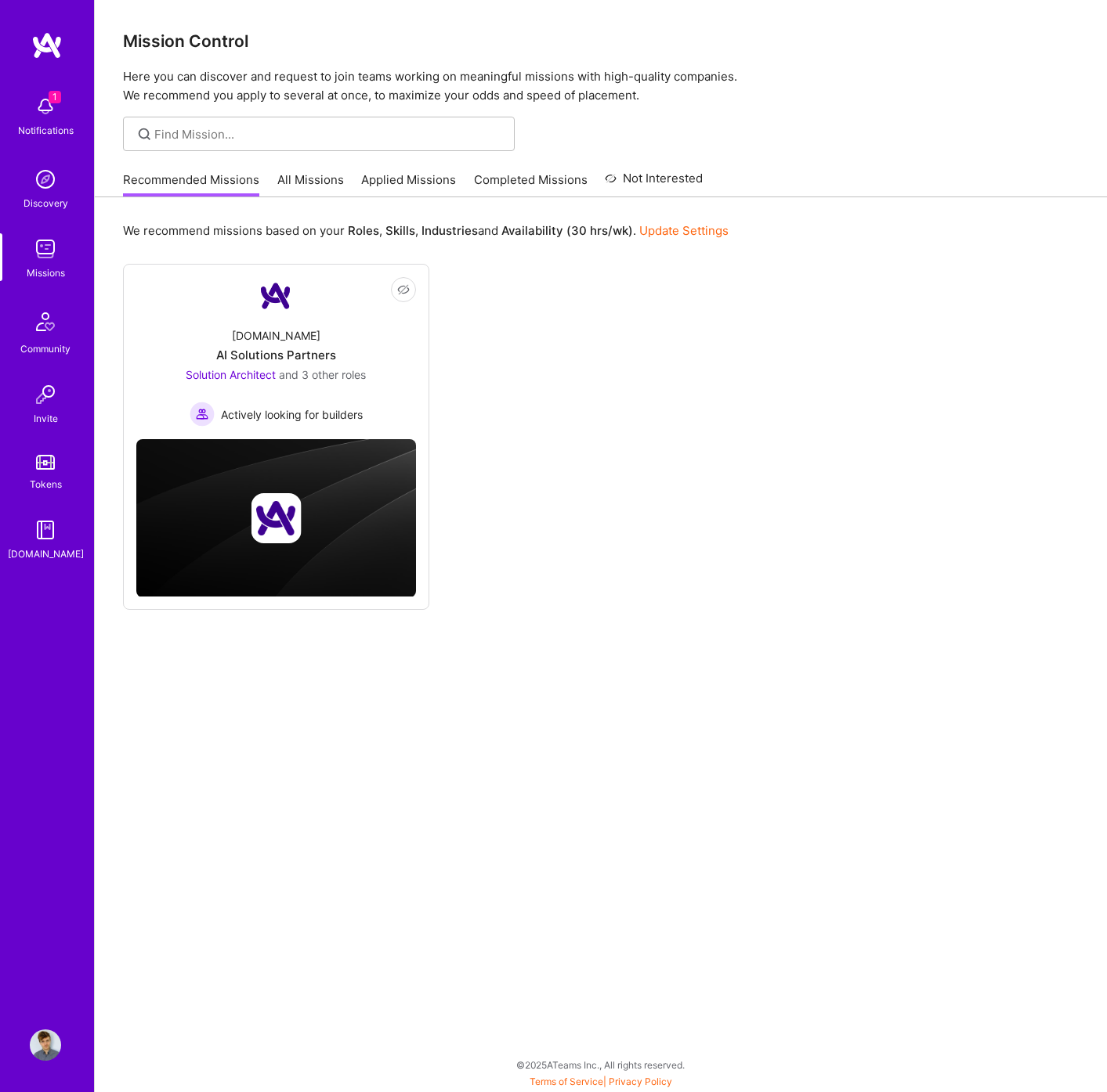
click at [618, 411] on div "Not Interested [DOMAIN_NAME] AI Solutions Partners Solution Architect and 3 oth…" at bounding box center [601, 437] width 955 height 346
click at [290, 180] on link "All Missions" at bounding box center [310, 184] width 66 height 26
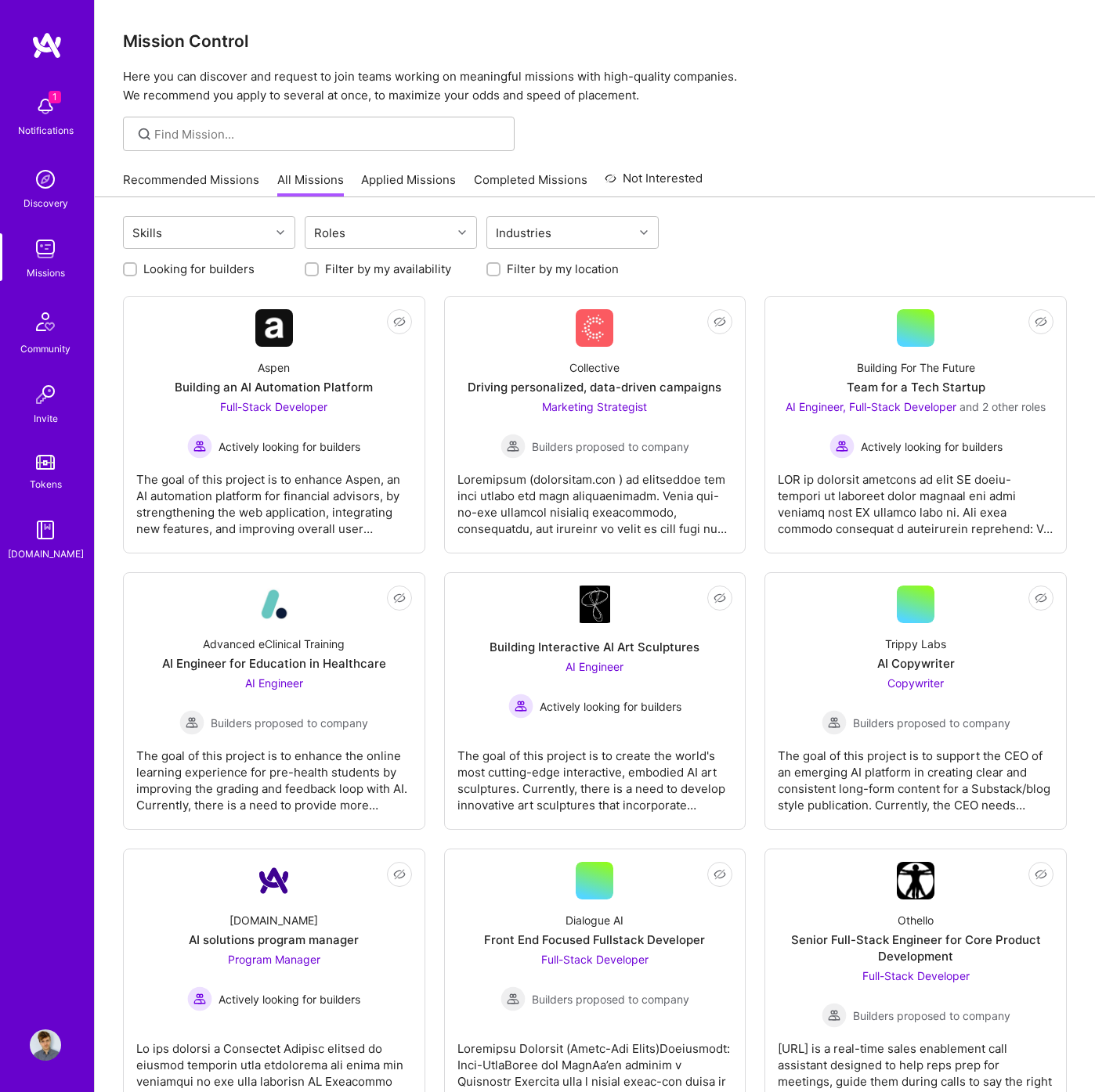
click at [54, 113] on img at bounding box center [45, 107] width 31 height 31
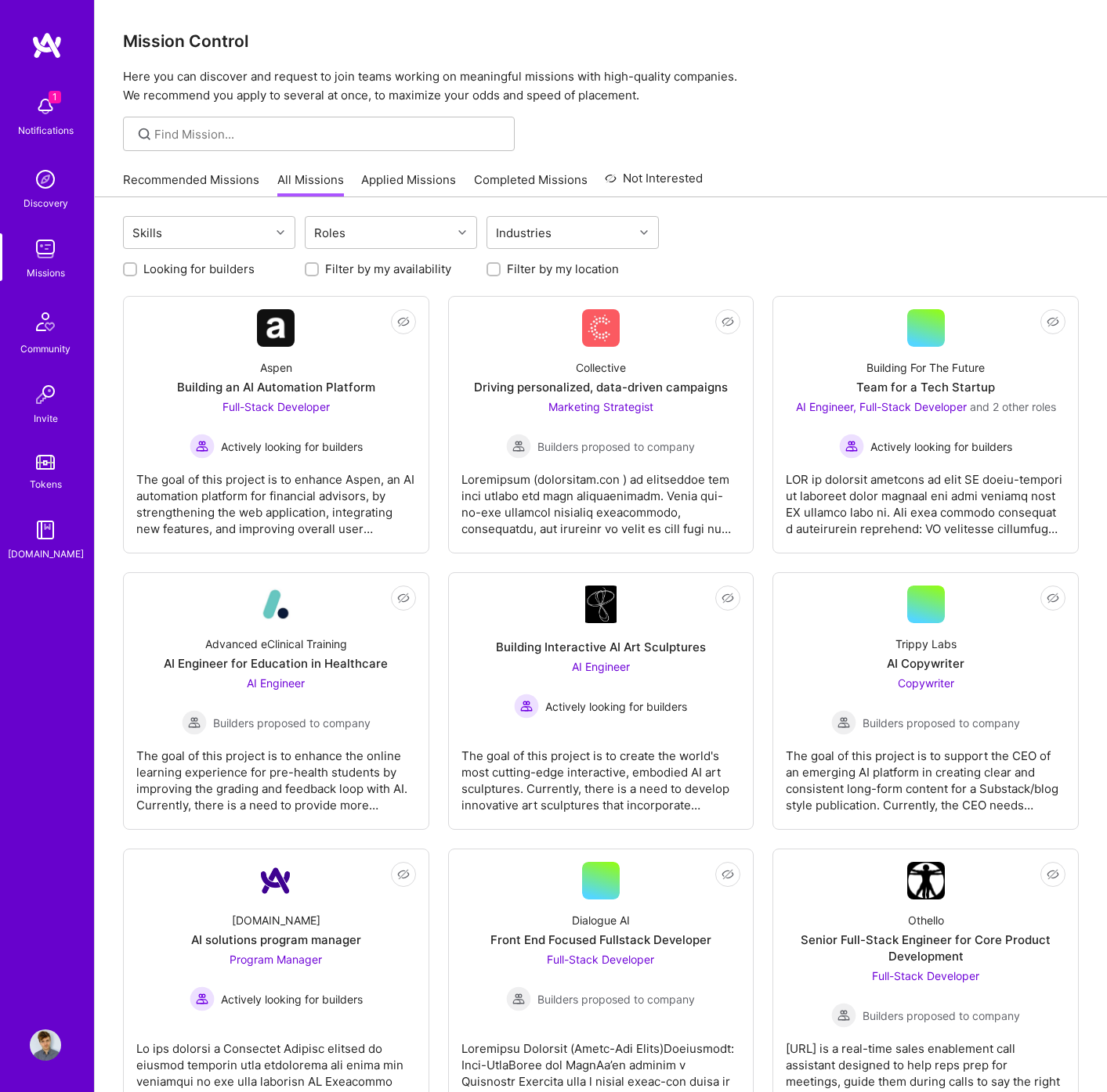
click at [51, 329] on img at bounding box center [45, 321] width 38 height 38
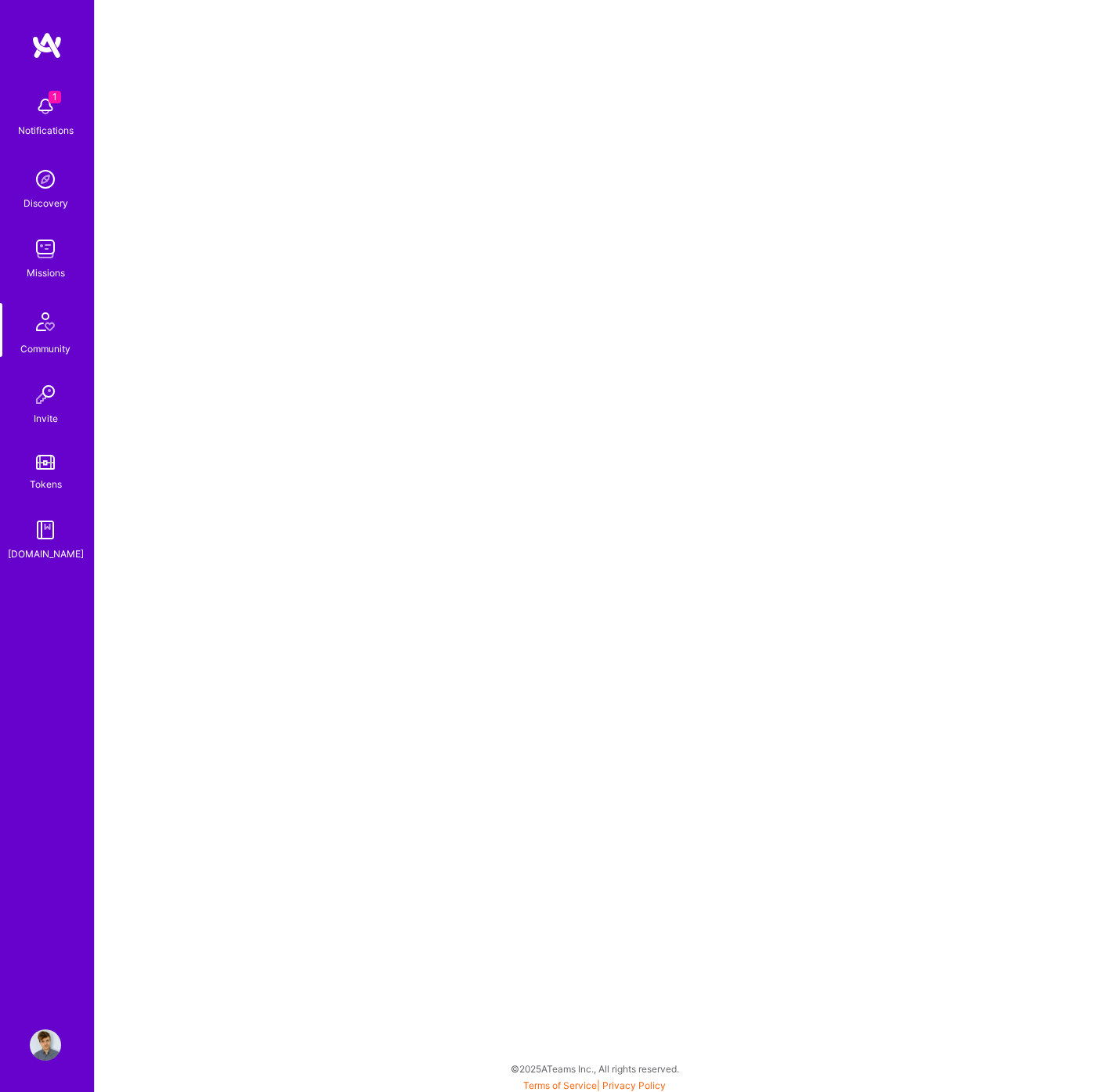
click at [60, 185] on img at bounding box center [45, 179] width 31 height 31
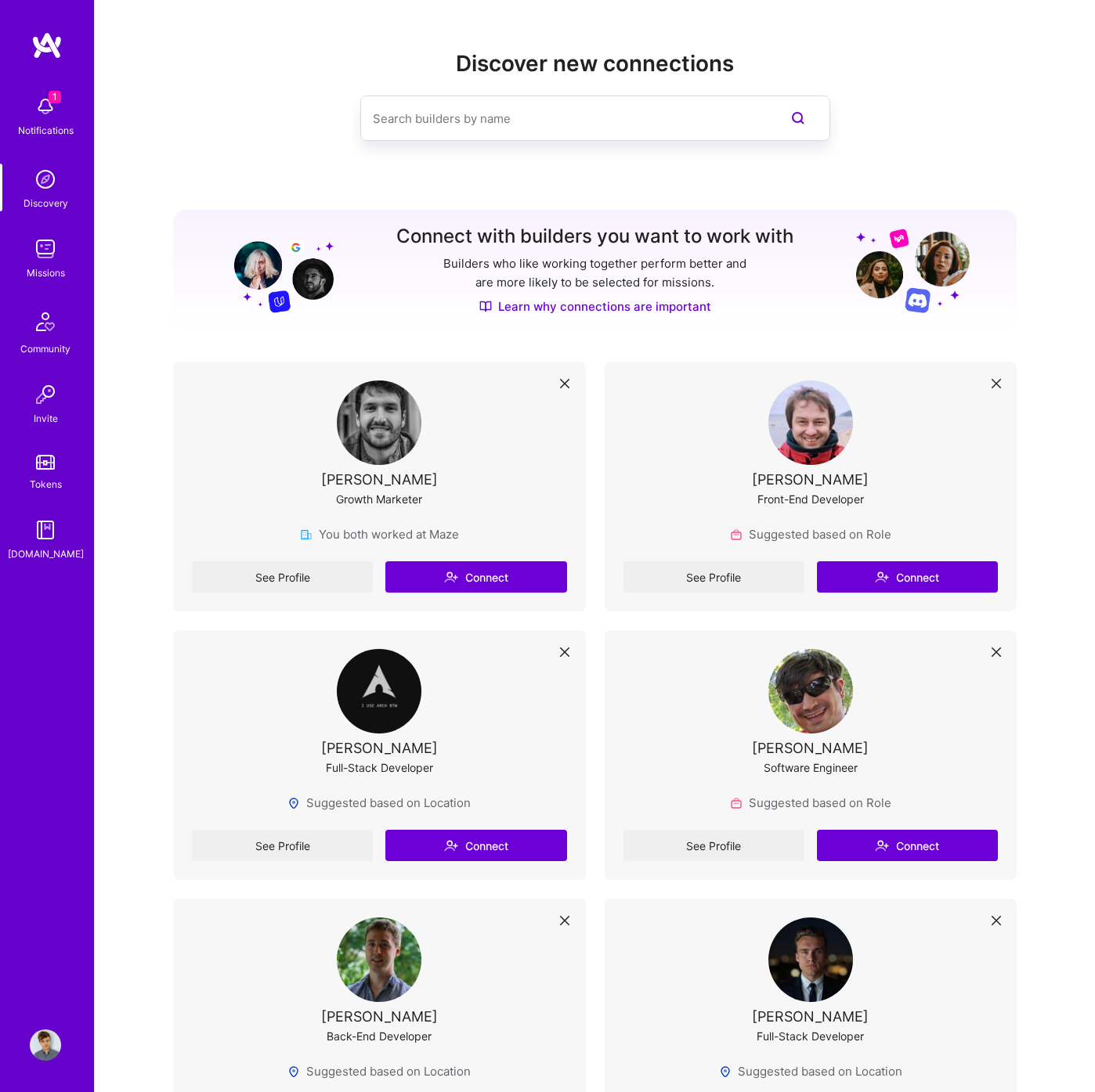
click at [44, 109] on img at bounding box center [45, 107] width 31 height 31
click at [29, 1060] on div "Profile" at bounding box center [46, 1045] width 36 height 31
click at [48, 1051] on img at bounding box center [45, 1045] width 31 height 31
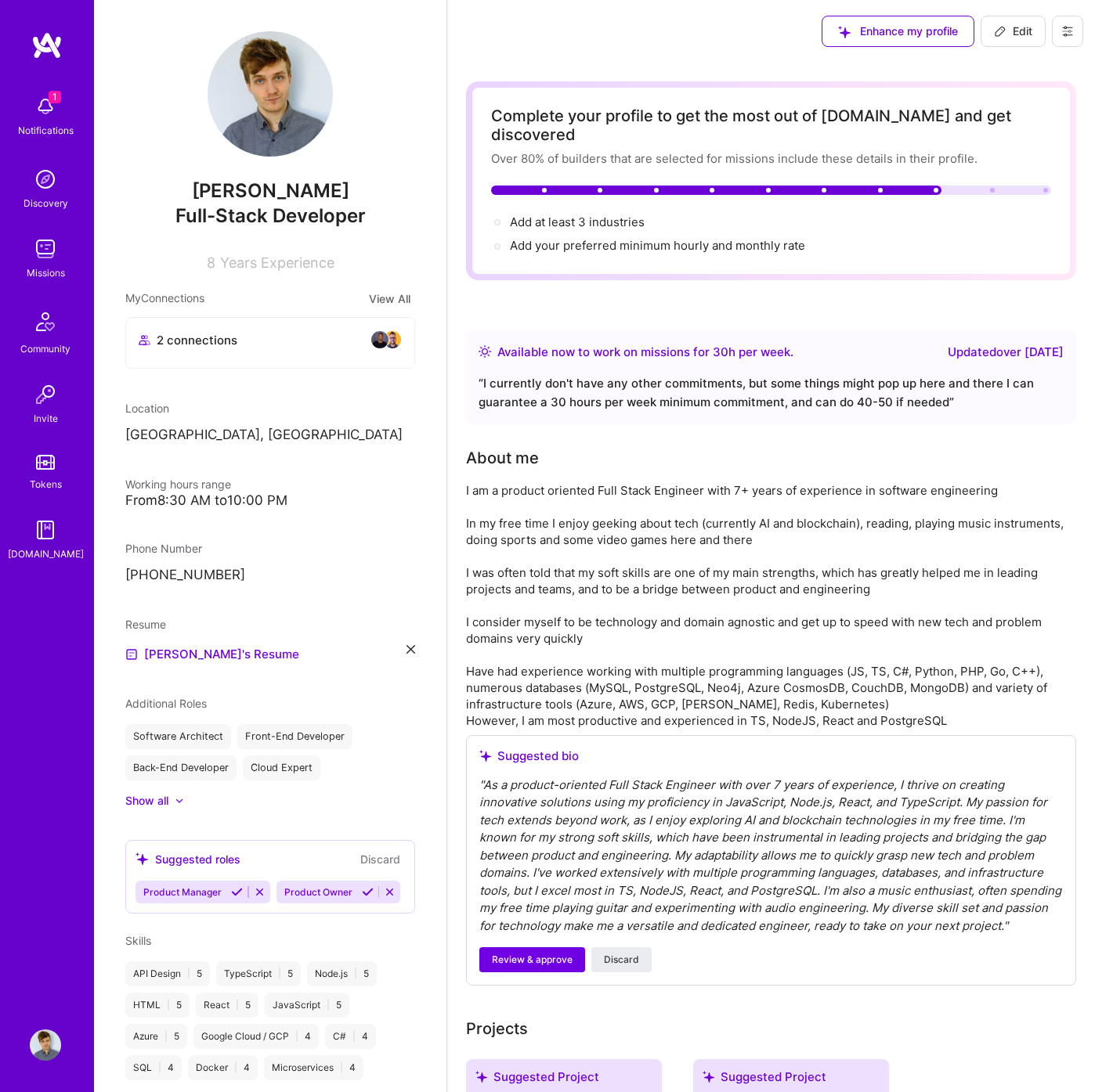
click at [238, 97] on img at bounding box center [271, 94] width 125 height 125
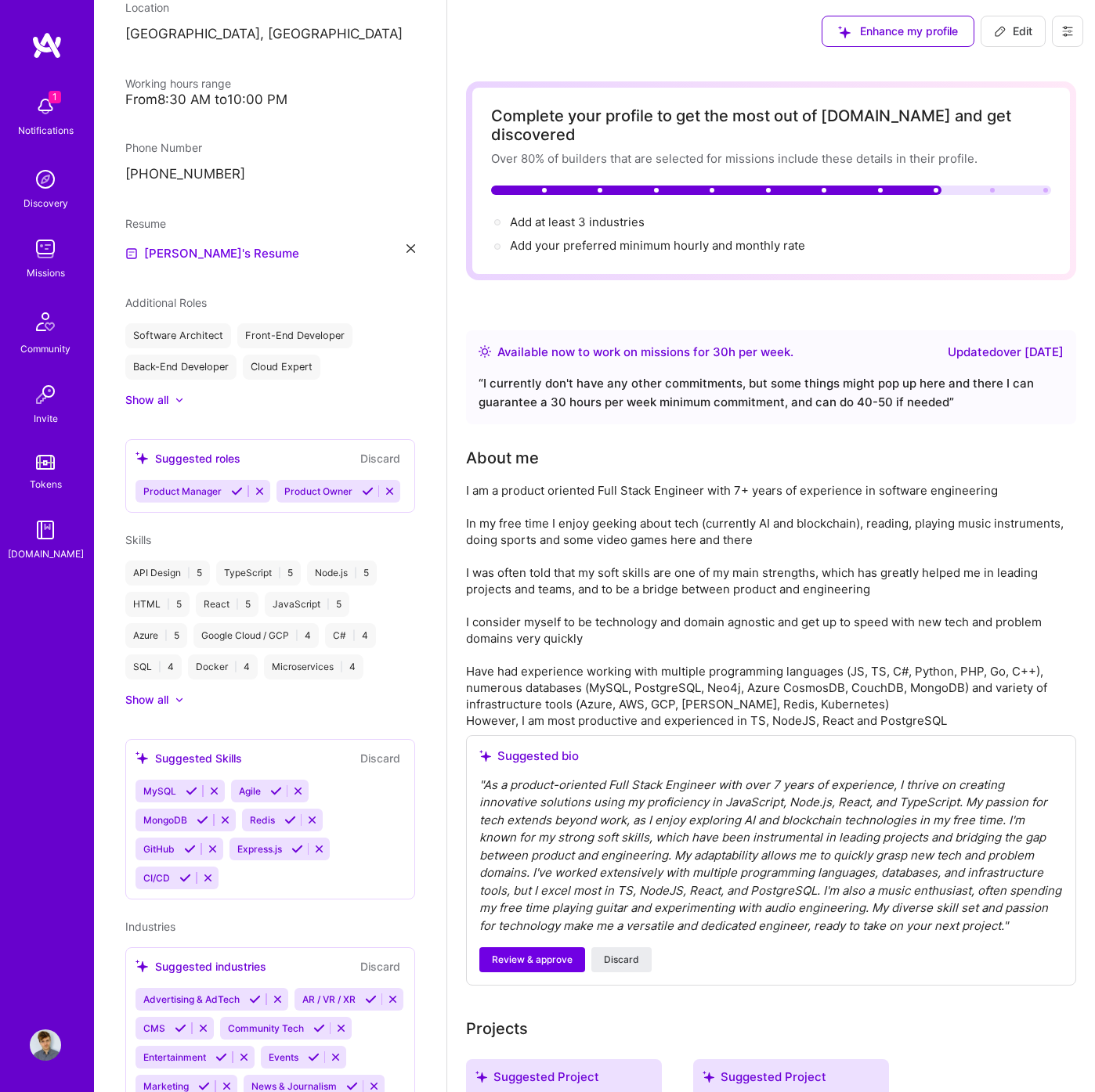
scroll to position [554, 0]
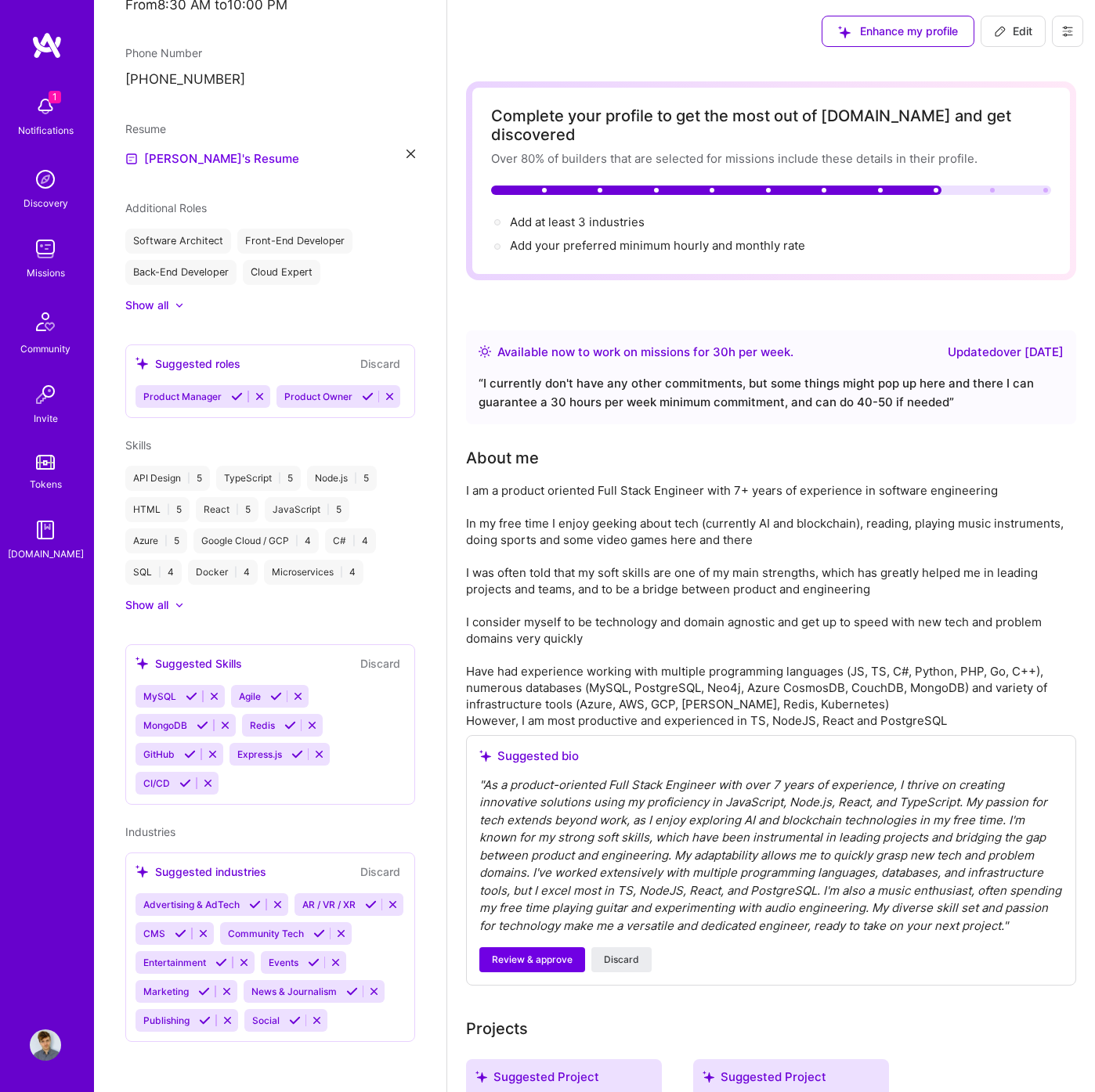
click at [179, 601] on div at bounding box center [179, 605] width 9 height 9
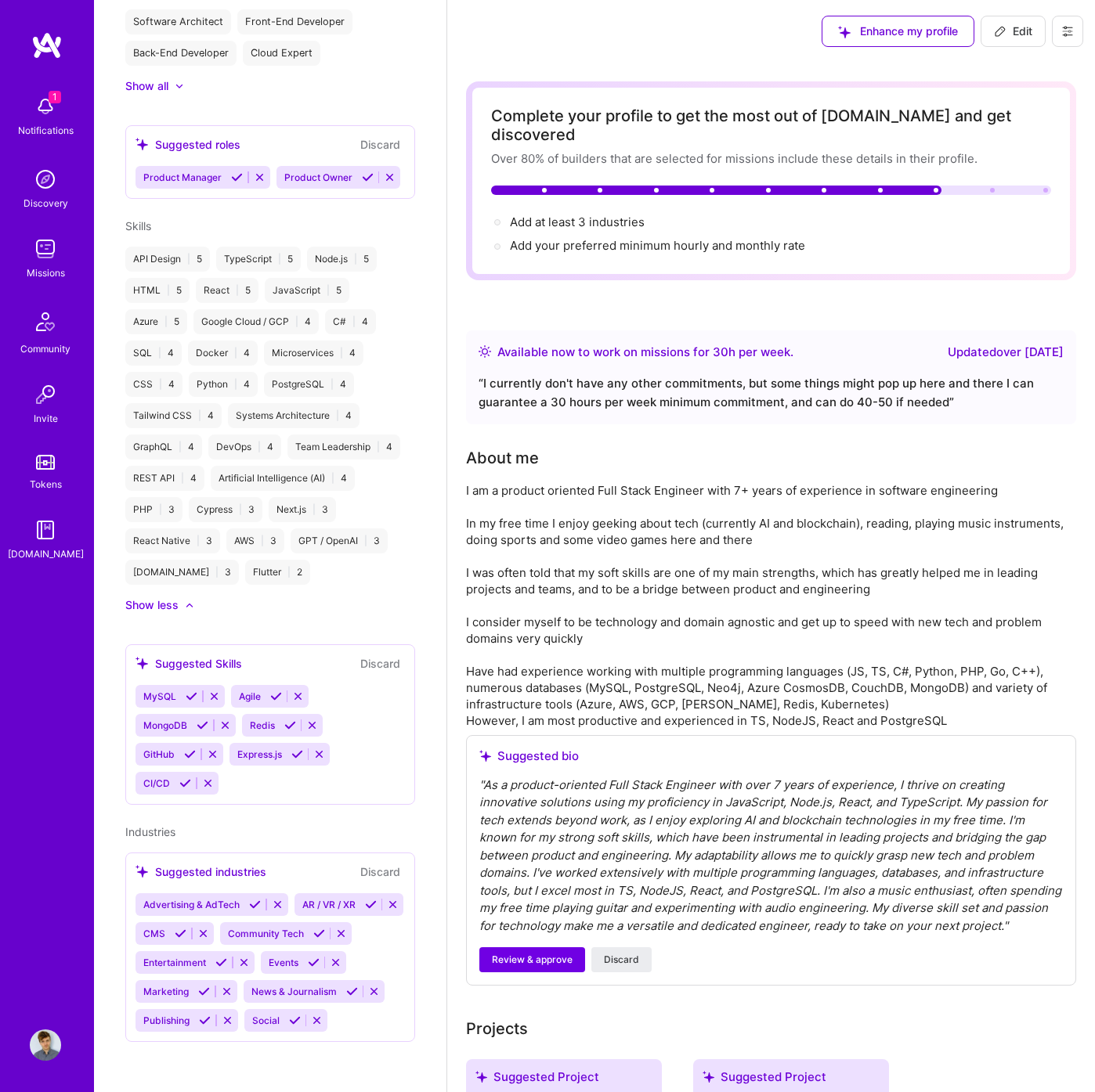
scroll to position [507, 0]
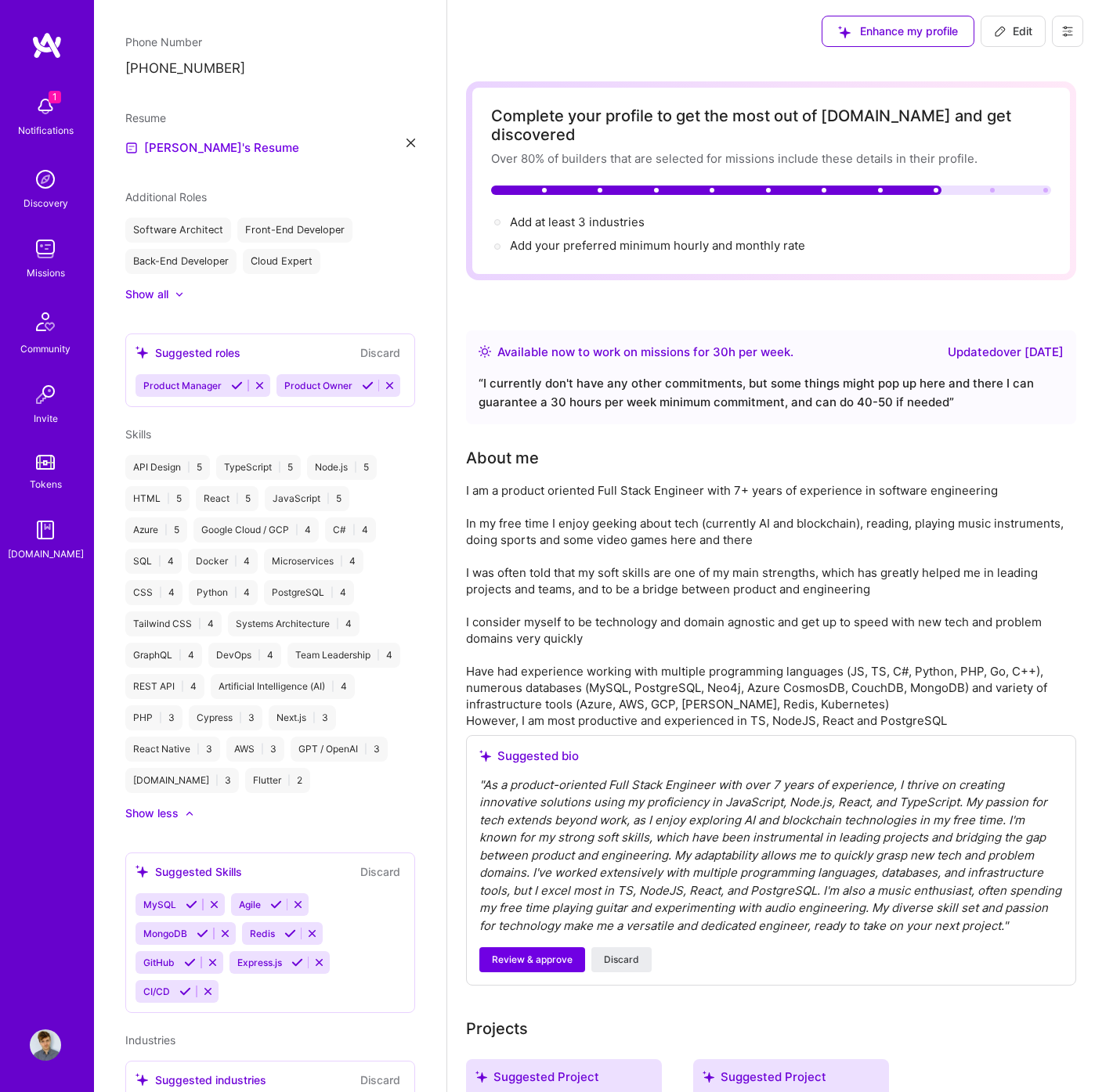
click at [990, 36] on button "Edit" at bounding box center [1013, 31] width 65 height 31
select select "EE"
select select "Right Now"
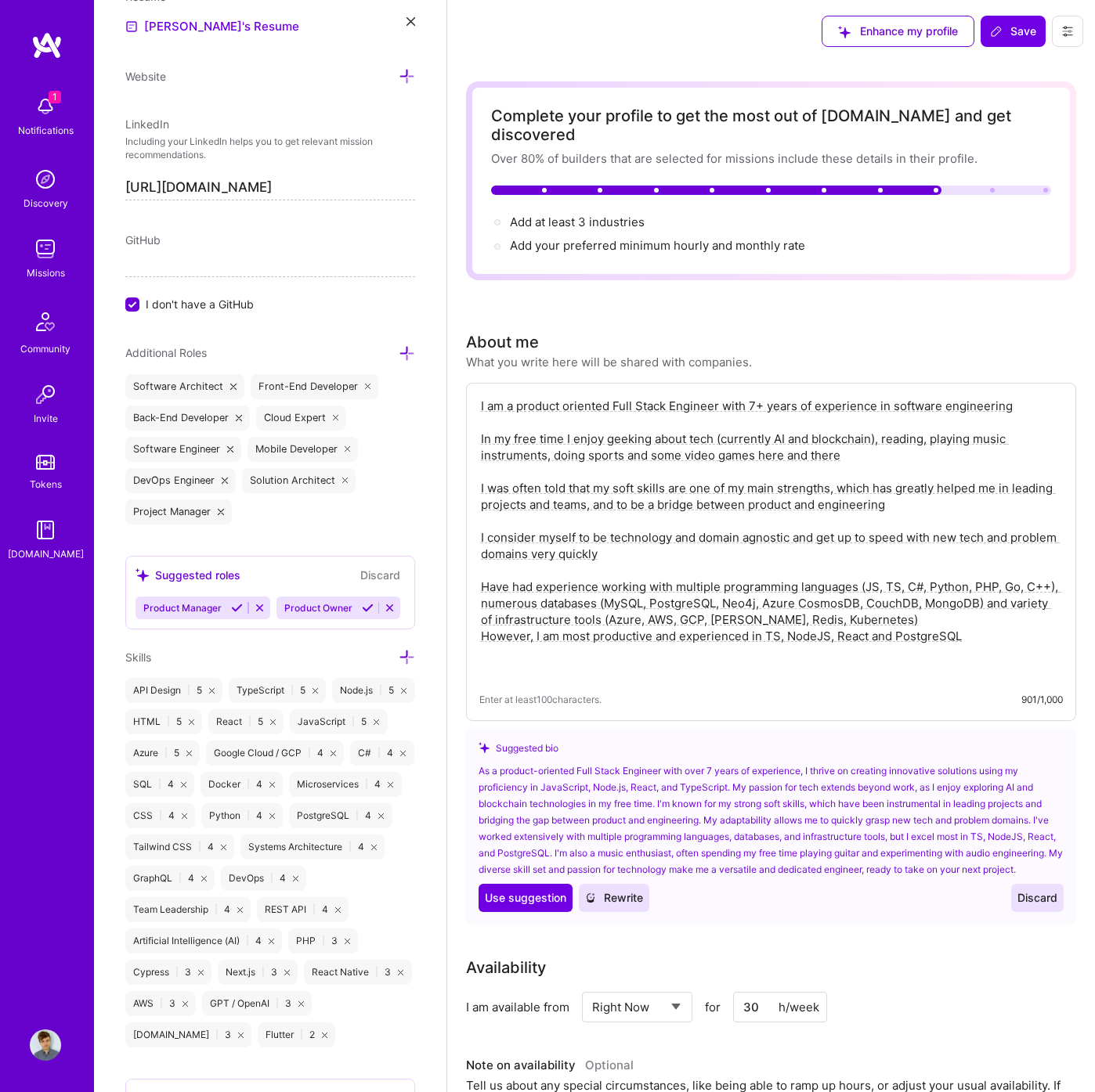
scroll to position [985, 0]
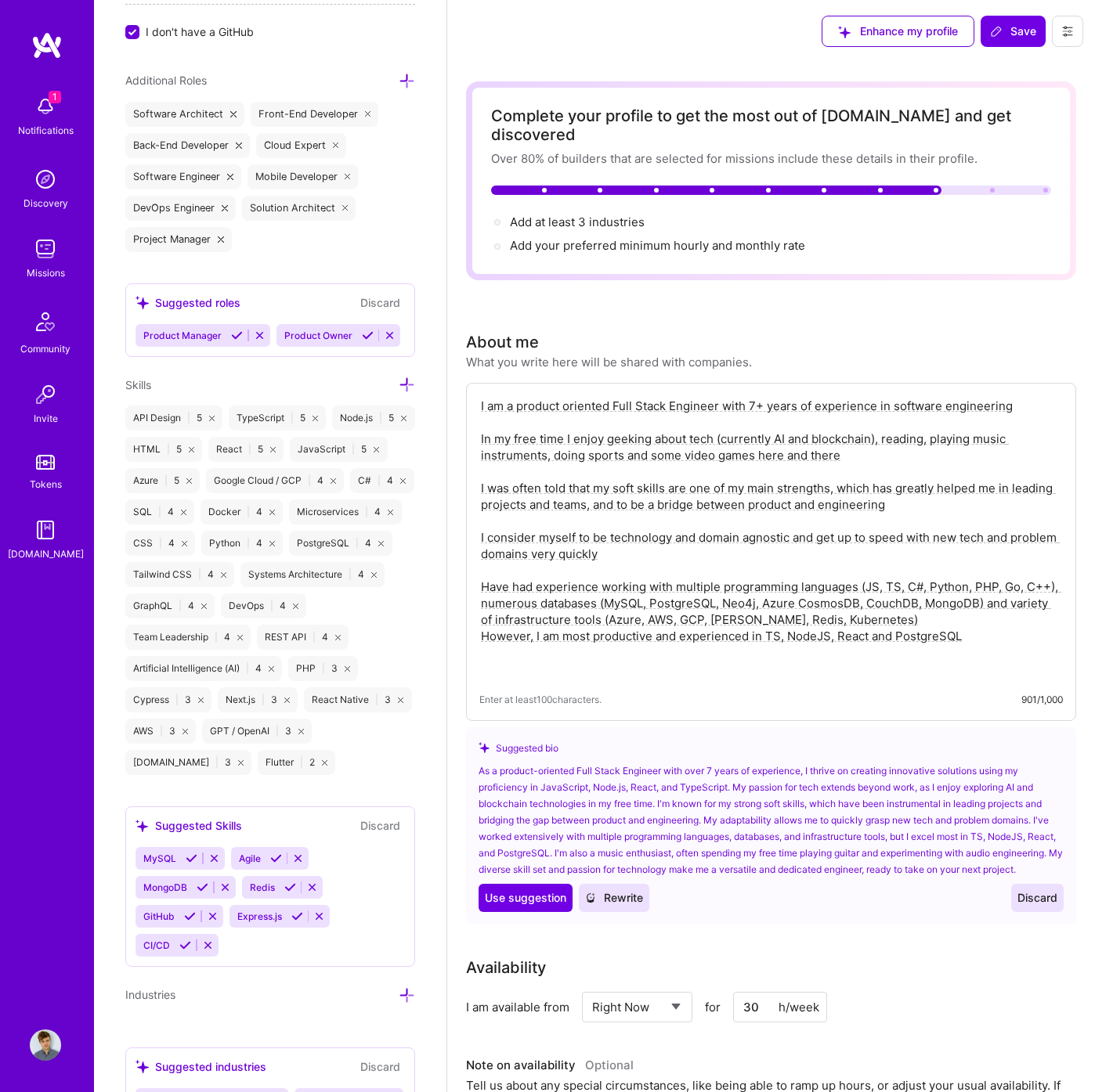
click at [400, 393] on icon at bounding box center [407, 385] width 17 height 17
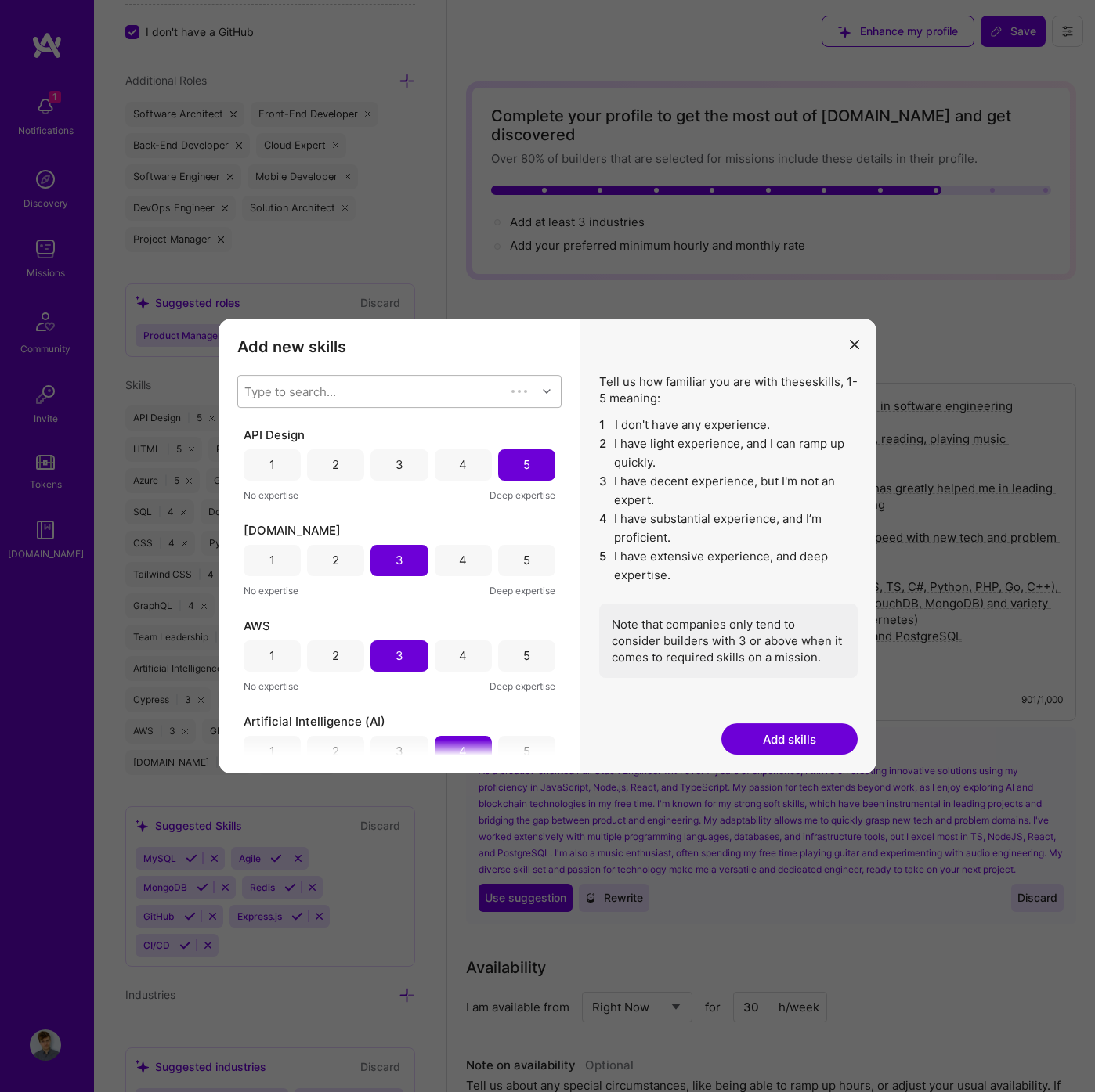
click at [390, 392] on div "Type to search..." at bounding box center [372, 392] width 267 height 31
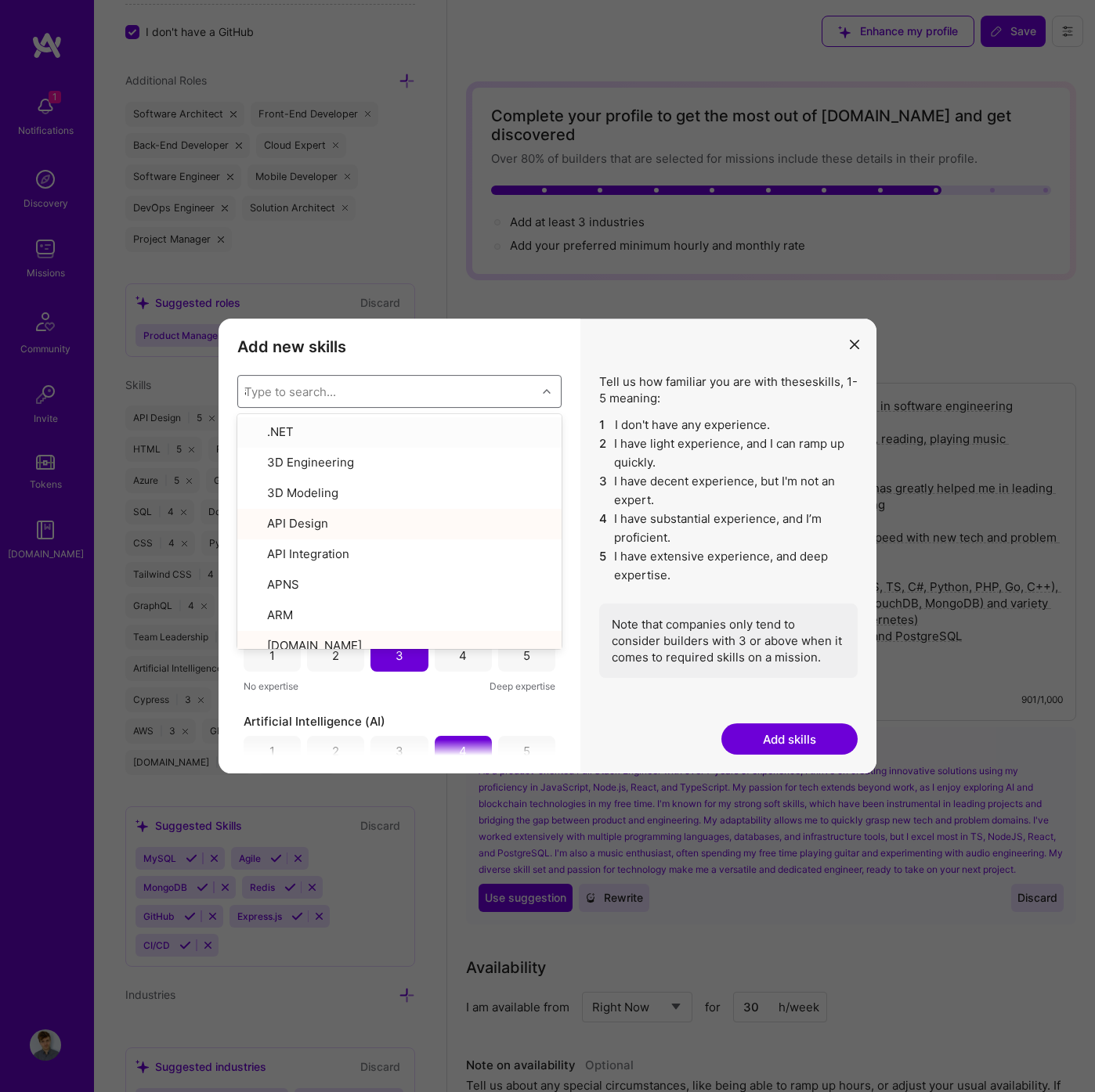
type input "ai"
click at [440, 265] on div "Add new skills Tell us how familiar you are with given skills, using between 1 …" at bounding box center [548, 546] width 1095 height 1092
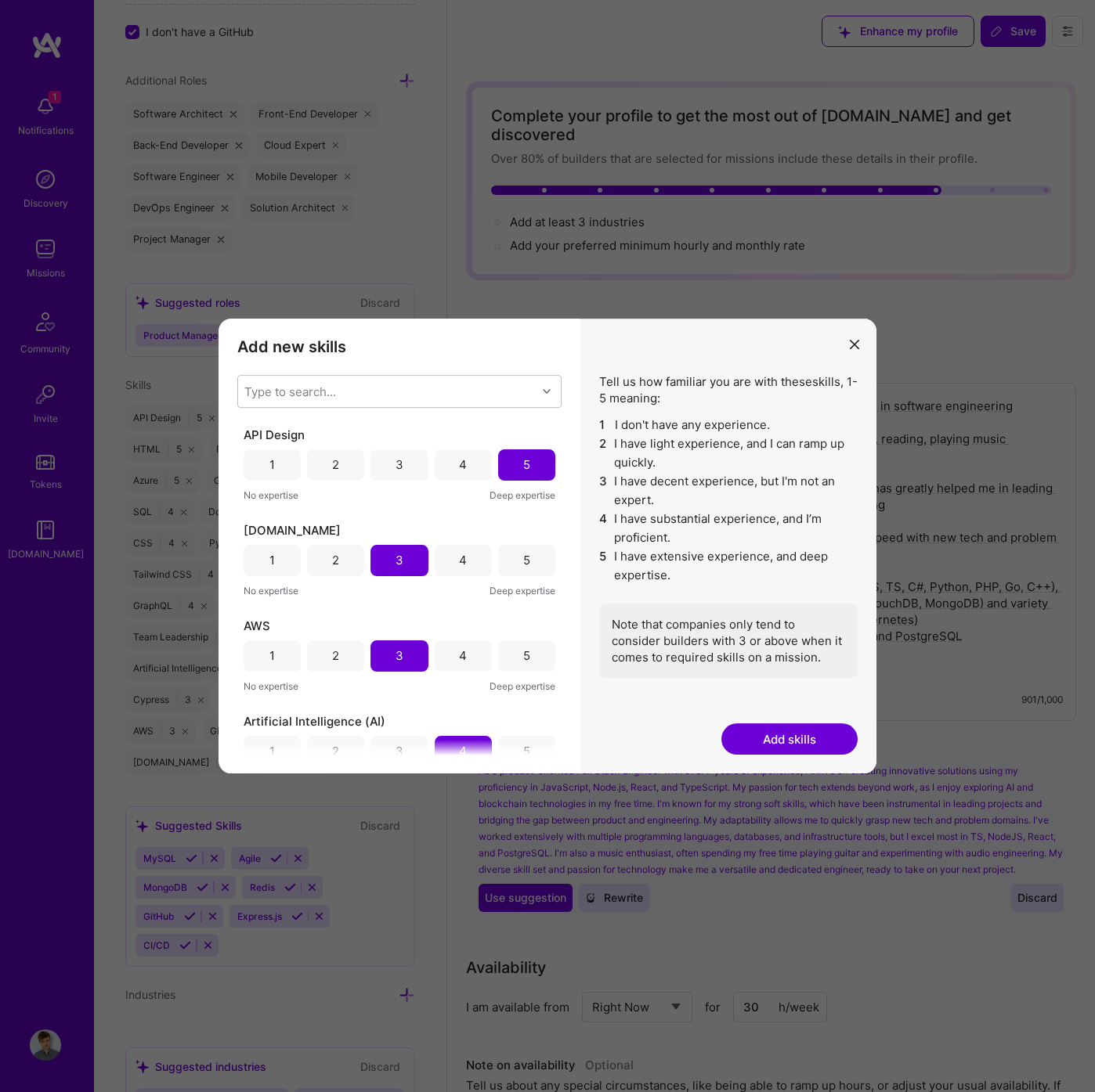
click at [852, 339] on button "modal" at bounding box center [854, 344] width 18 height 26
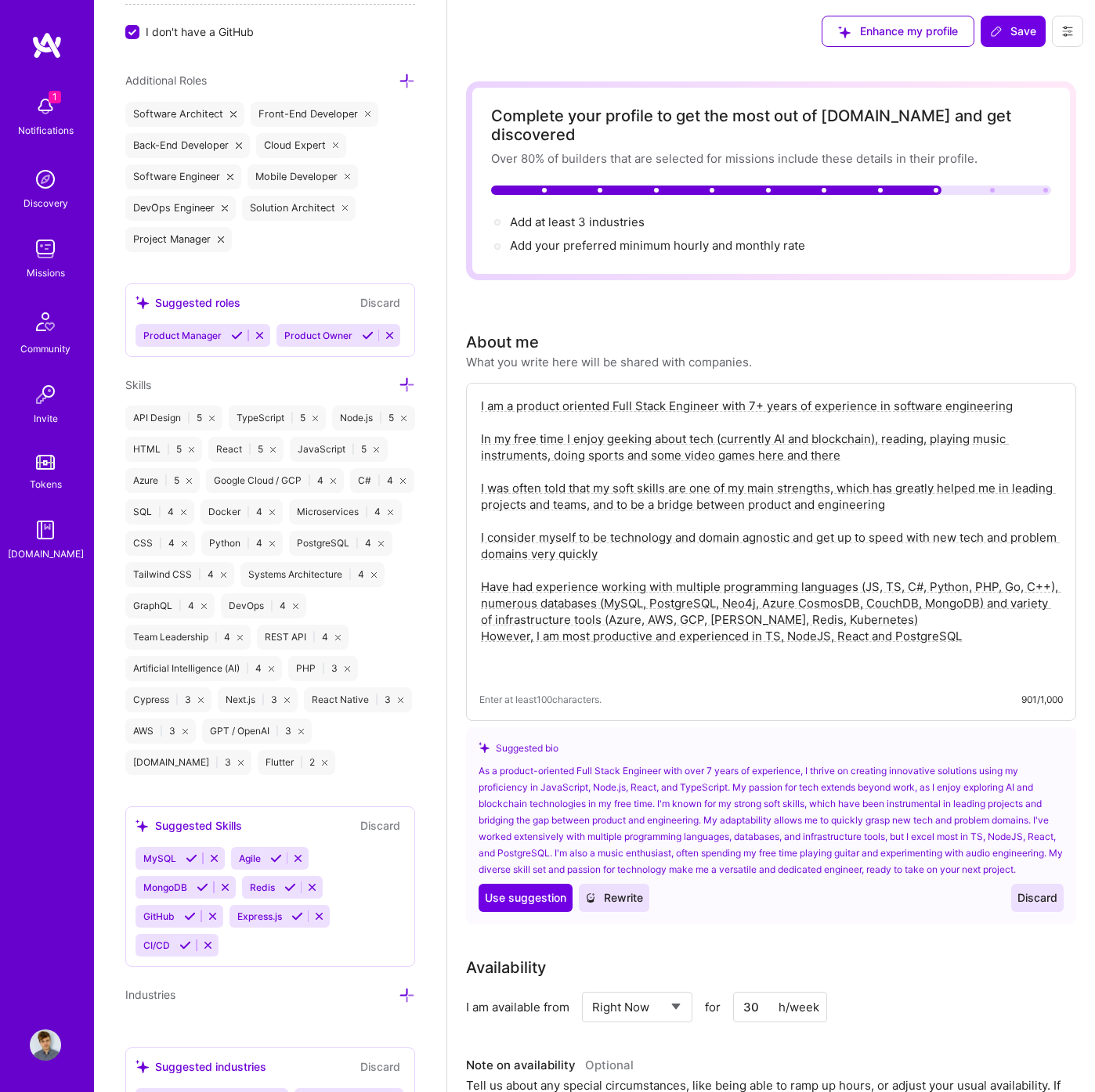
click at [19, 109] on div "1 Notifications" at bounding box center [46, 114] width 98 height 54
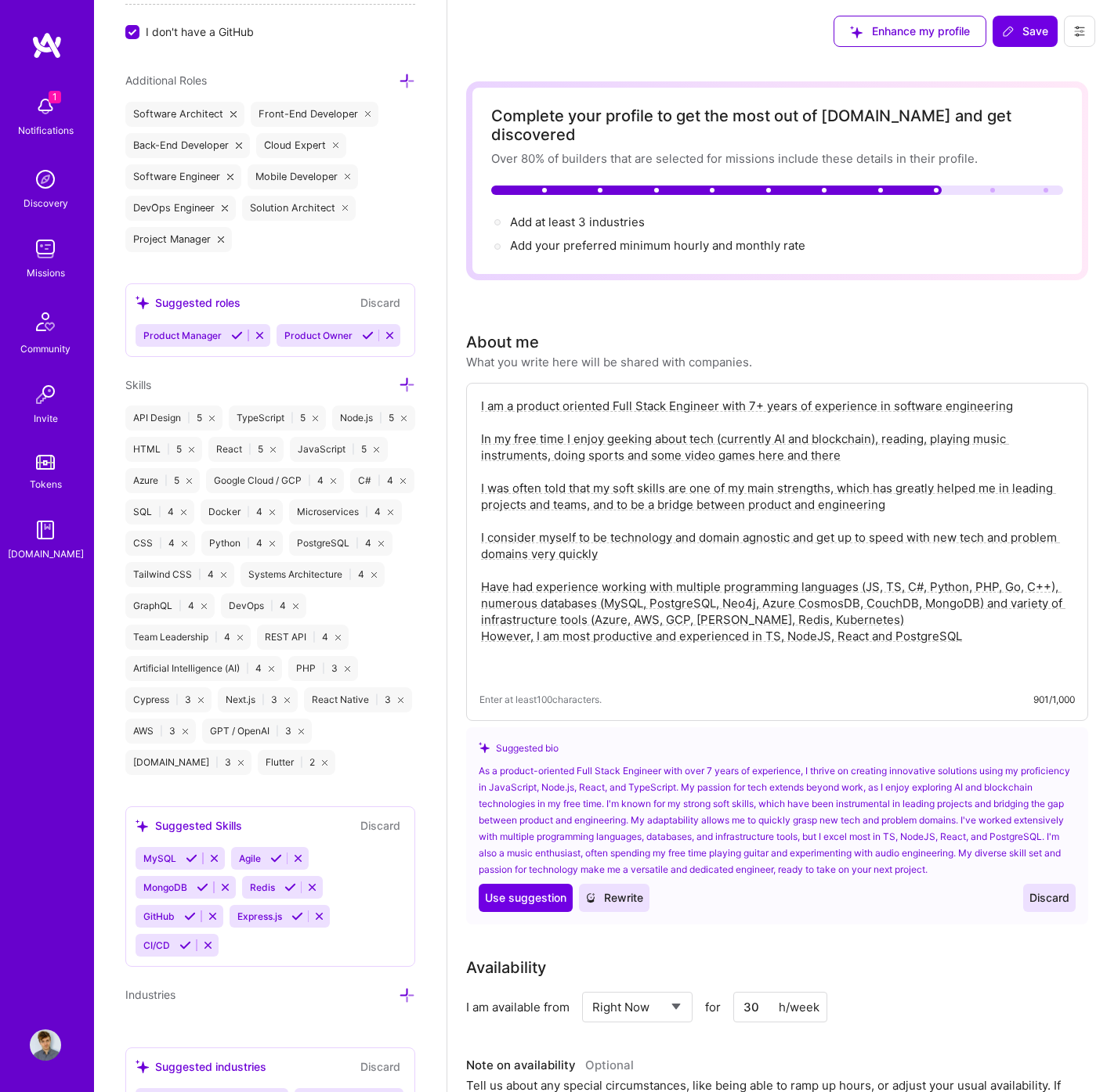
click at [45, 203] on div "Discovery" at bounding box center [46, 203] width 45 height 17
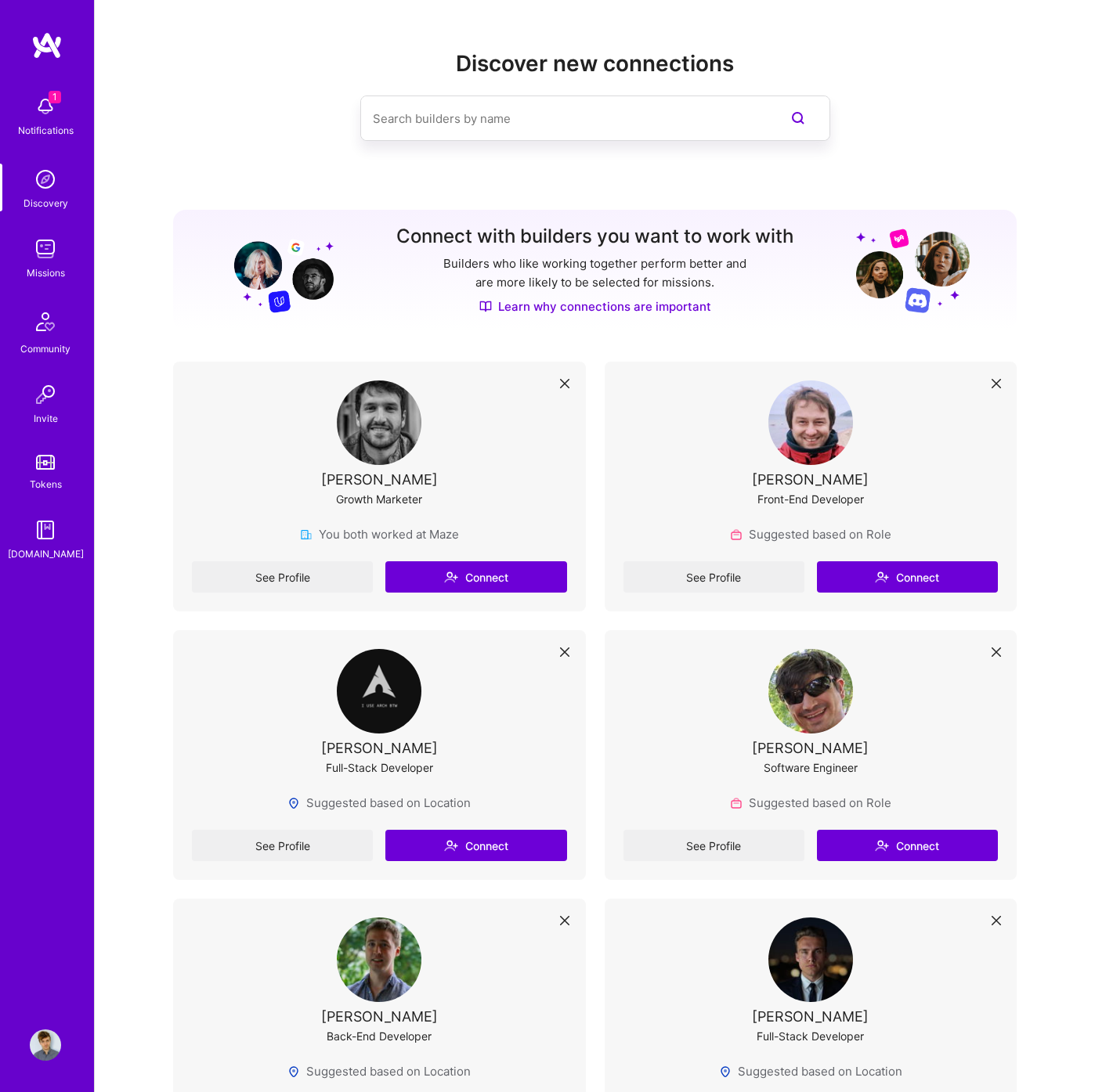
click at [40, 259] on img at bounding box center [45, 249] width 31 height 31
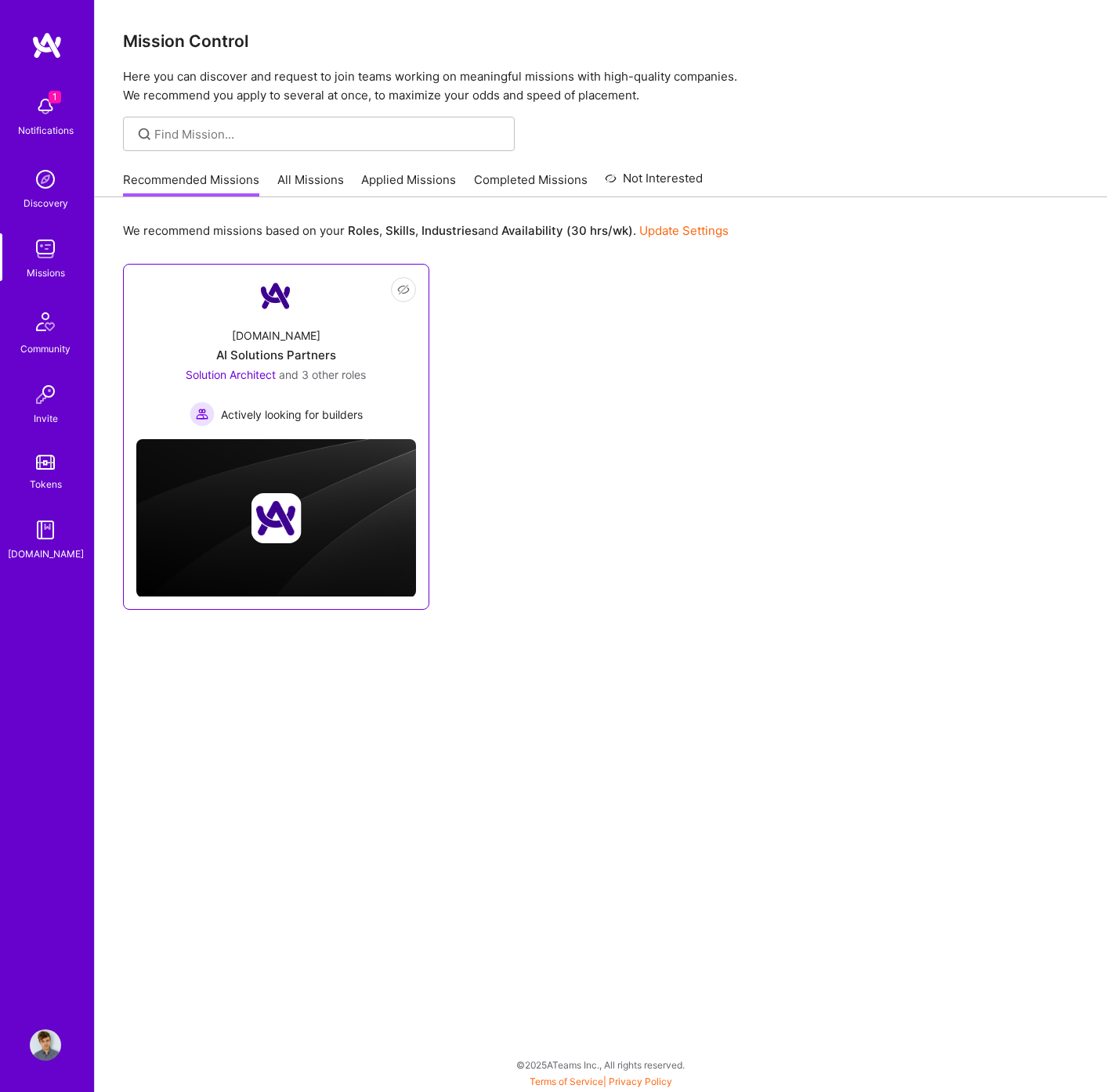
click at [283, 328] on div "[DOMAIN_NAME]" at bounding box center [276, 336] width 88 height 17
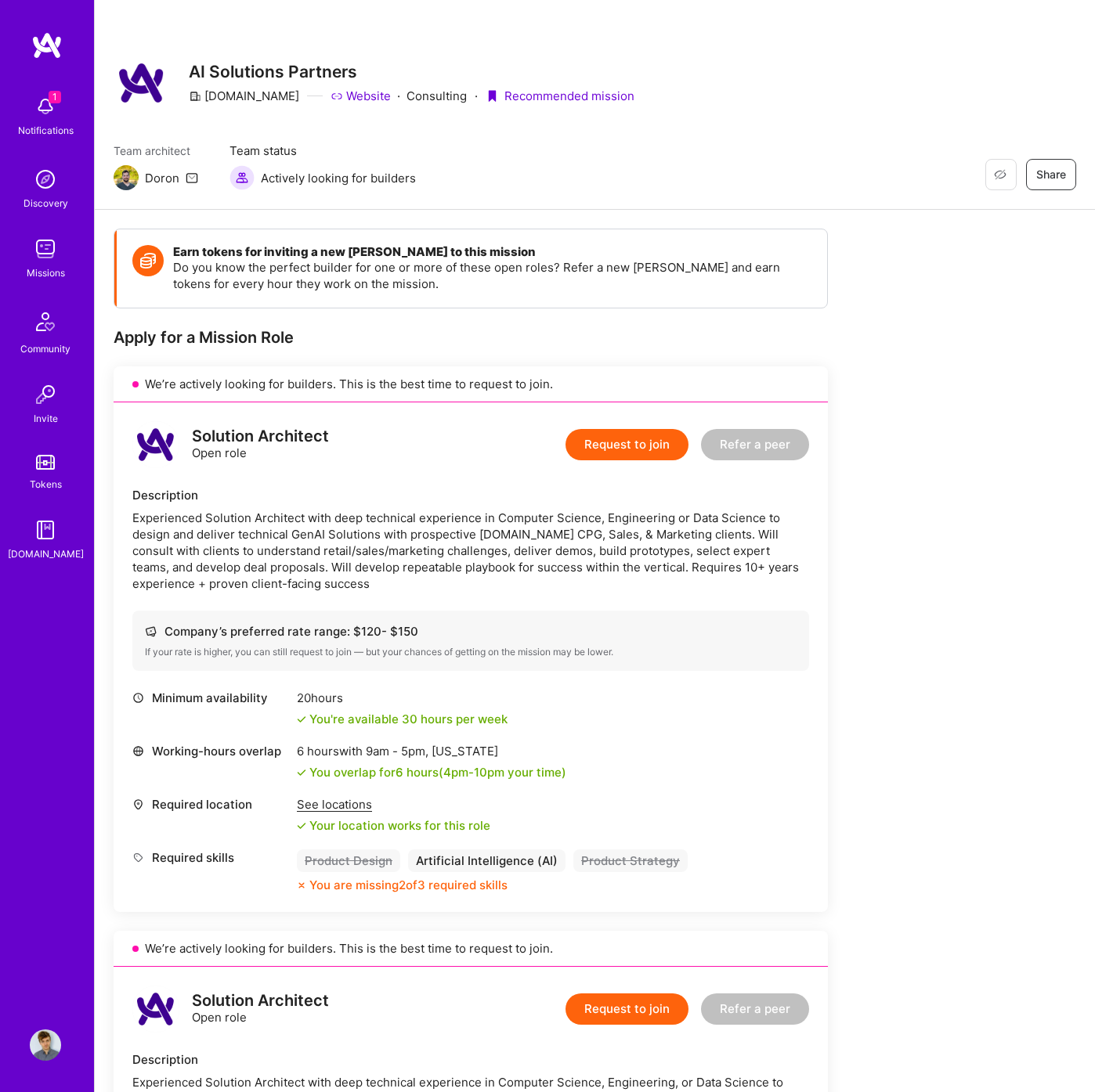
scroll to position [287, 0]
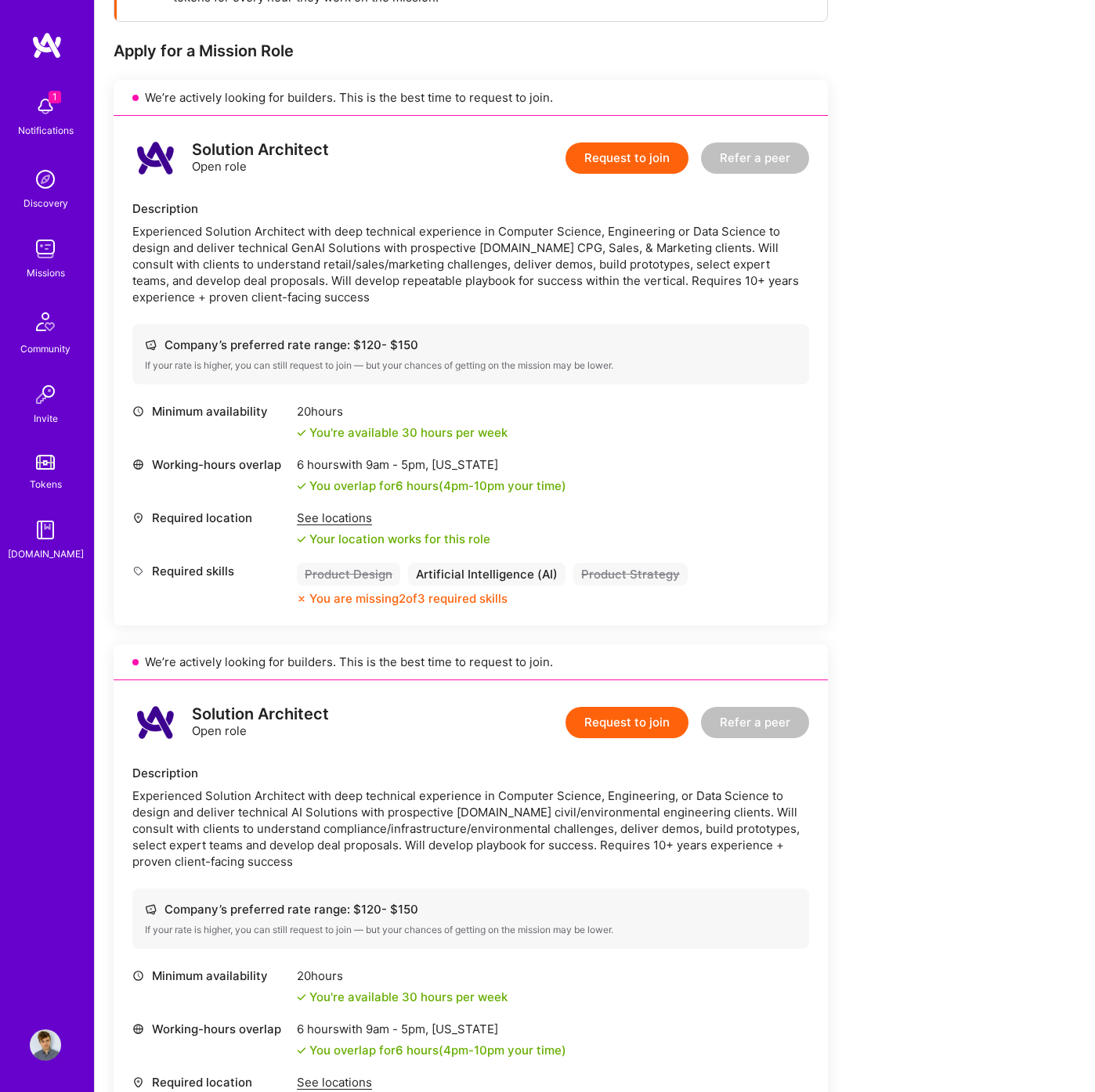
click at [452, 571] on div "Artificial Intelligence (AI)" at bounding box center [486, 574] width 157 height 23
drag, startPoint x: 452, startPoint y: 571, endPoint x: 441, endPoint y: 571, distance: 11.0
click at [451, 571] on div "Artificial Intelligence (AI)" at bounding box center [486, 574] width 157 height 23
click at [352, 579] on div "Product Design" at bounding box center [349, 574] width 103 height 23
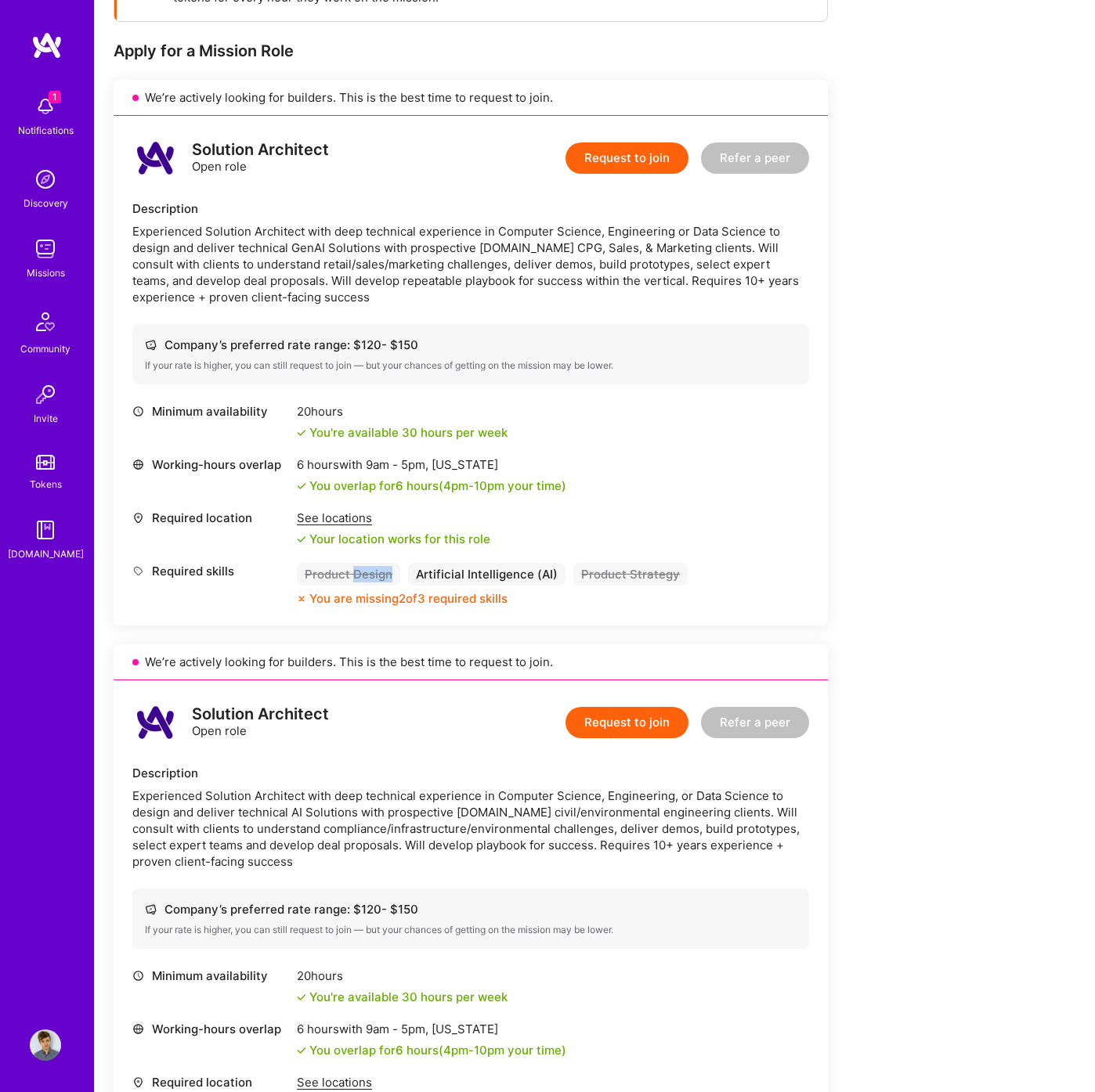
click at [352, 579] on div "Product Design" at bounding box center [349, 574] width 103 height 23
click at [593, 571] on div "Product Strategy" at bounding box center [630, 574] width 114 height 23
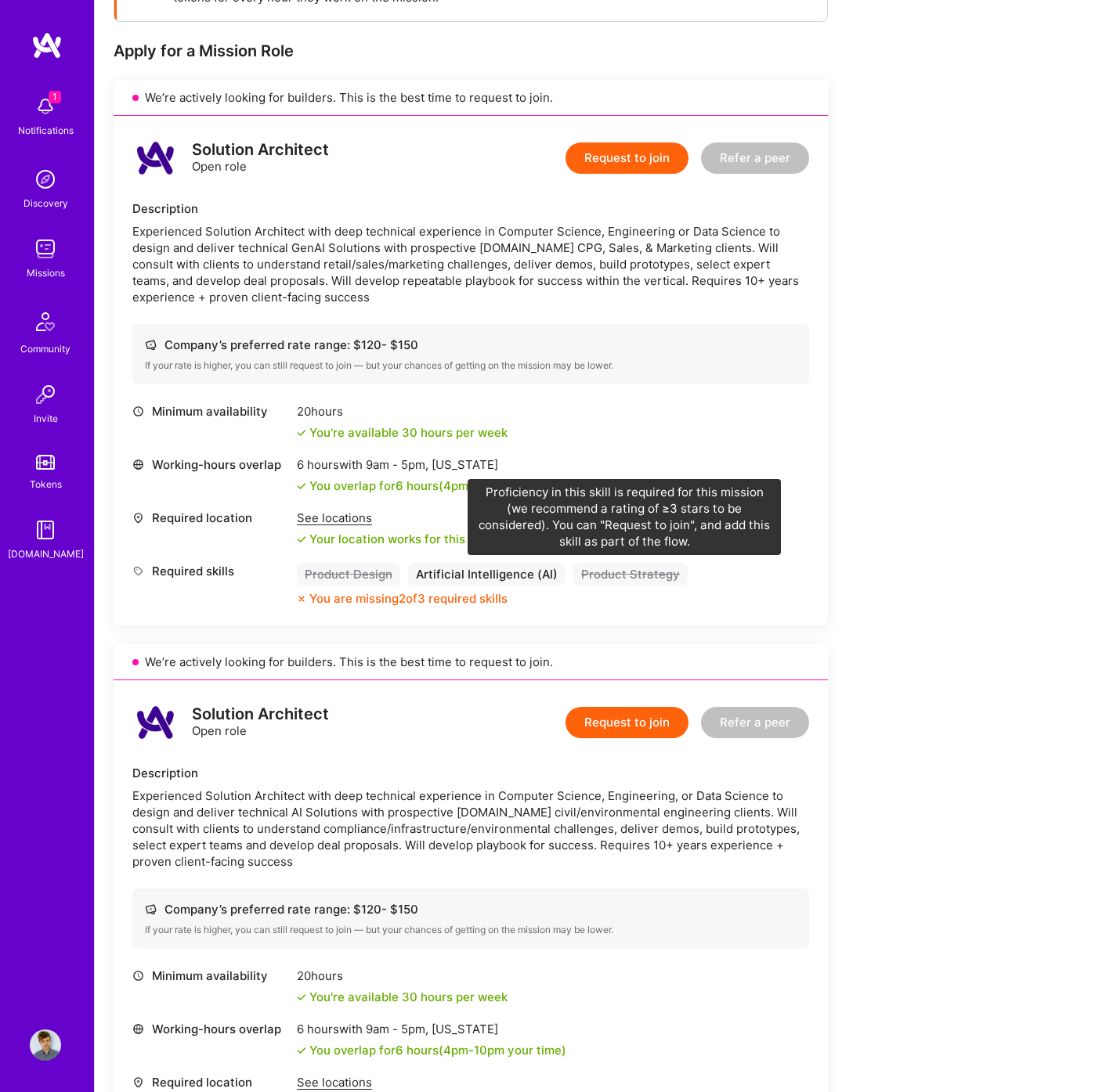
click at [633, 571] on div "Product Strategy" at bounding box center [630, 574] width 114 height 23
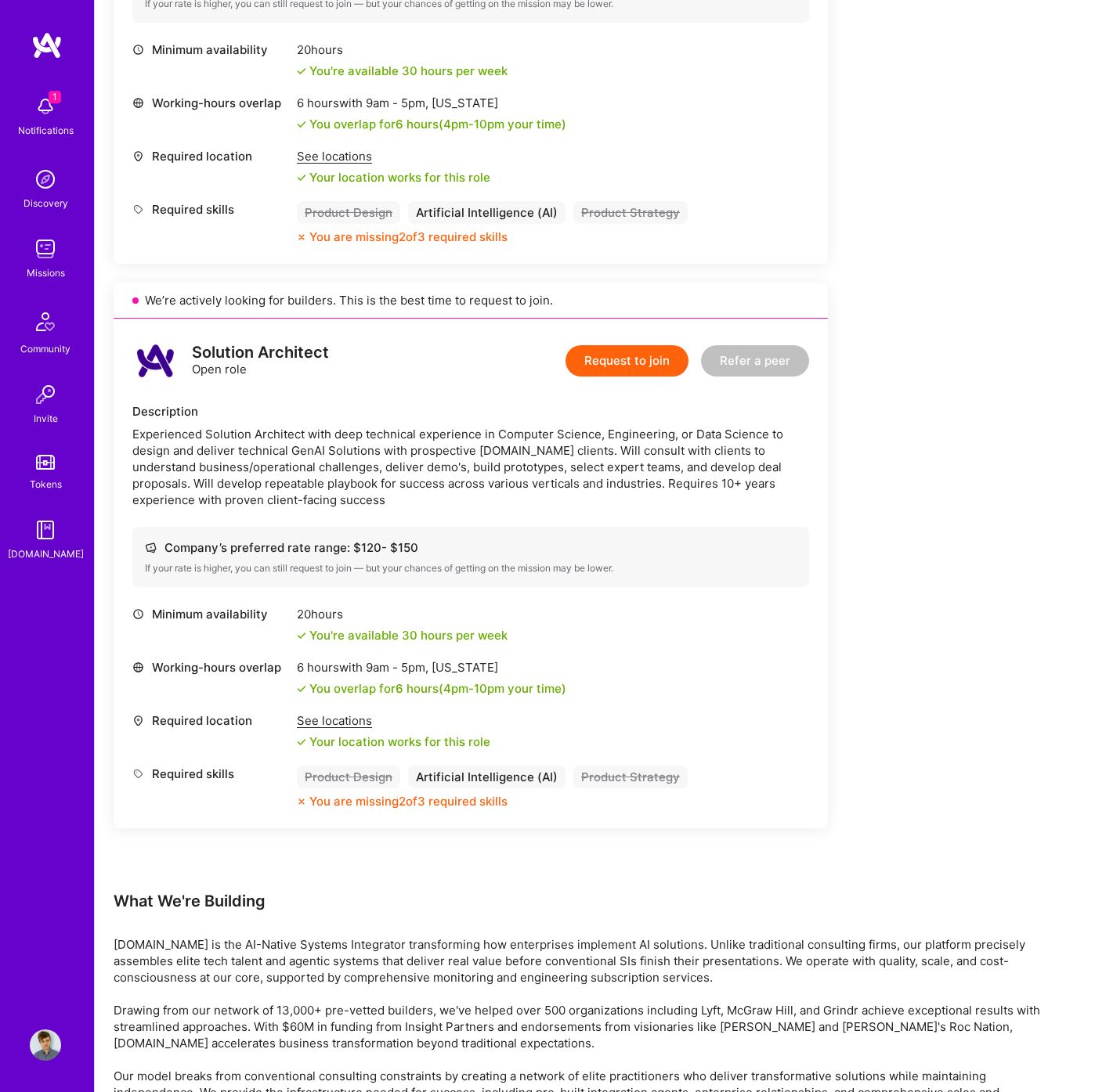
scroll to position [1697, 0]
